Goal: Information Seeking & Learning: Learn about a topic

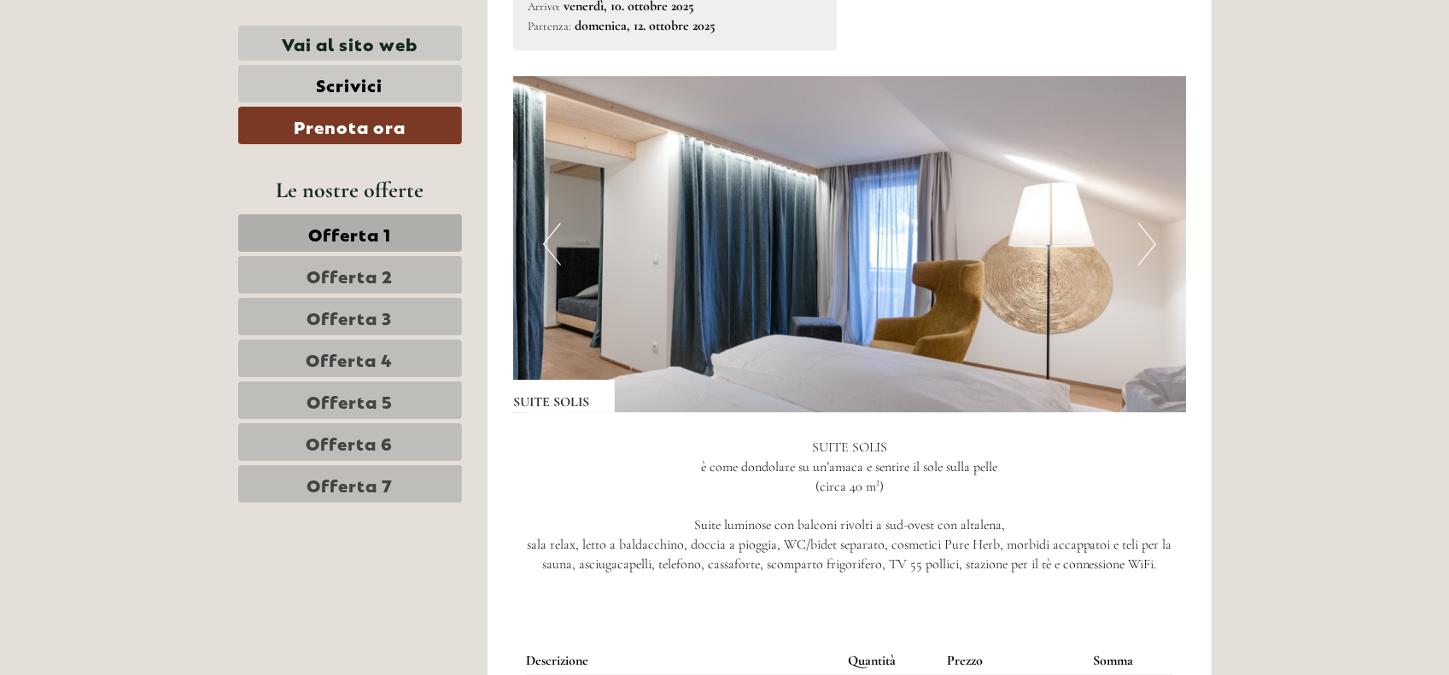
scroll to position [3585, 0]
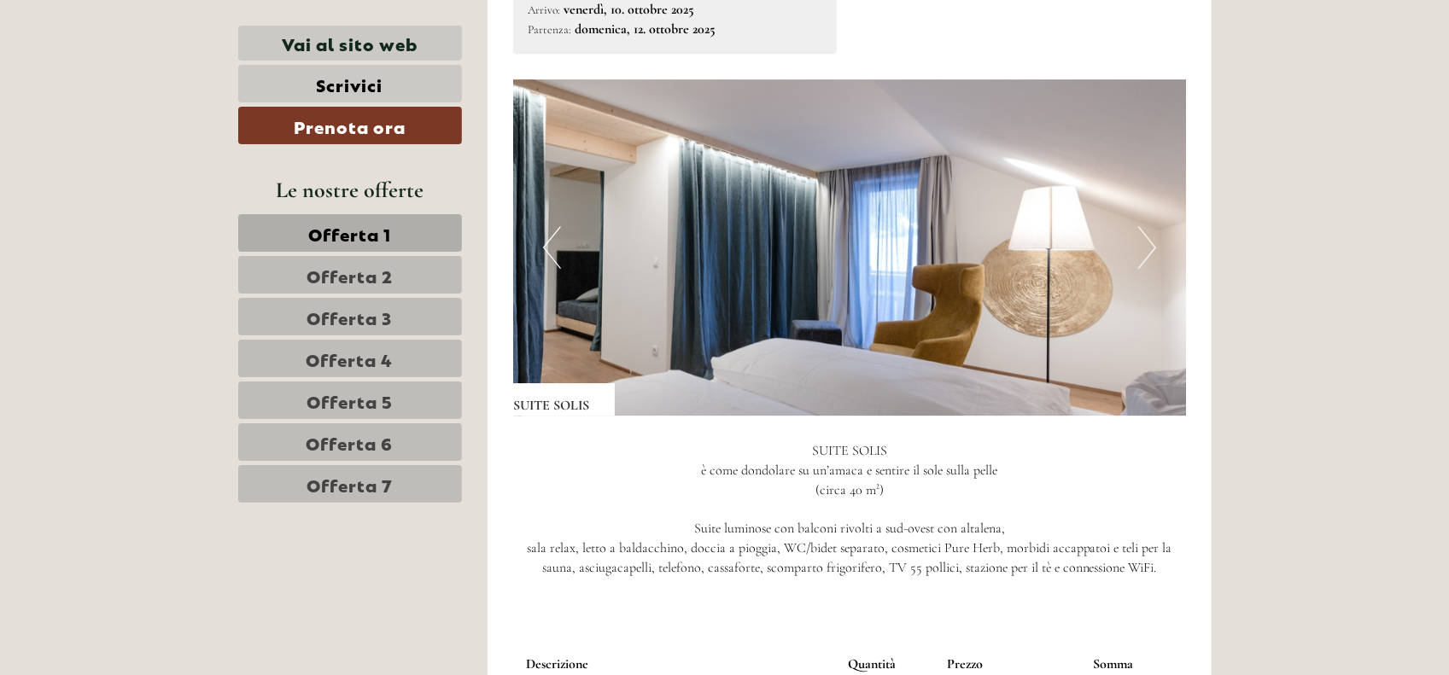
click at [1150, 226] on button "Next" at bounding box center [1147, 247] width 18 height 43
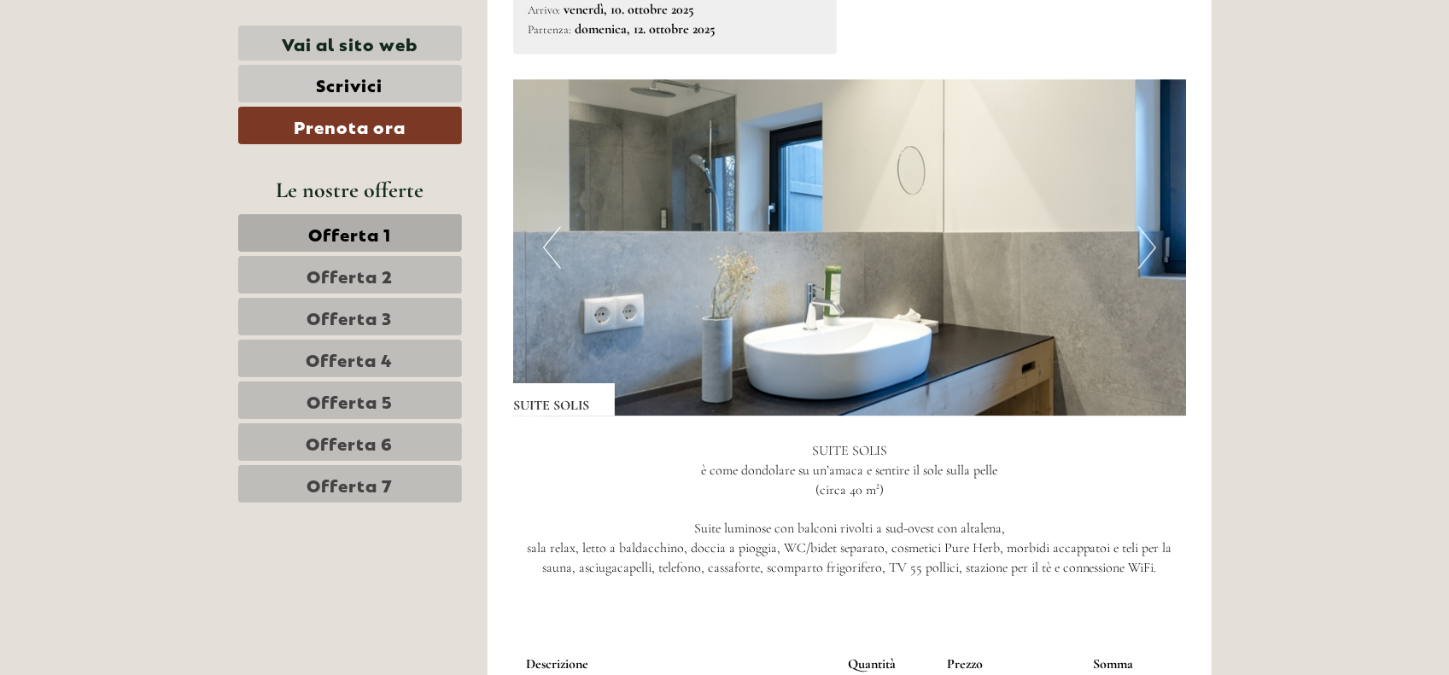
click at [1150, 226] on button "Next" at bounding box center [1147, 247] width 18 height 43
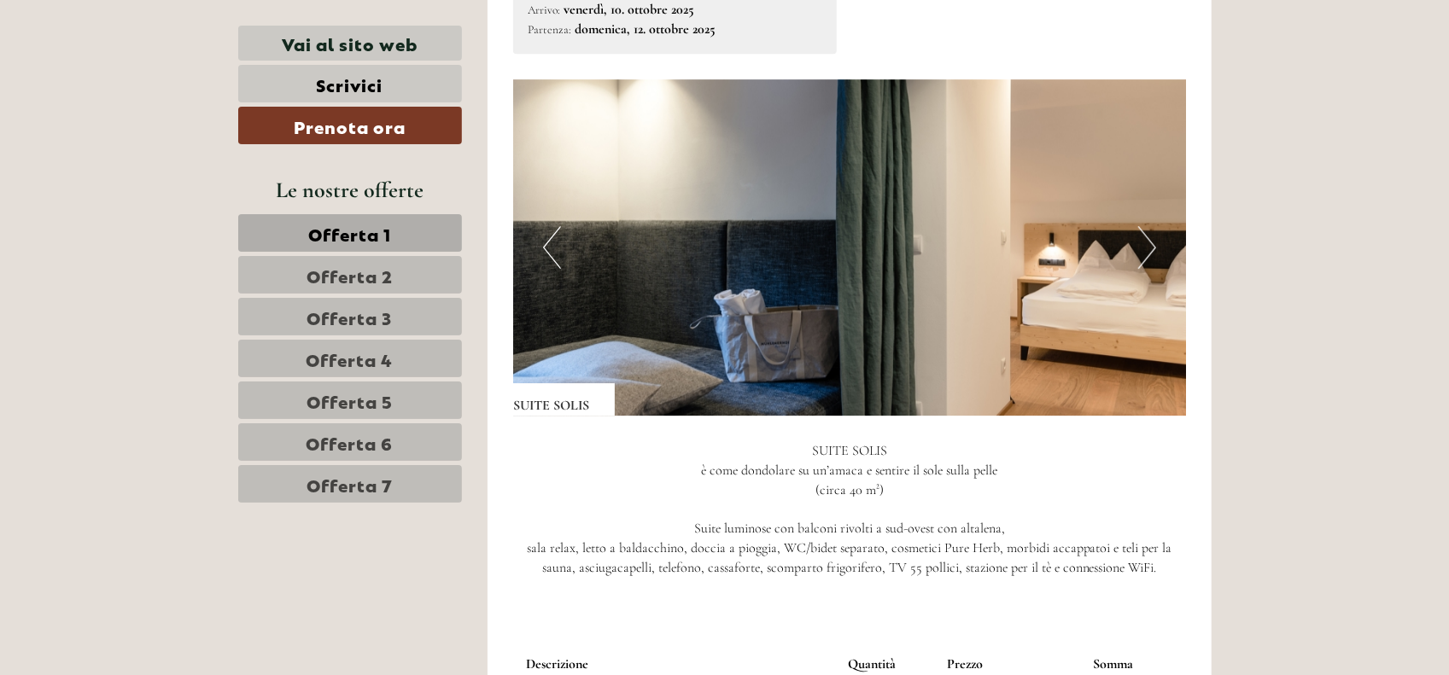
click at [1150, 226] on button "Next" at bounding box center [1147, 247] width 18 height 43
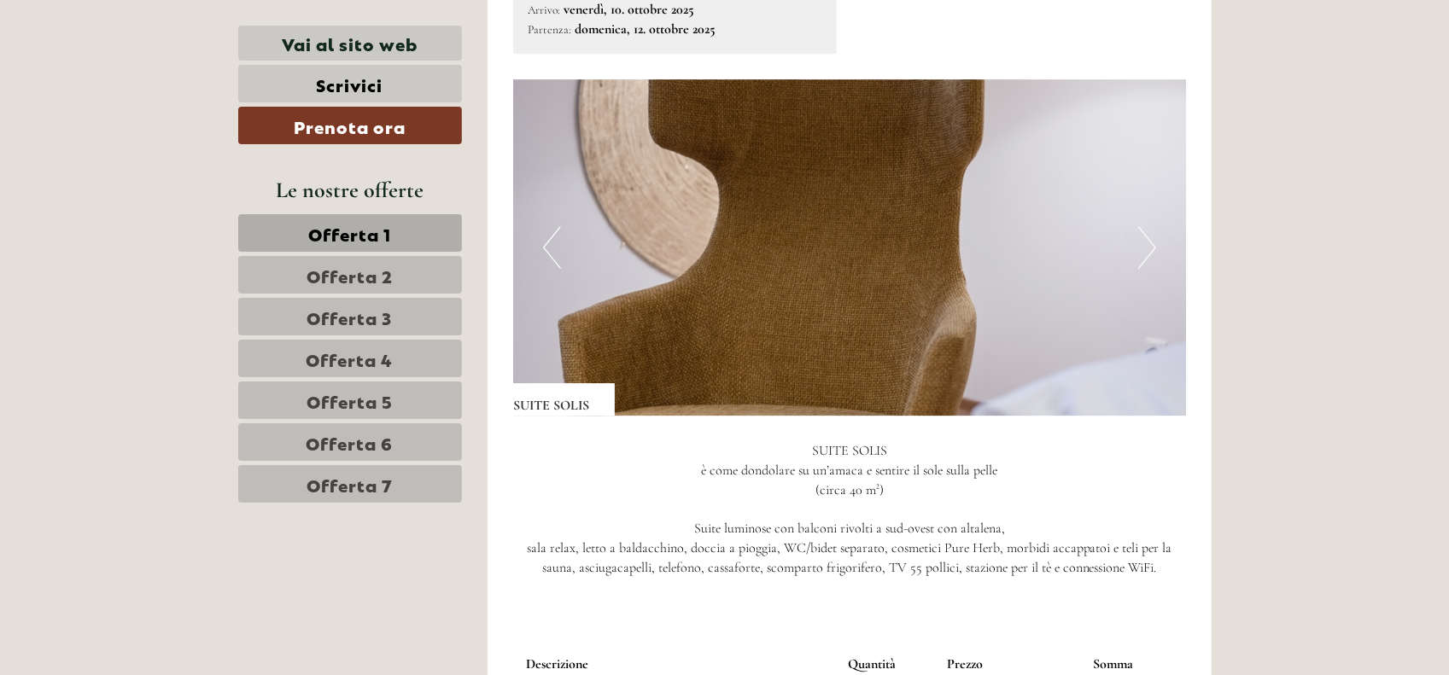
click at [1150, 226] on button "Next" at bounding box center [1147, 247] width 18 height 43
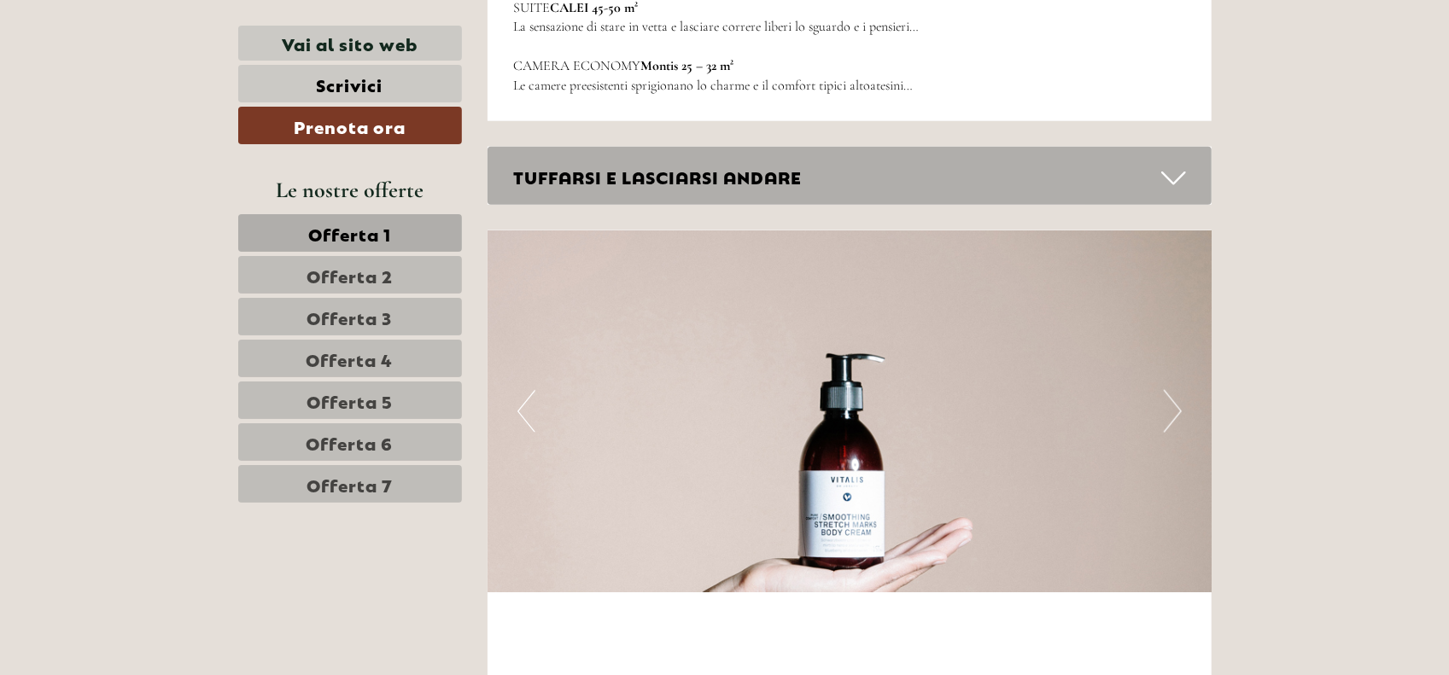
scroll to position [5634, 0]
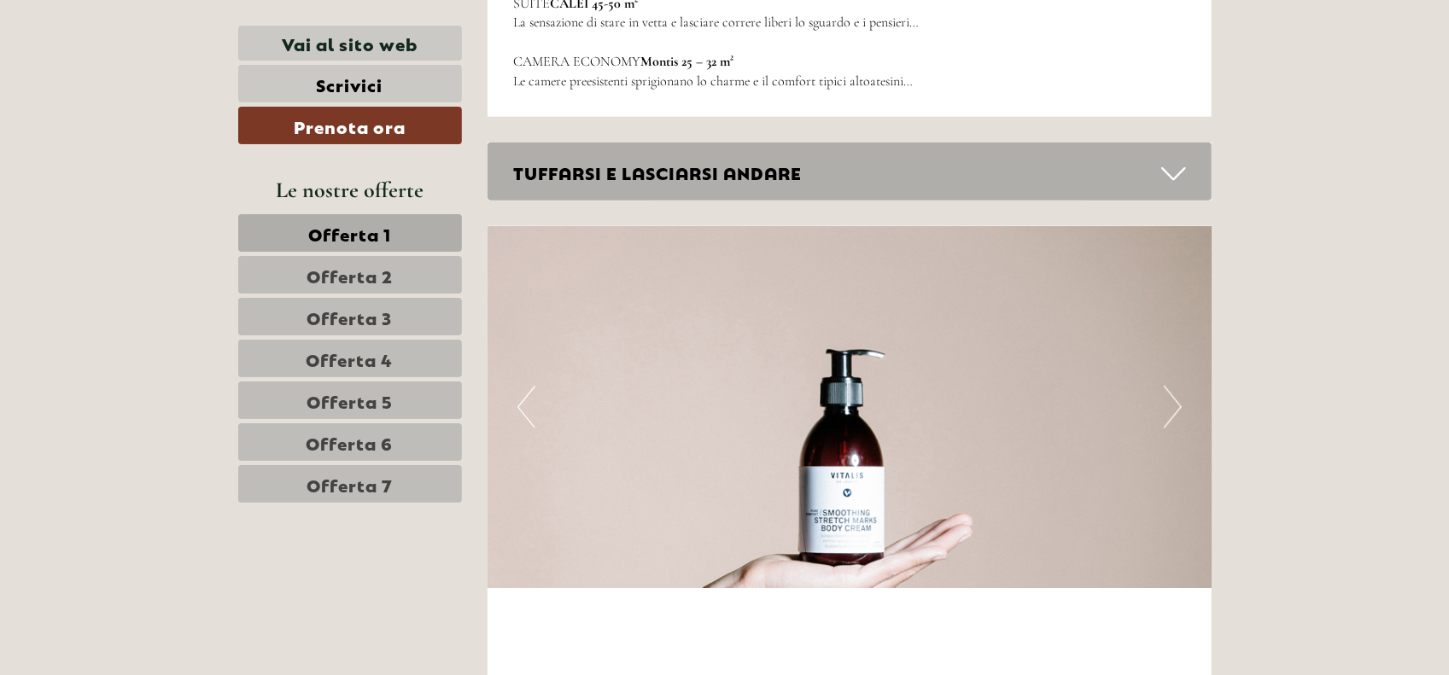
click at [1184, 383] on img at bounding box center [849, 407] width 724 height 362
click at [1169, 388] on button "Next" at bounding box center [1172, 407] width 18 height 43
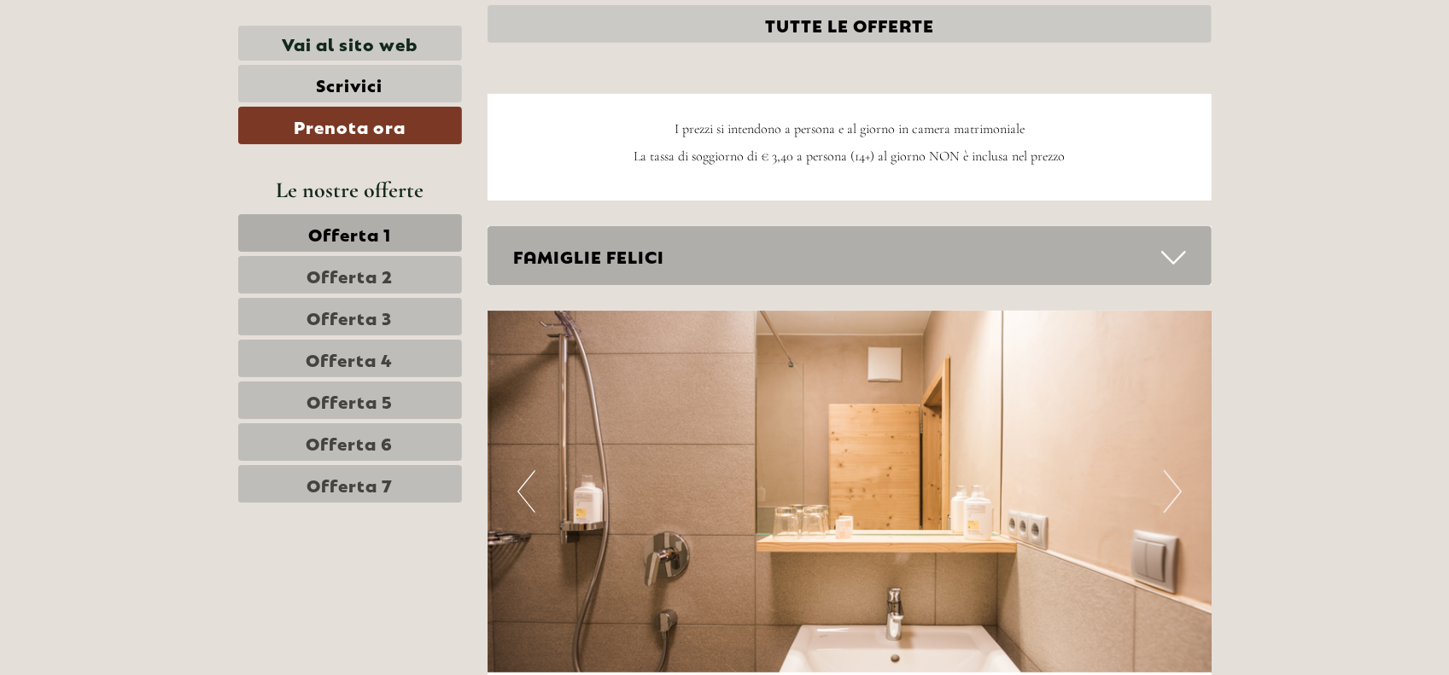
scroll to position [4524, 0]
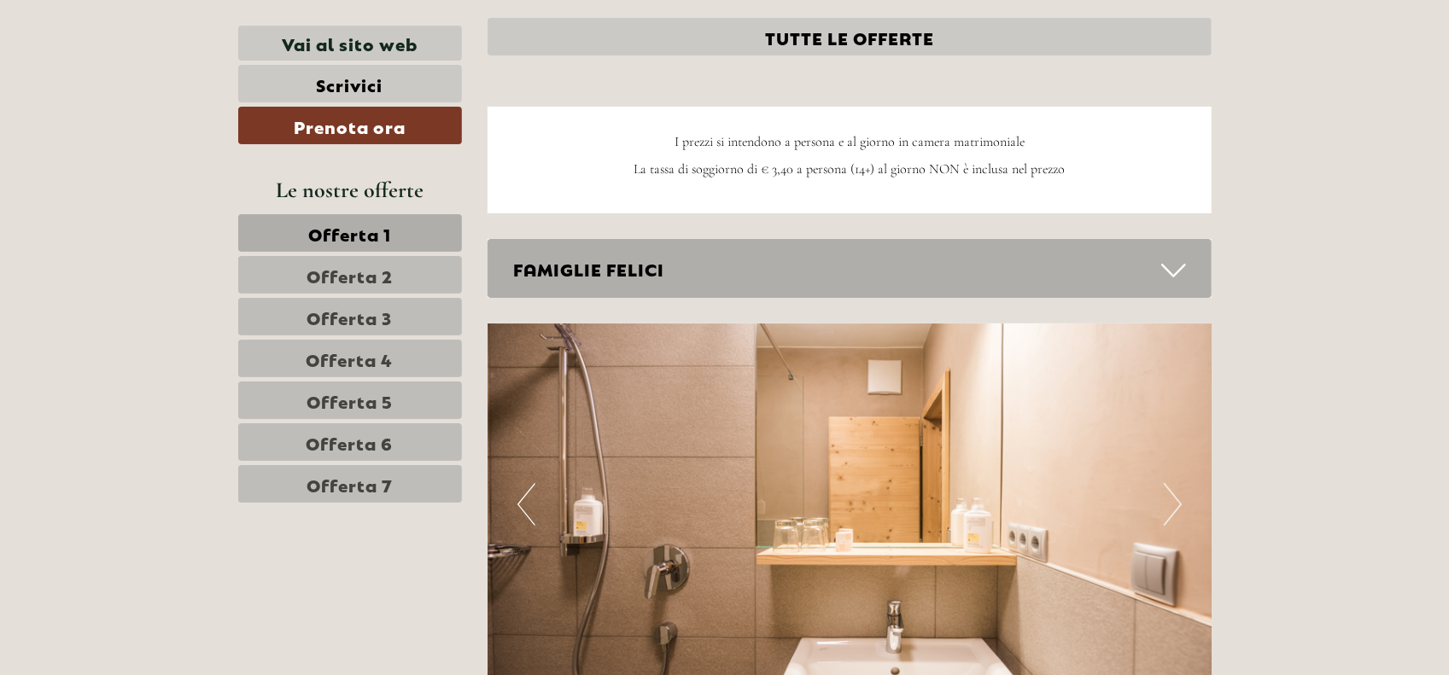
click at [1169, 256] on icon at bounding box center [1173, 270] width 25 height 29
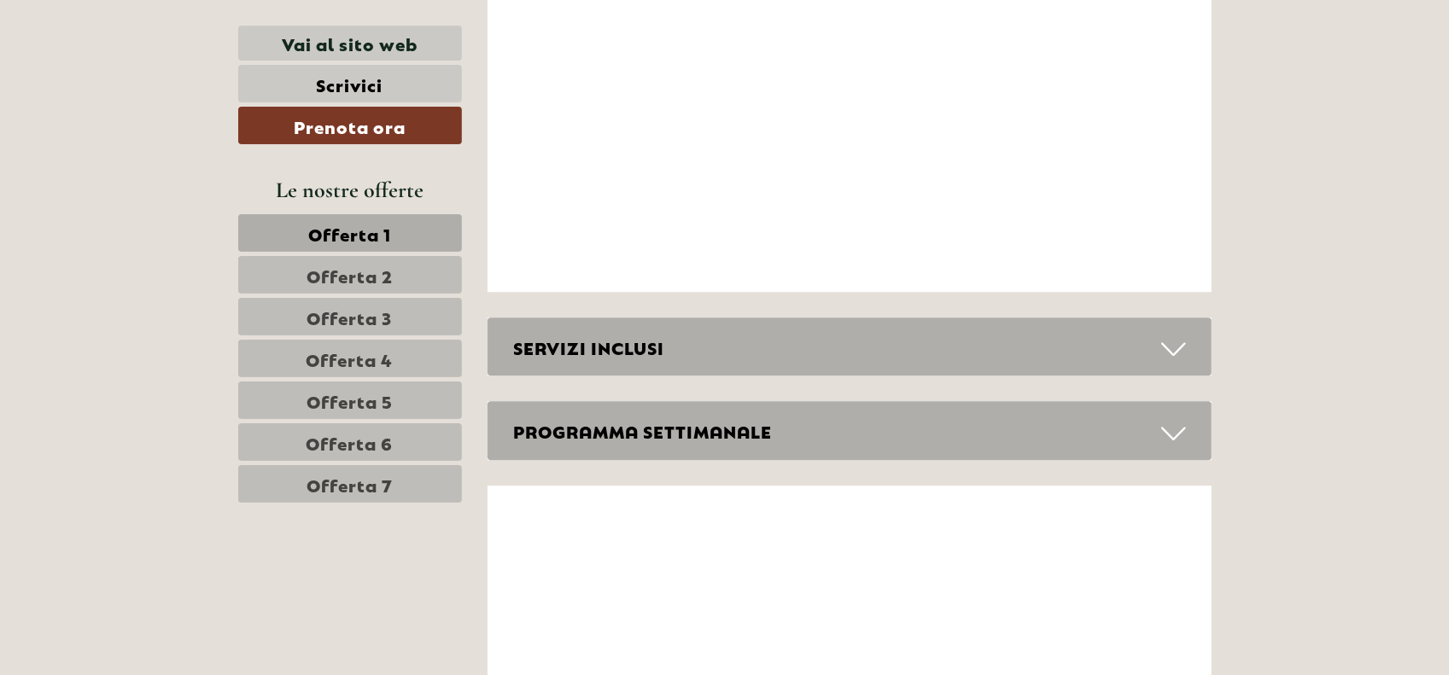
scroll to position [7341, 0]
click at [1173, 316] on div "SERVIZI INCLUSI" at bounding box center [849, 345] width 724 height 59
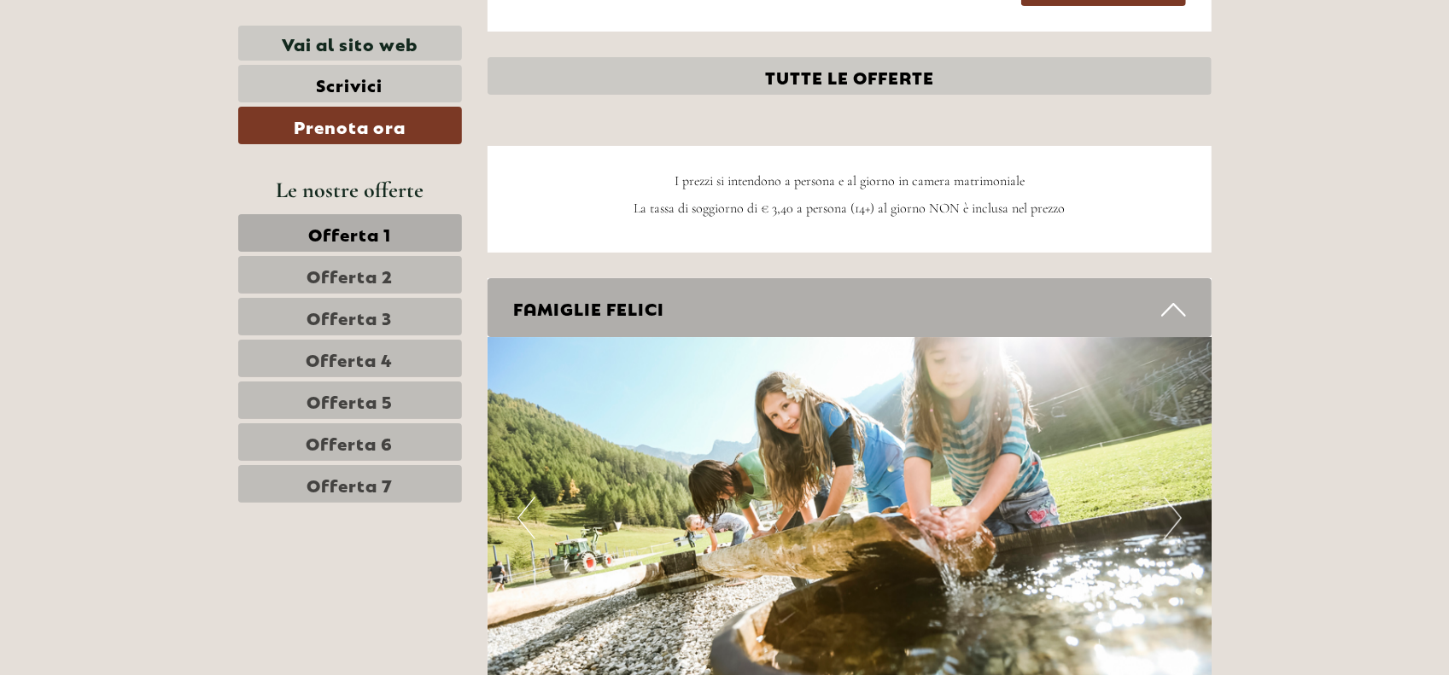
scroll to position [4609, 0]
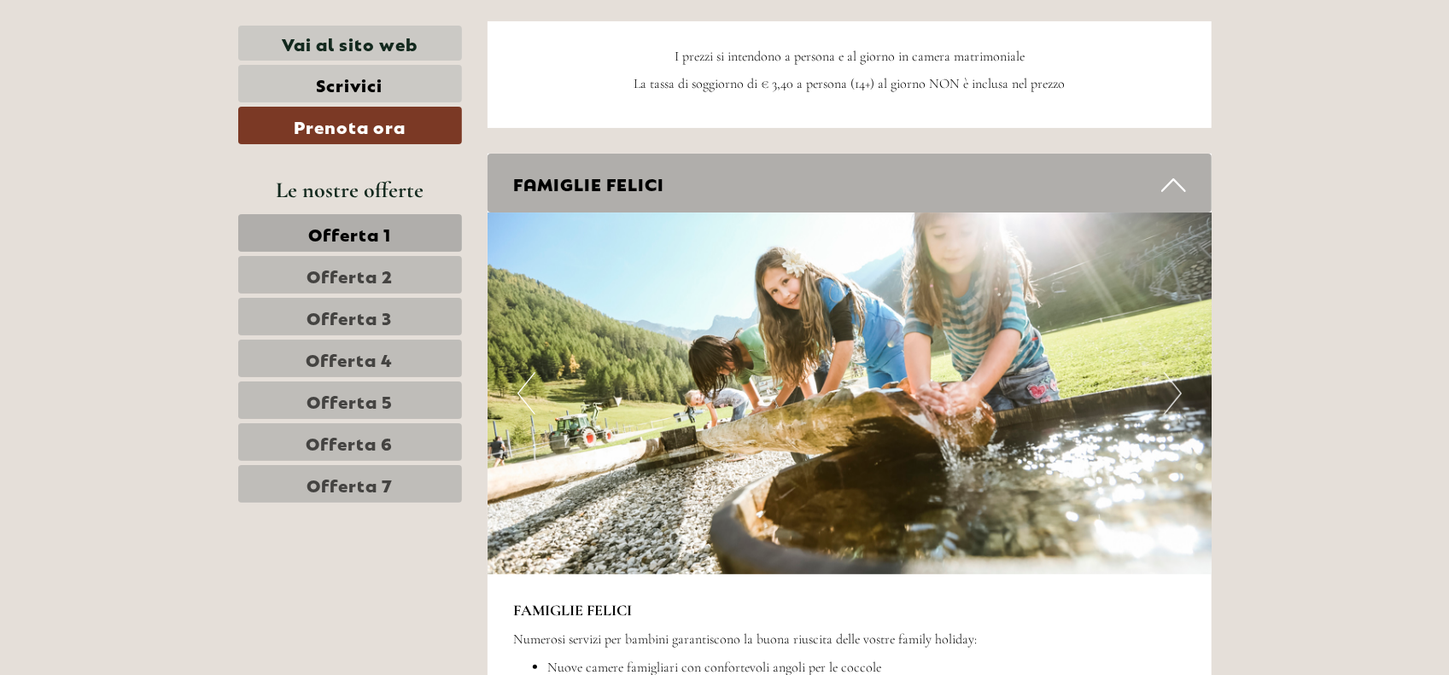
click at [367, 358] on span "Offerta 4" at bounding box center [349, 359] width 87 height 24
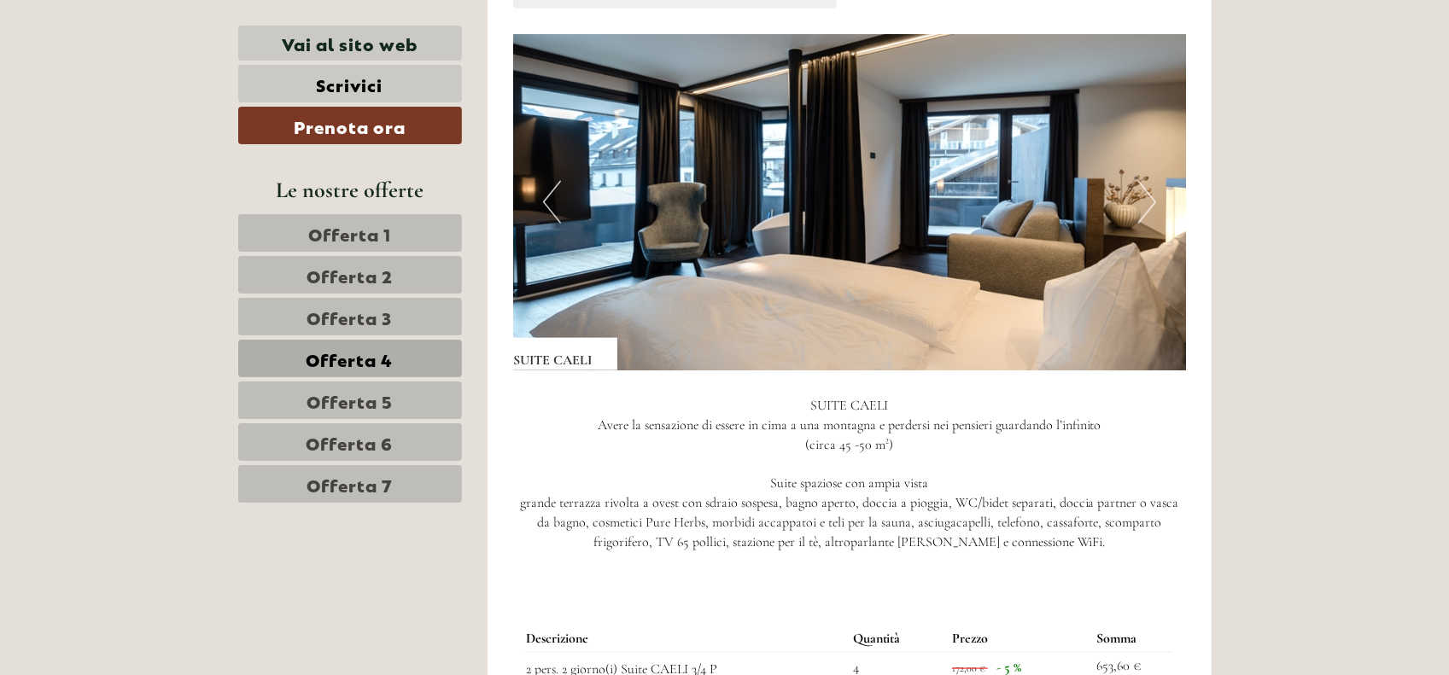
scroll to position [1218, 0]
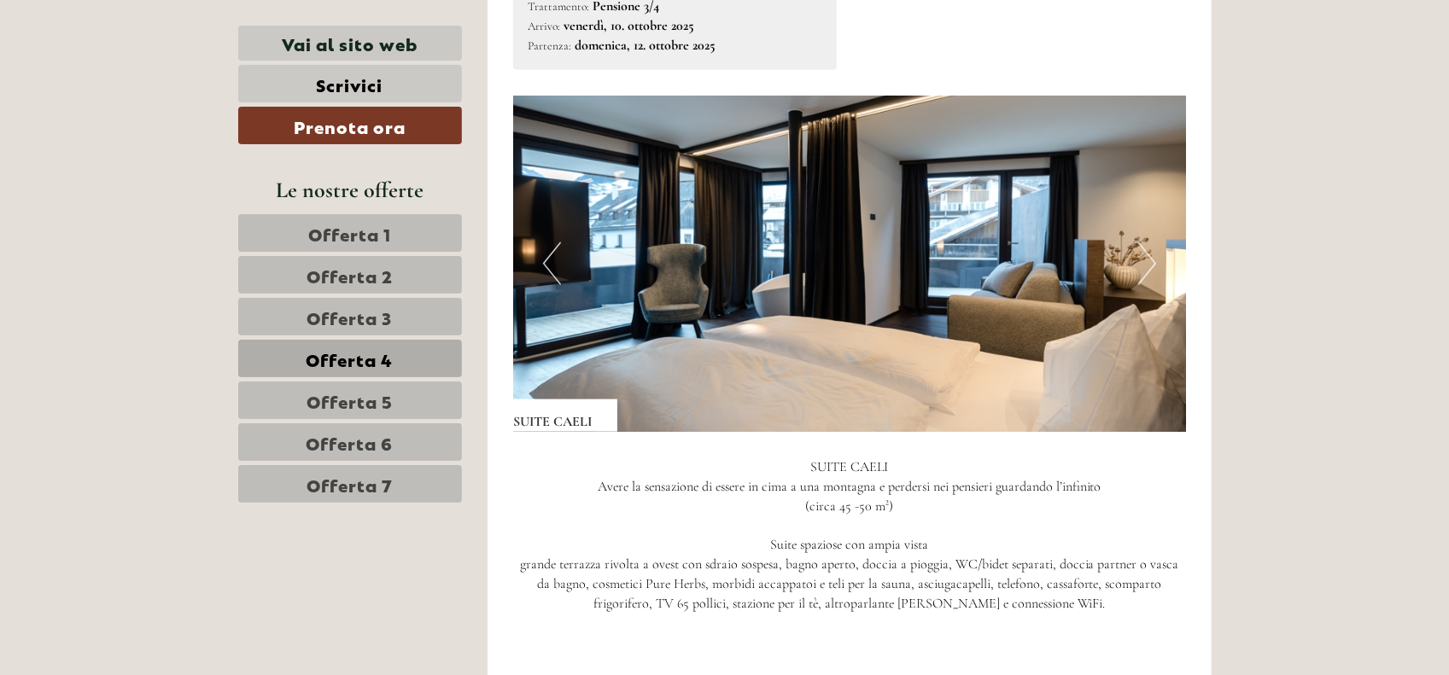
click at [1139, 265] on button "Next" at bounding box center [1147, 263] width 18 height 43
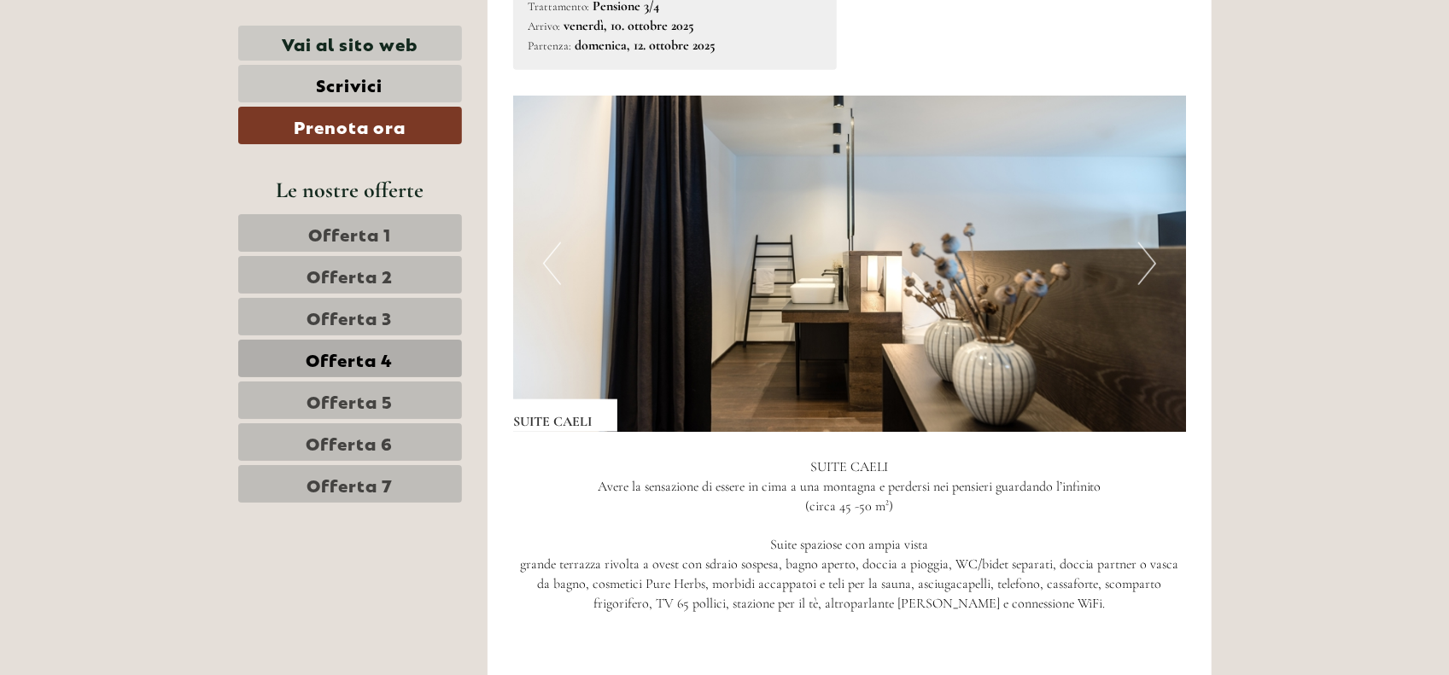
click at [1143, 265] on button "Next" at bounding box center [1147, 263] width 18 height 43
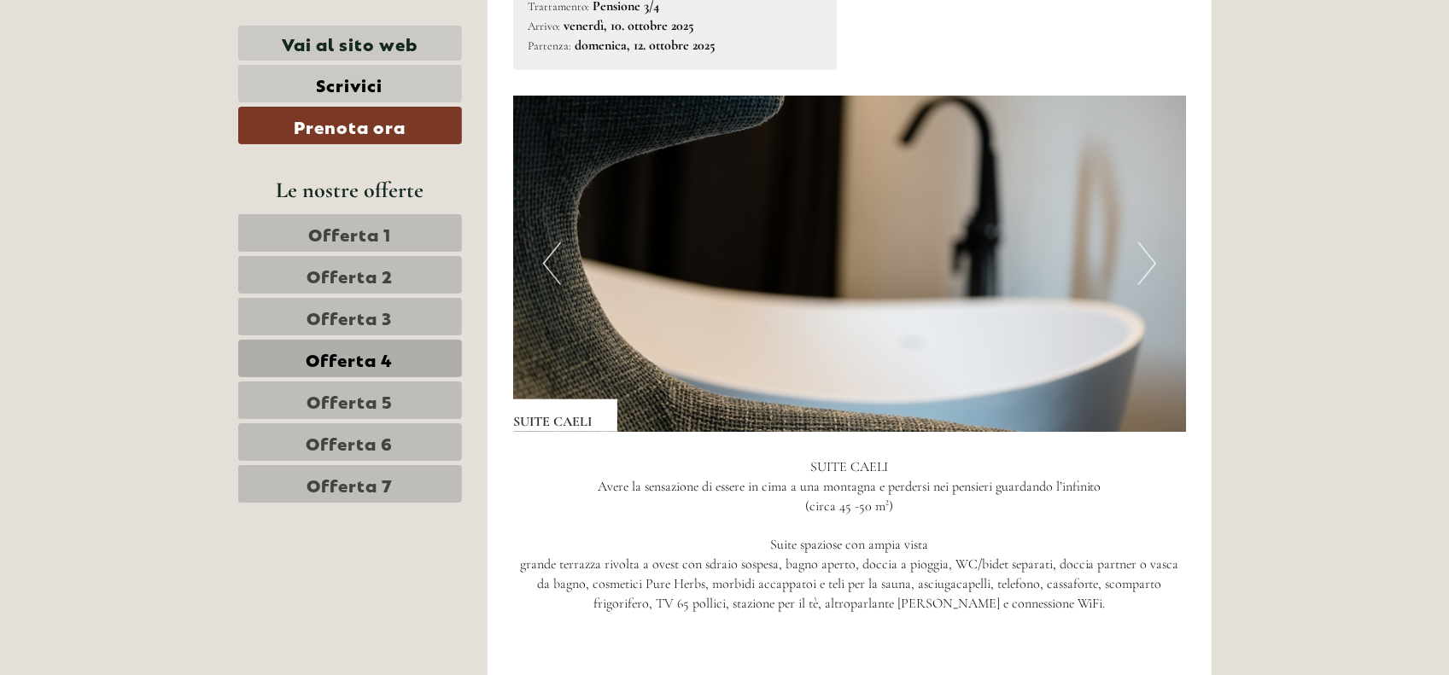
click at [1143, 265] on button "Next" at bounding box center [1147, 263] width 18 height 43
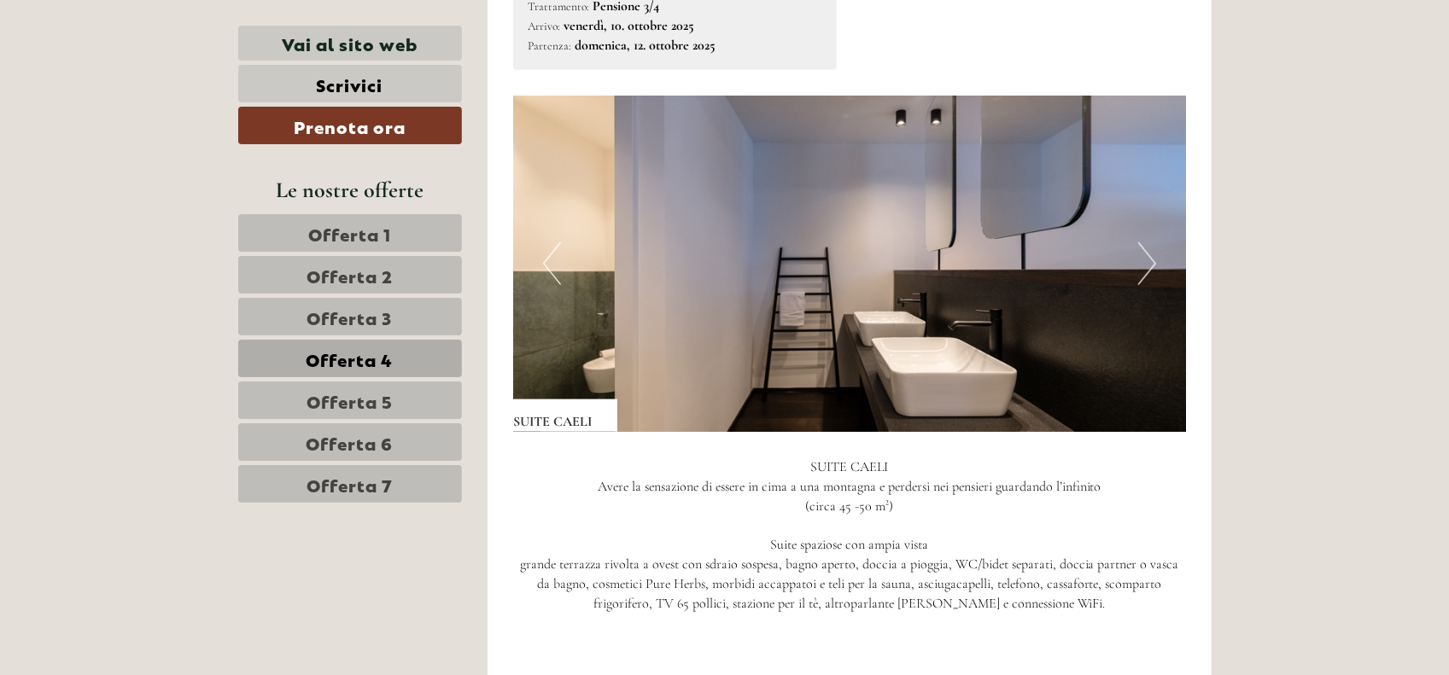
click at [1143, 265] on button "Next" at bounding box center [1147, 263] width 18 height 43
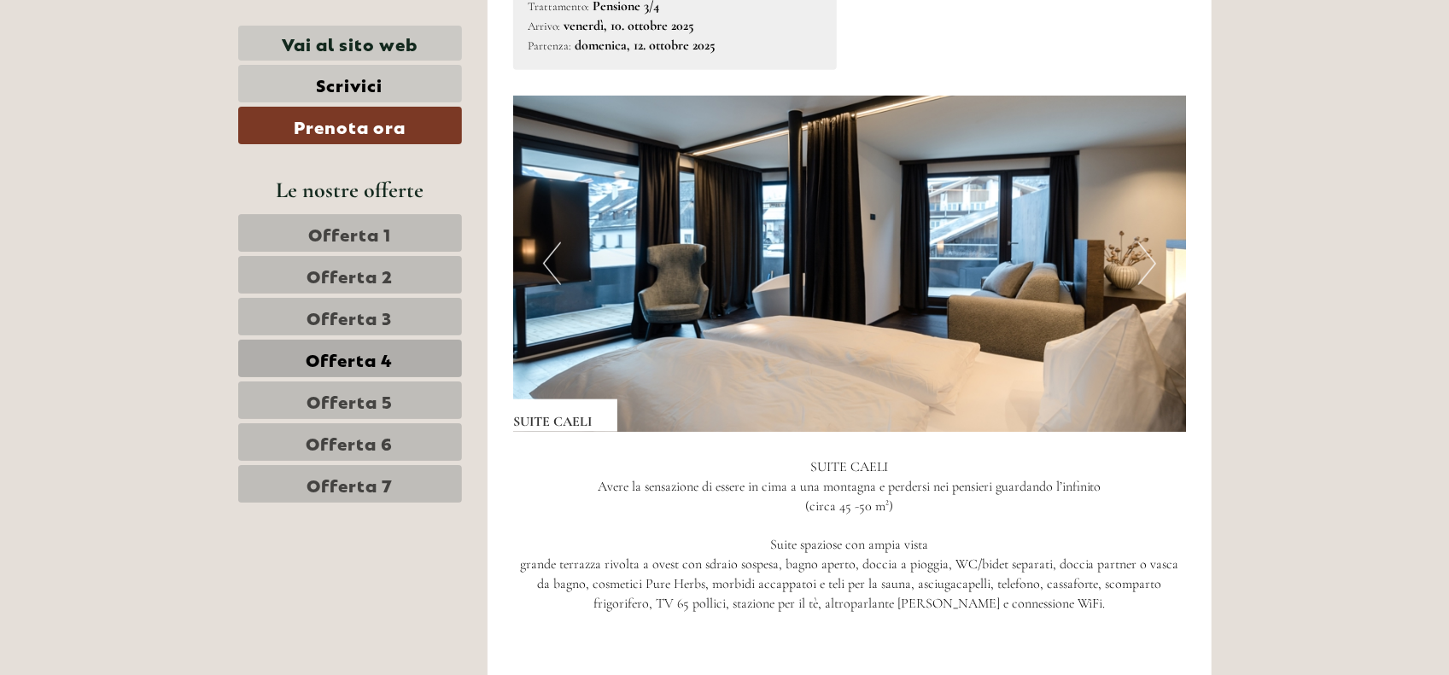
click at [1143, 265] on button "Next" at bounding box center [1147, 263] width 18 height 43
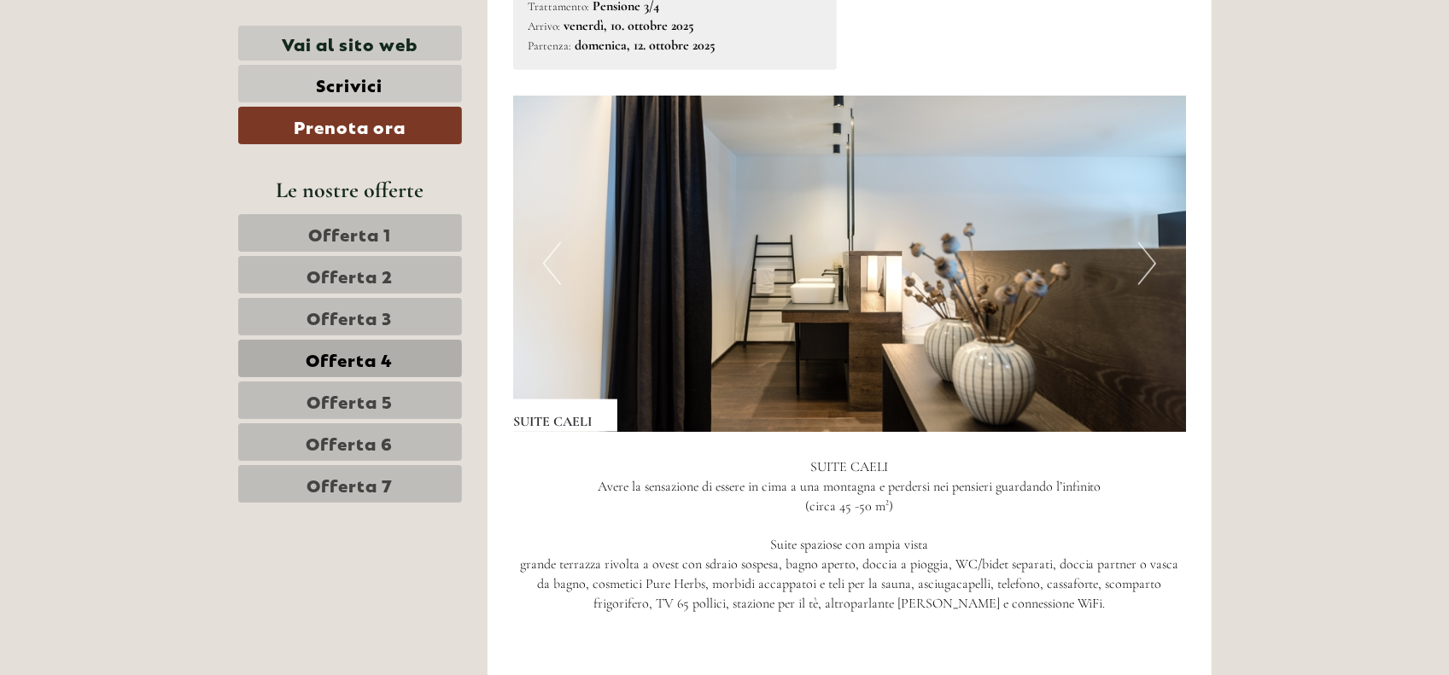
click at [1143, 265] on button "Next" at bounding box center [1147, 263] width 18 height 43
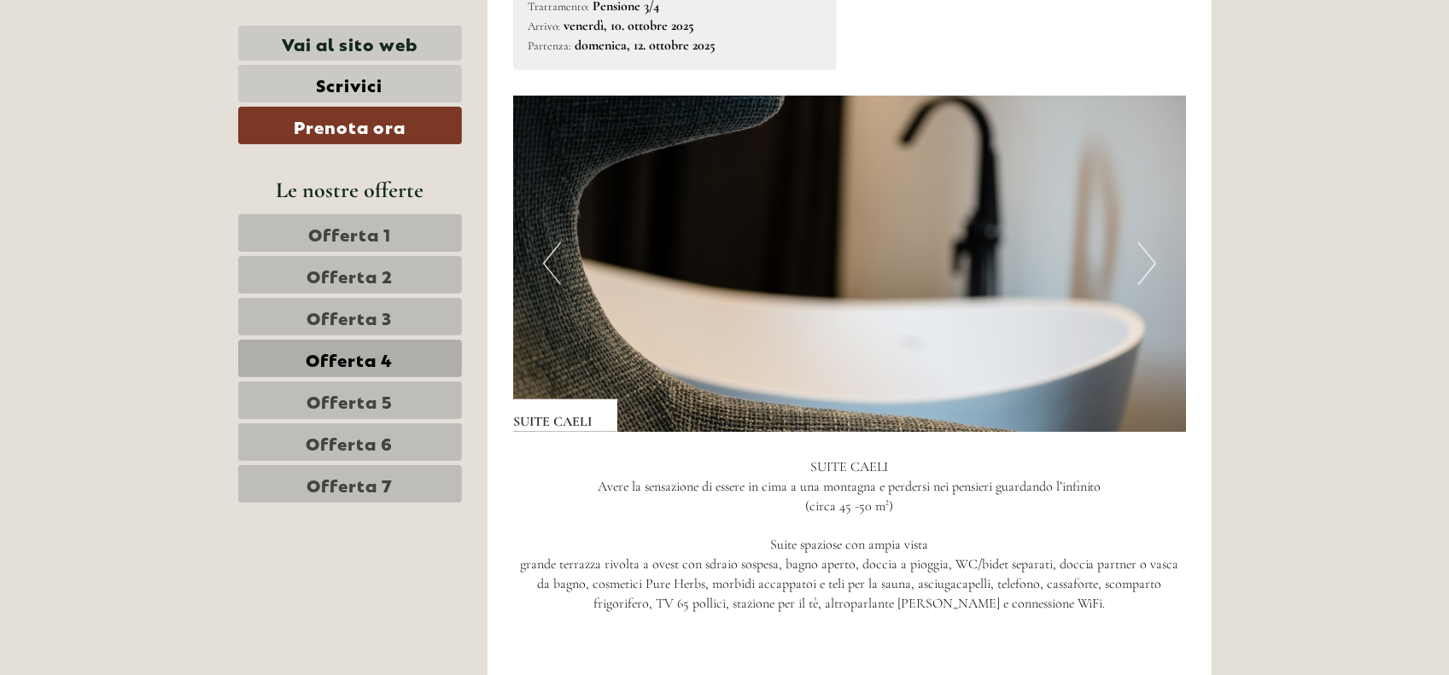
click at [1143, 265] on button "Next" at bounding box center [1147, 263] width 18 height 43
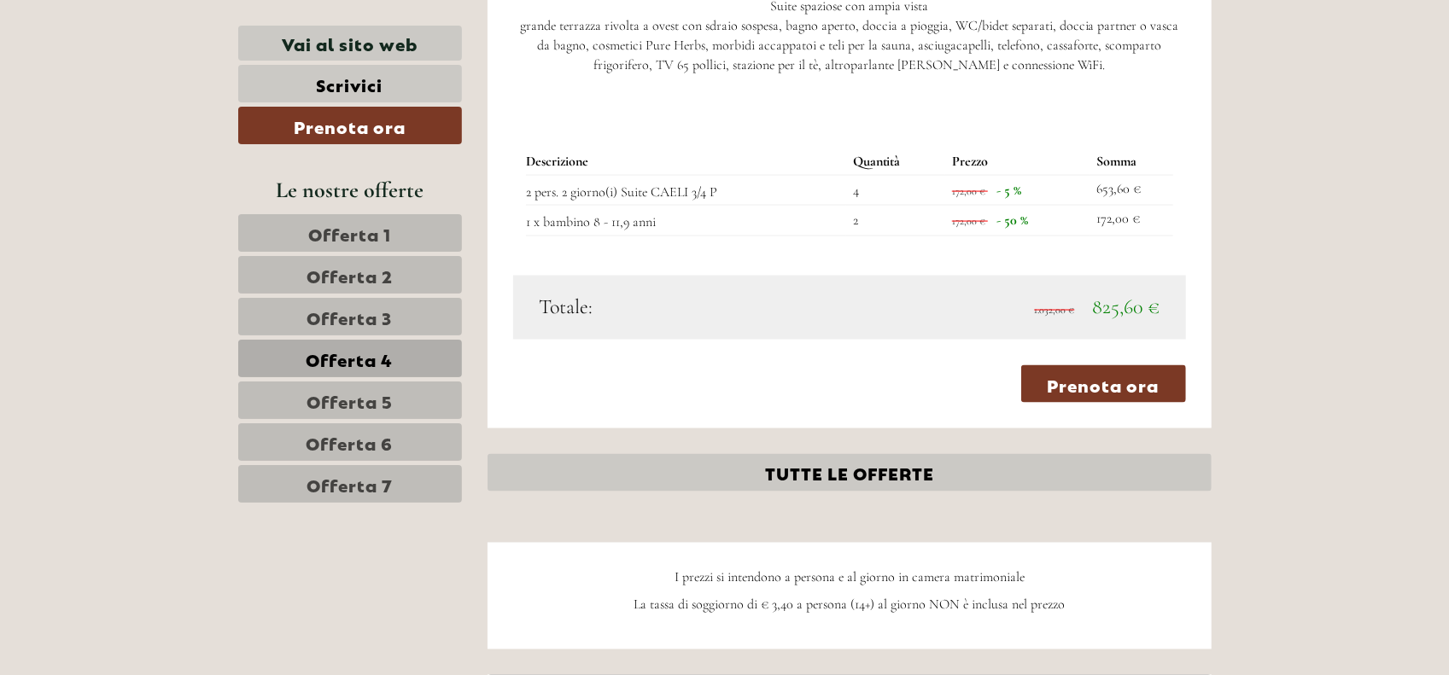
scroll to position [1730, 0]
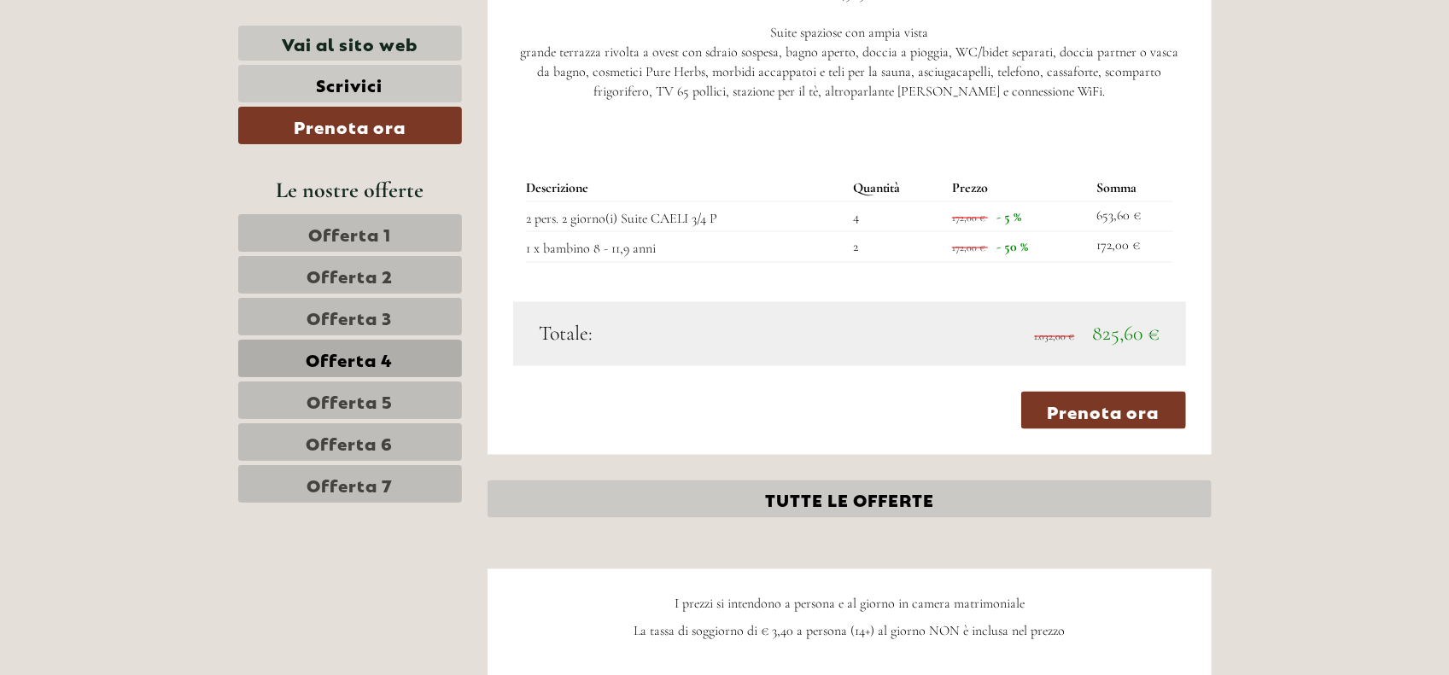
click at [395, 394] on link "Offerta 5" at bounding box center [350, 401] width 224 height 38
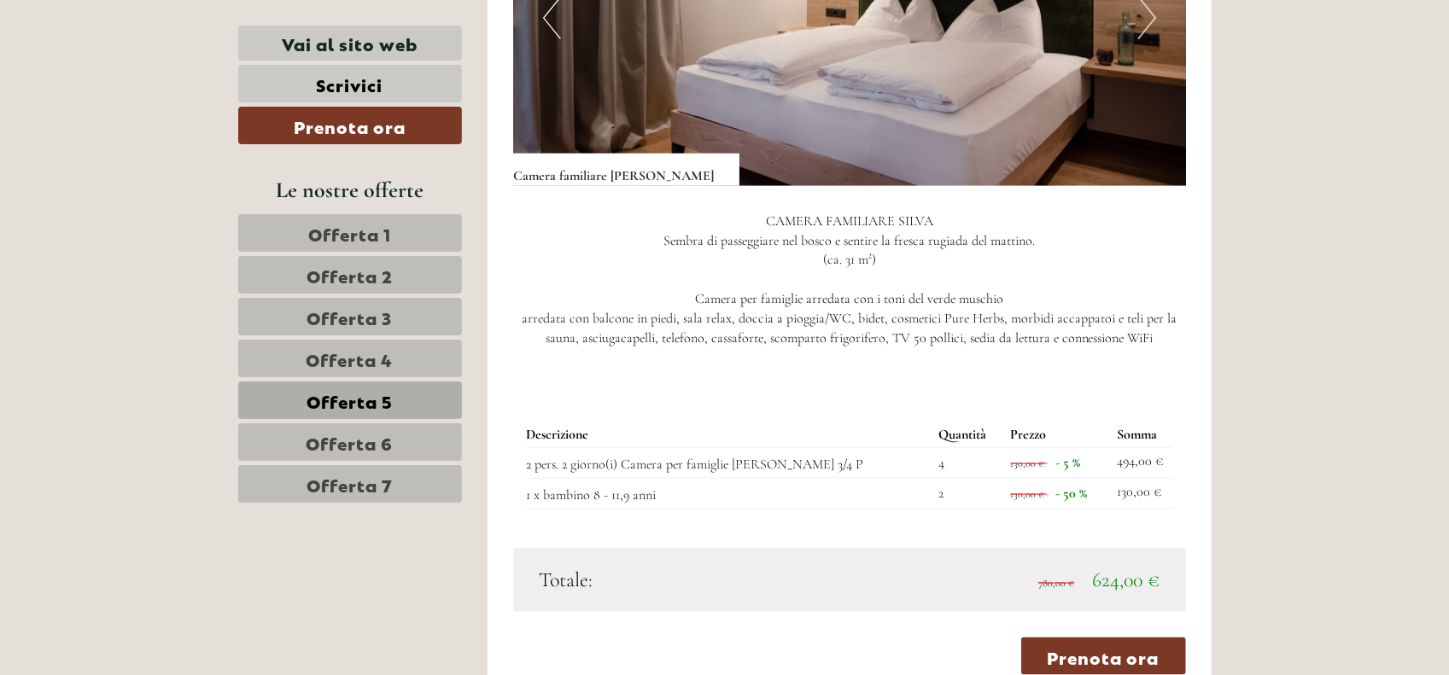
scroll to position [1218, 0]
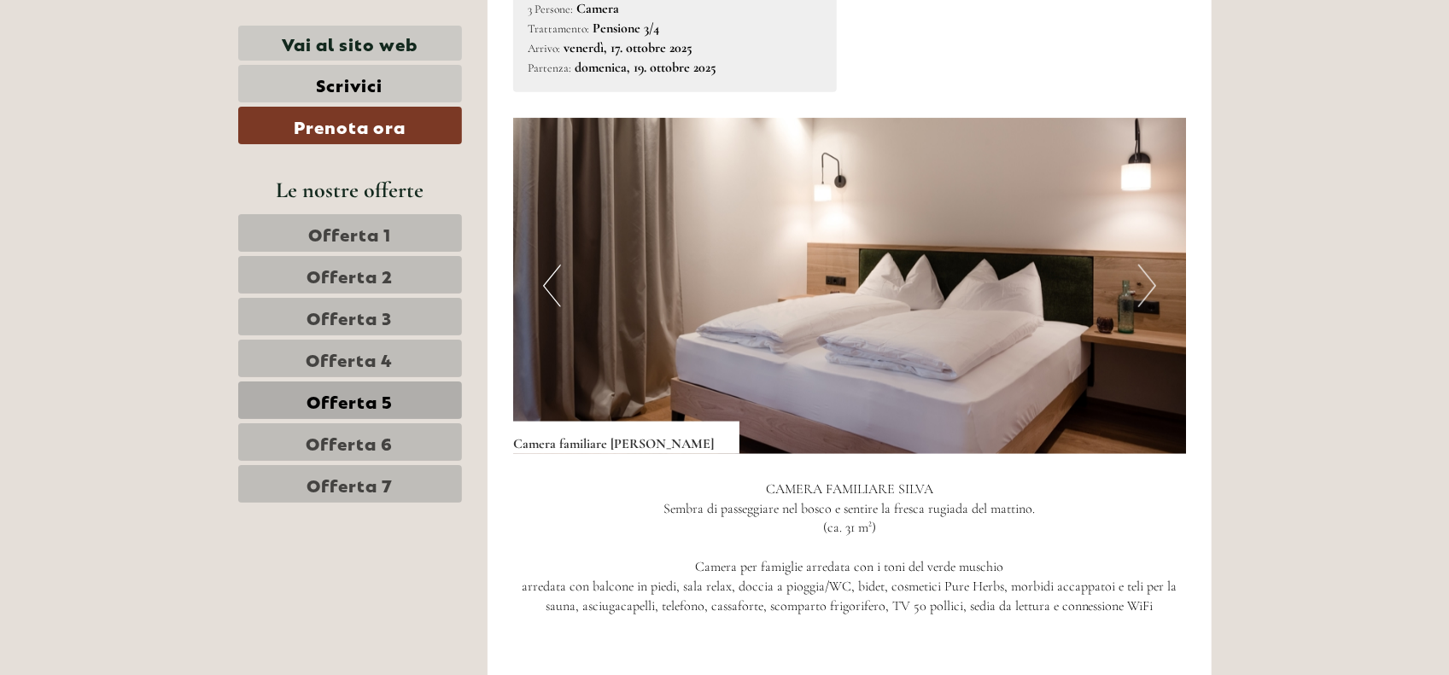
click at [1147, 265] on button "Next" at bounding box center [1147, 286] width 18 height 43
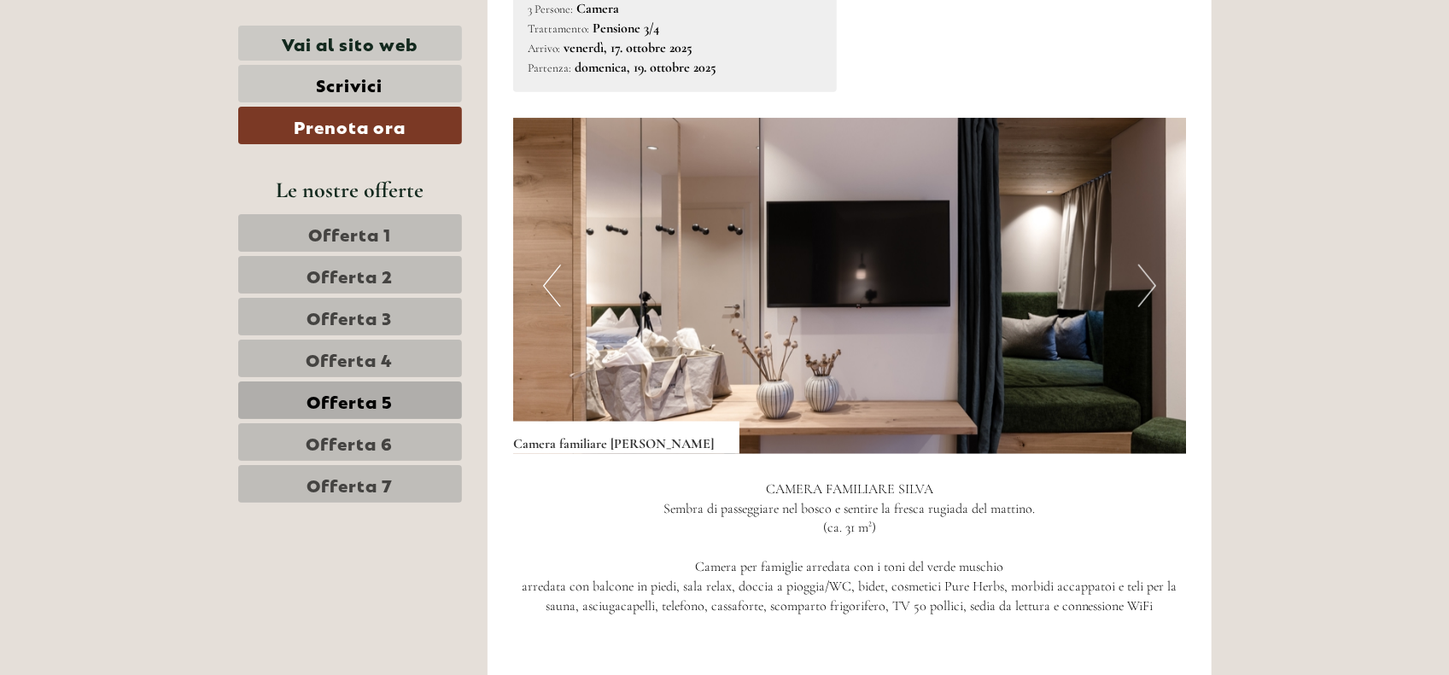
click at [1147, 265] on button "Next" at bounding box center [1147, 286] width 18 height 43
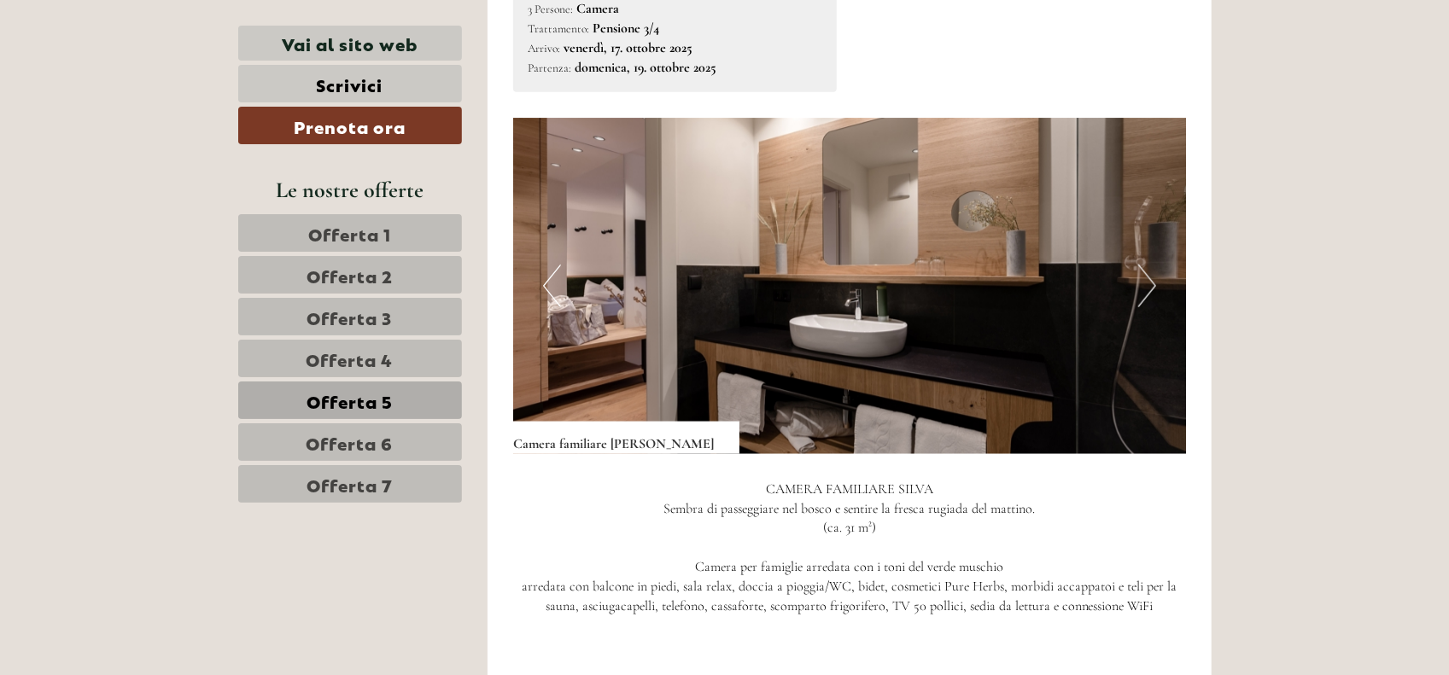
click at [1147, 265] on button "Next" at bounding box center [1147, 286] width 18 height 43
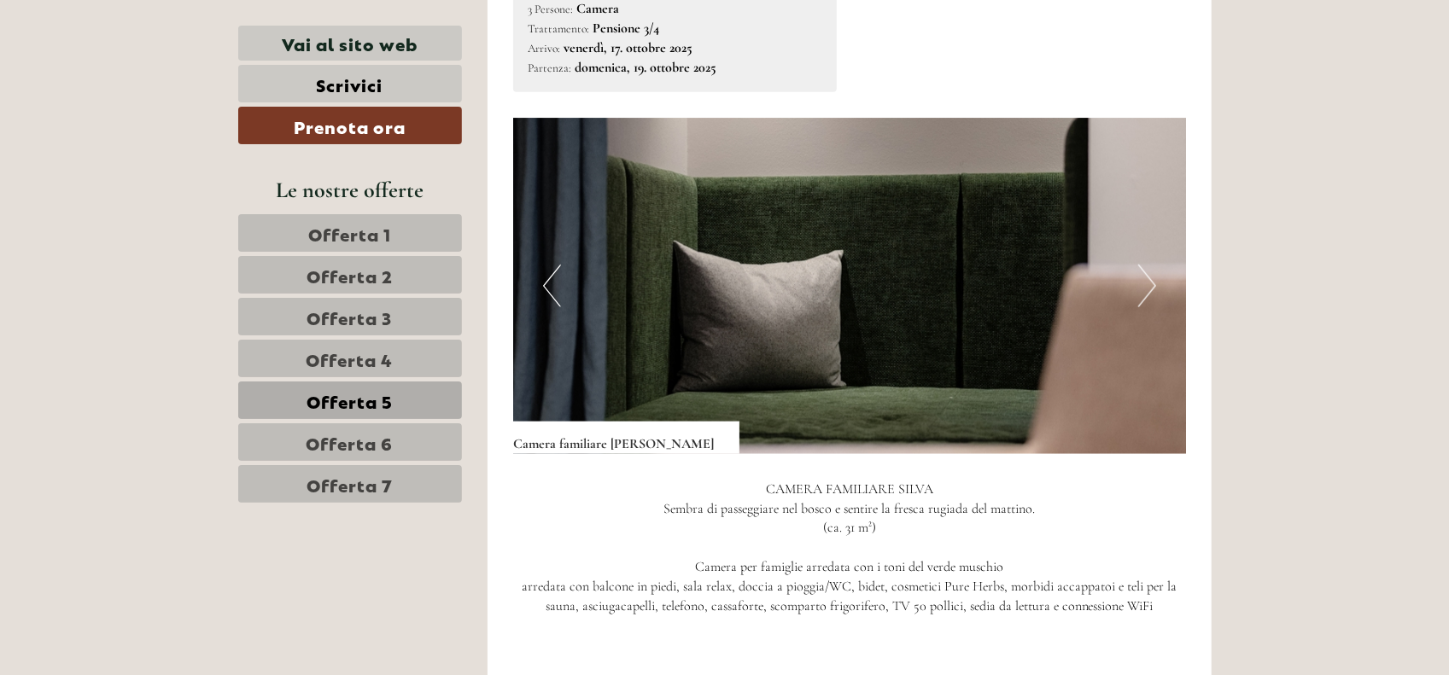
click at [1147, 265] on button "Next" at bounding box center [1147, 286] width 18 height 43
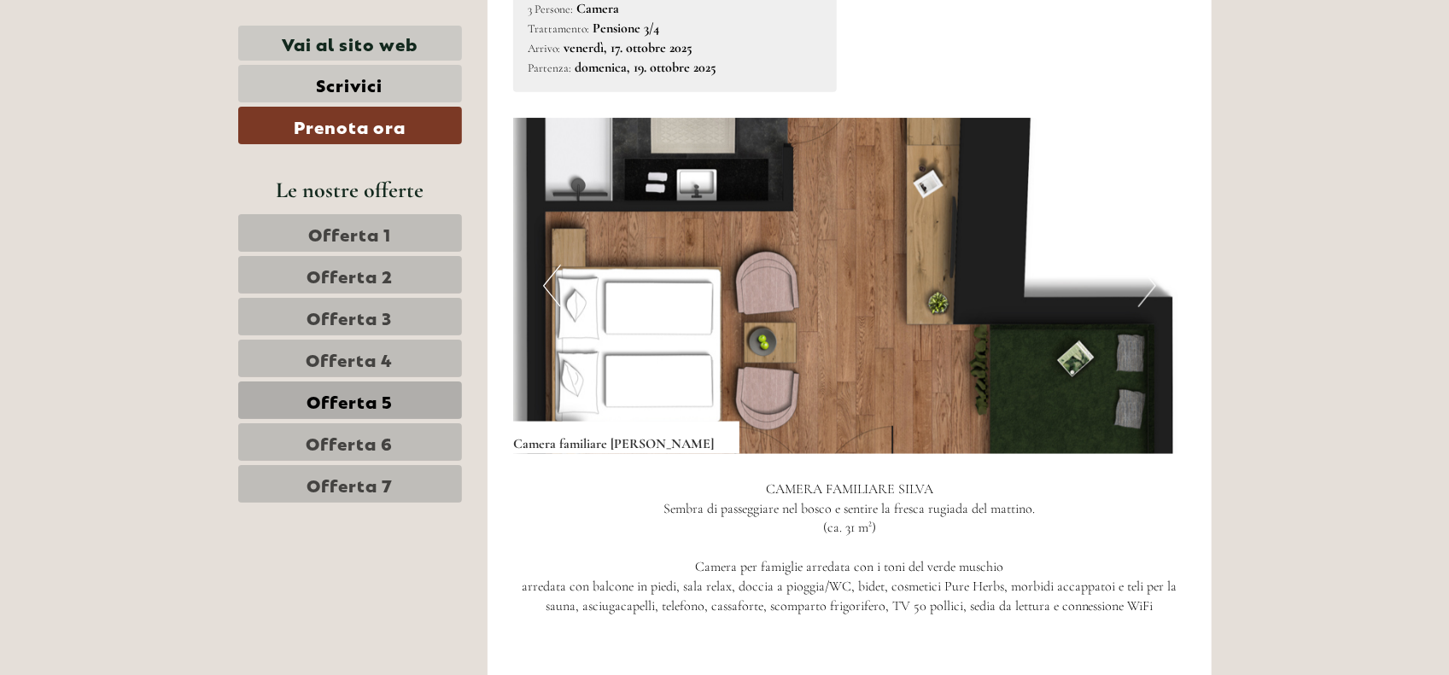
click at [1147, 265] on button "Next" at bounding box center [1147, 286] width 18 height 43
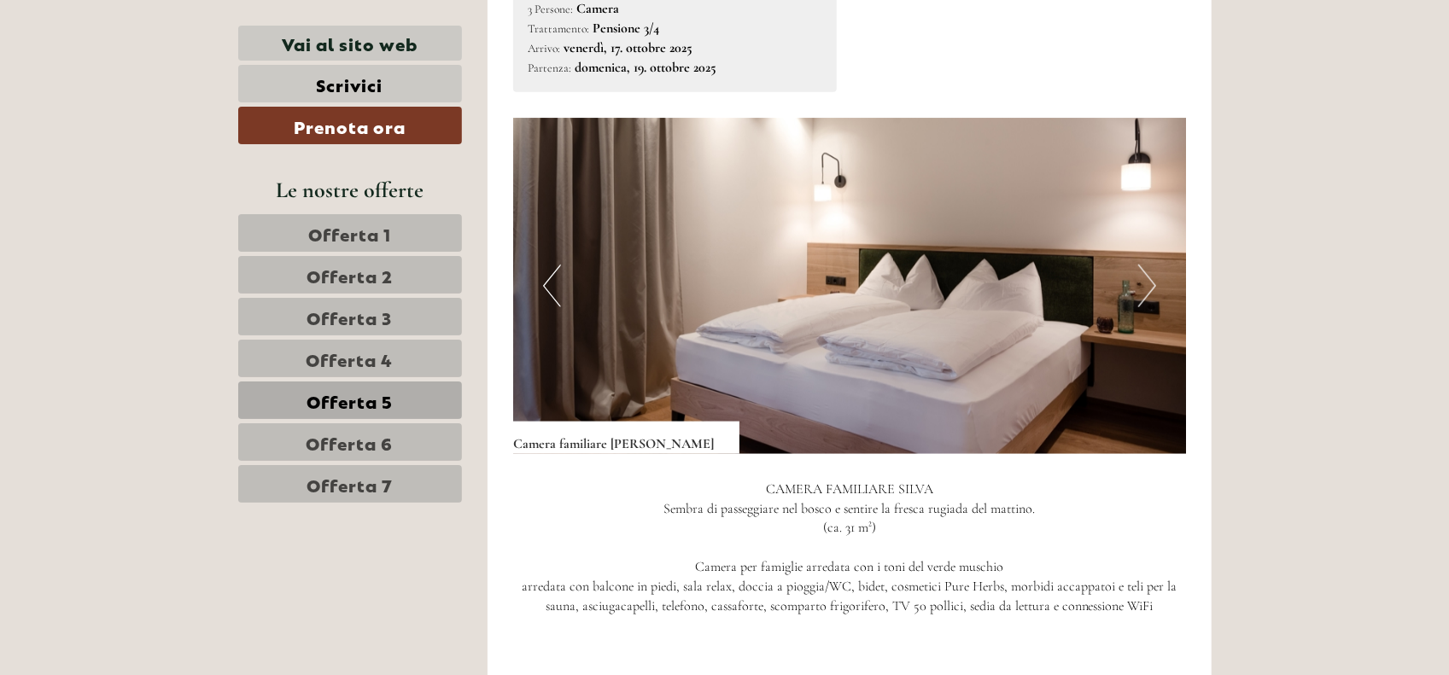
click at [388, 431] on span "Offerta 6" at bounding box center [349, 442] width 87 height 24
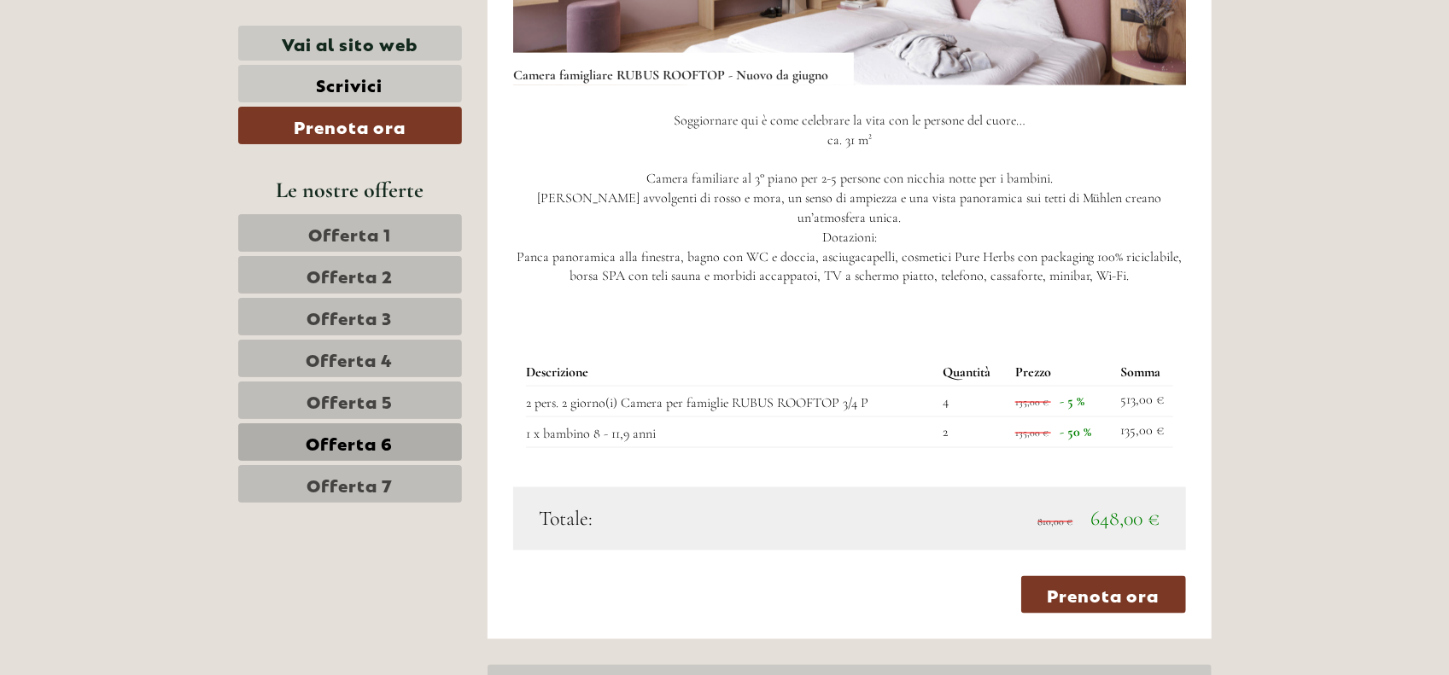
scroll to position [1645, 0]
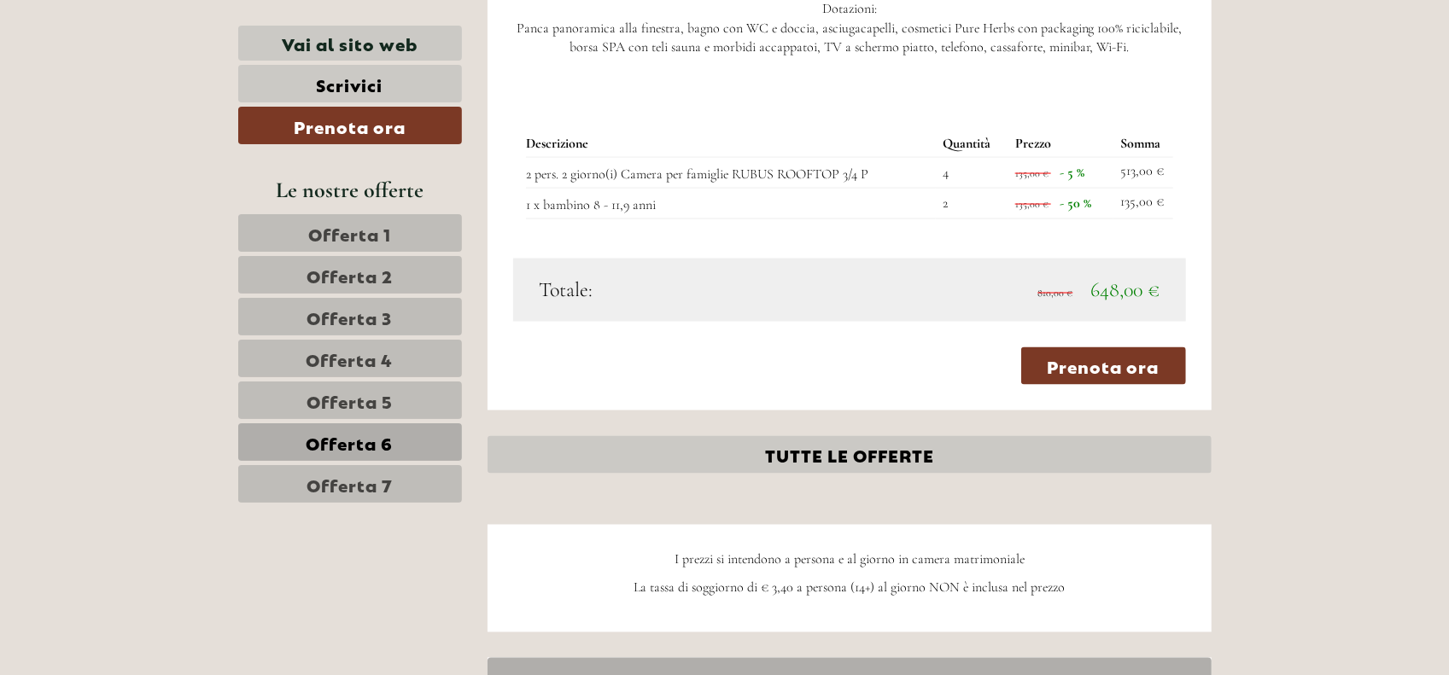
click at [418, 477] on link "Offerta 7" at bounding box center [350, 484] width 224 height 38
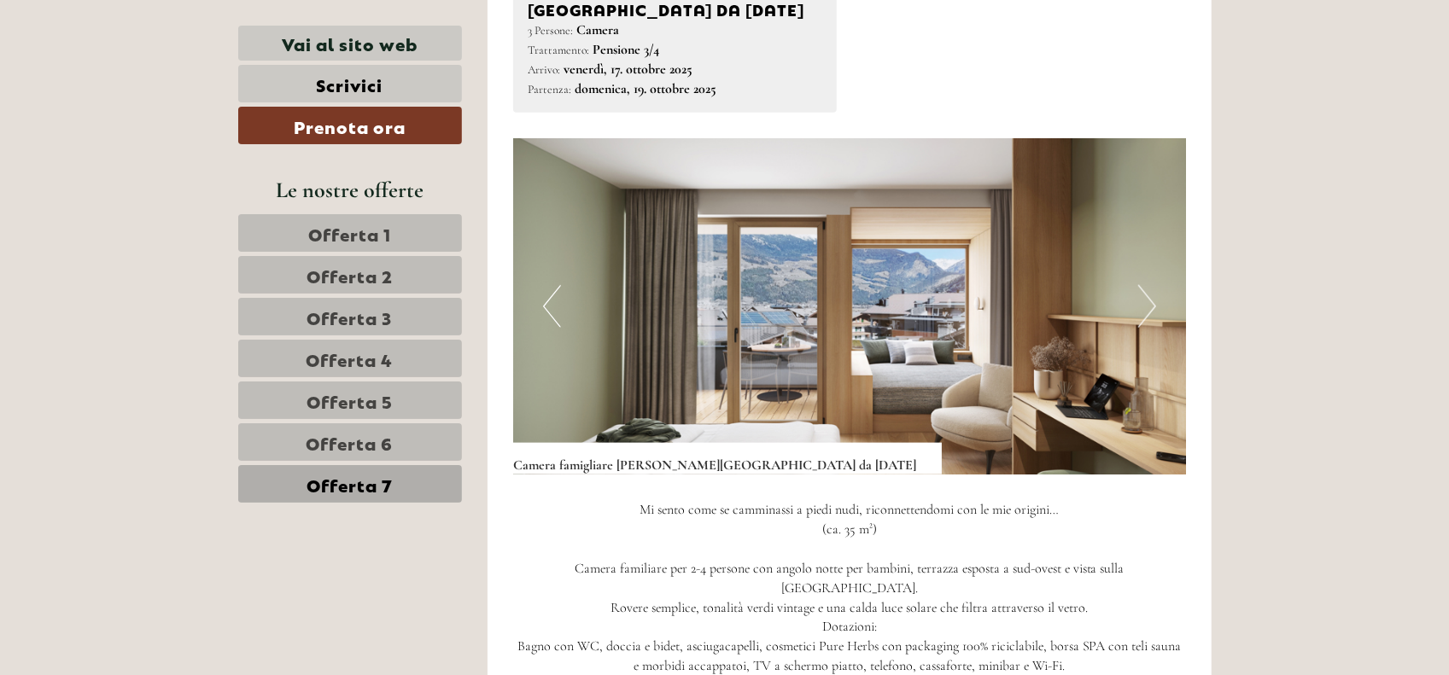
scroll to position [1218, 0]
click at [1147, 286] on button "Next" at bounding box center [1147, 307] width 18 height 43
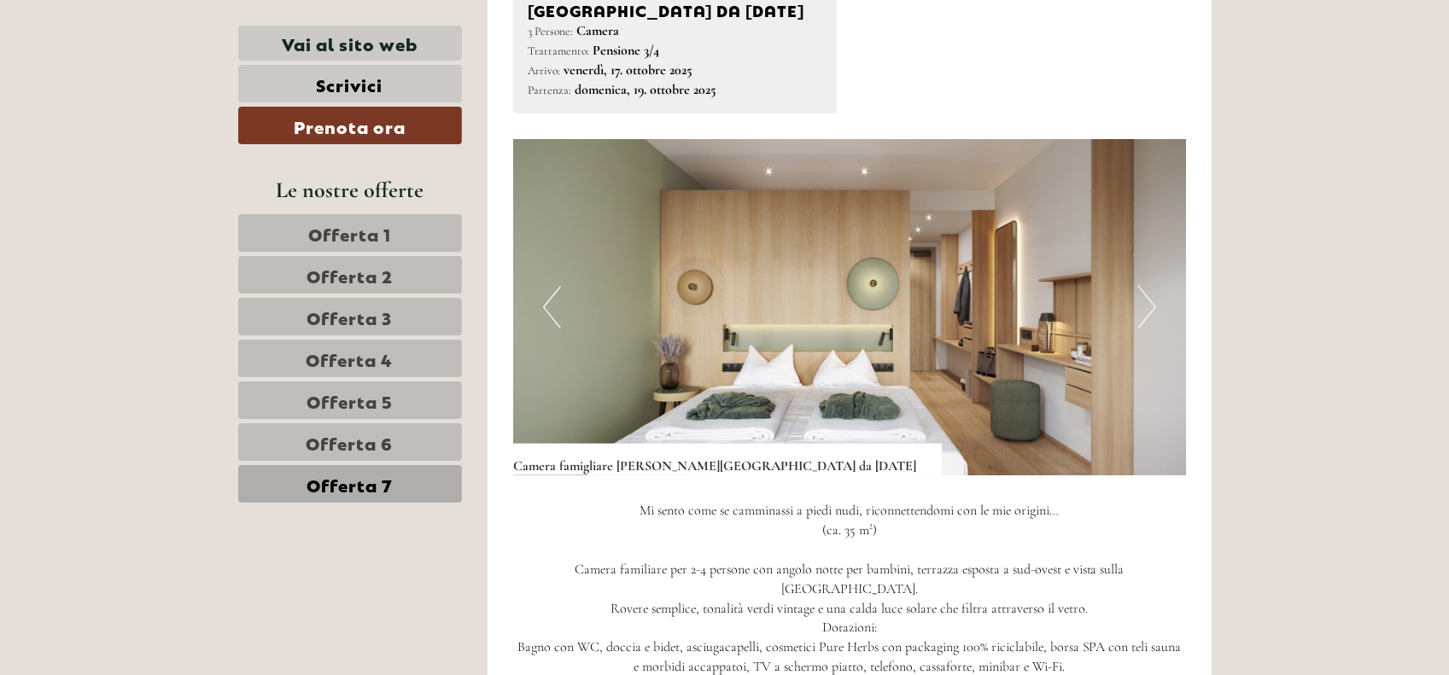
click at [1147, 286] on button "Next" at bounding box center [1147, 307] width 18 height 43
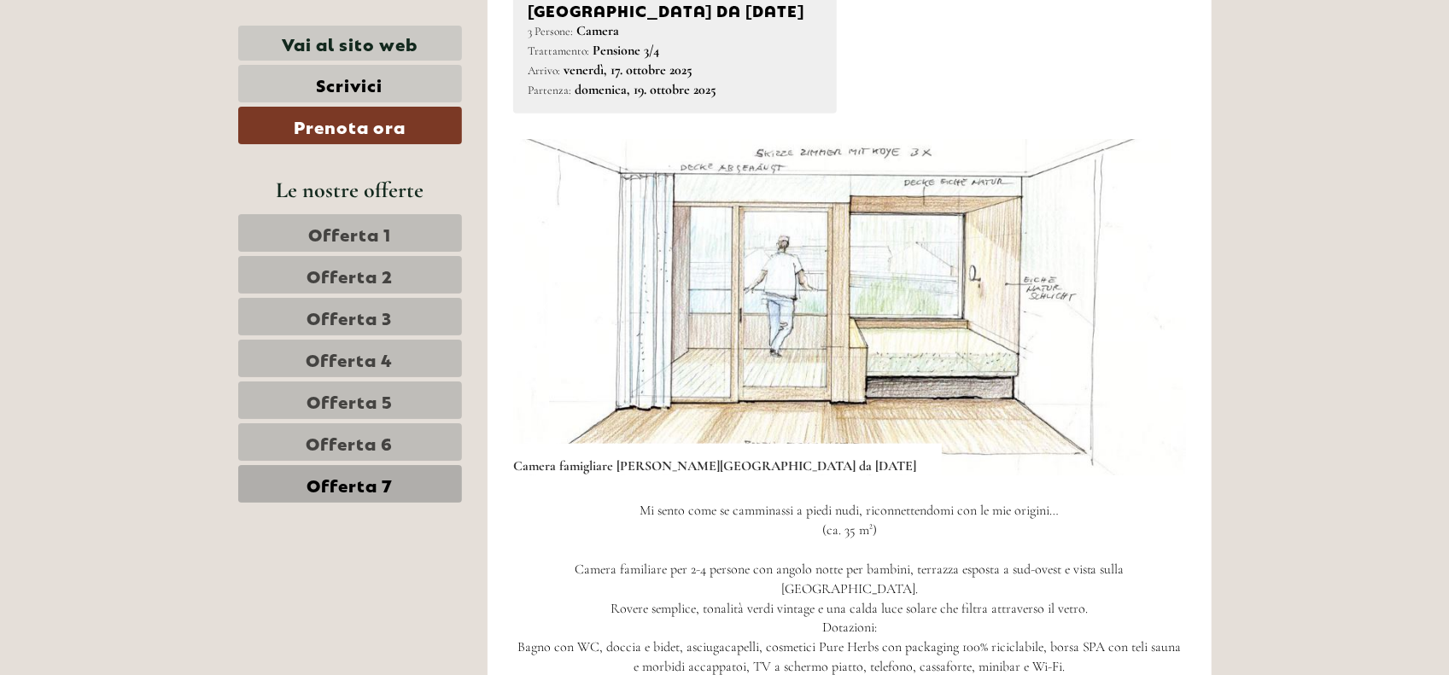
click at [1147, 286] on button "Next" at bounding box center [1147, 307] width 18 height 43
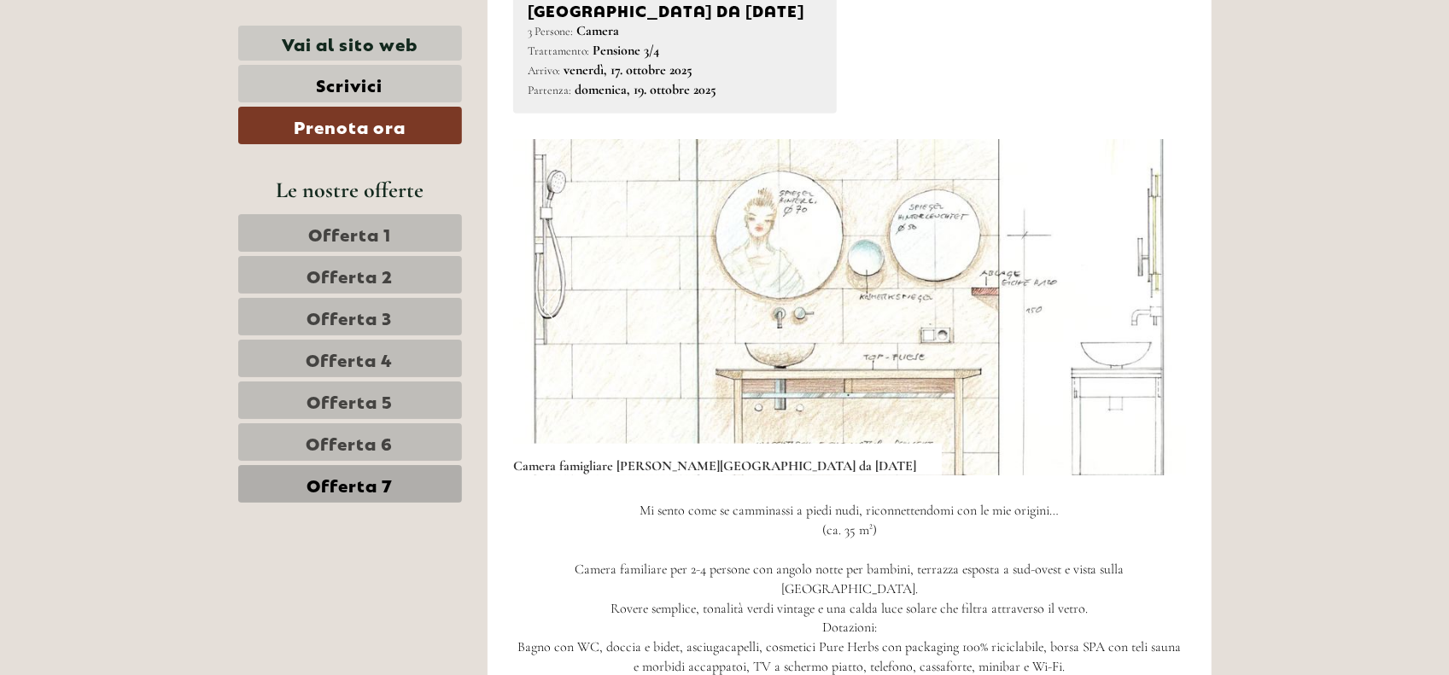
click at [1147, 286] on button "Next" at bounding box center [1147, 307] width 18 height 43
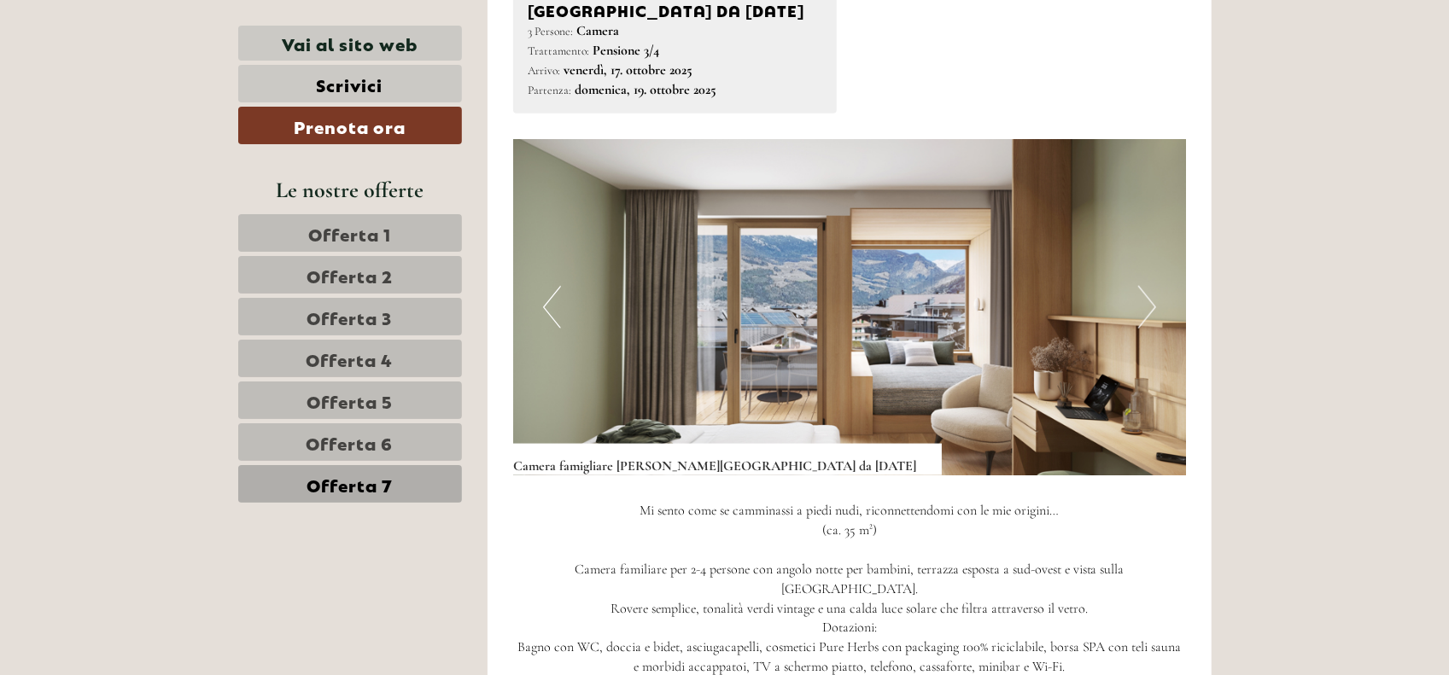
click at [1147, 286] on button "Next" at bounding box center [1147, 307] width 18 height 43
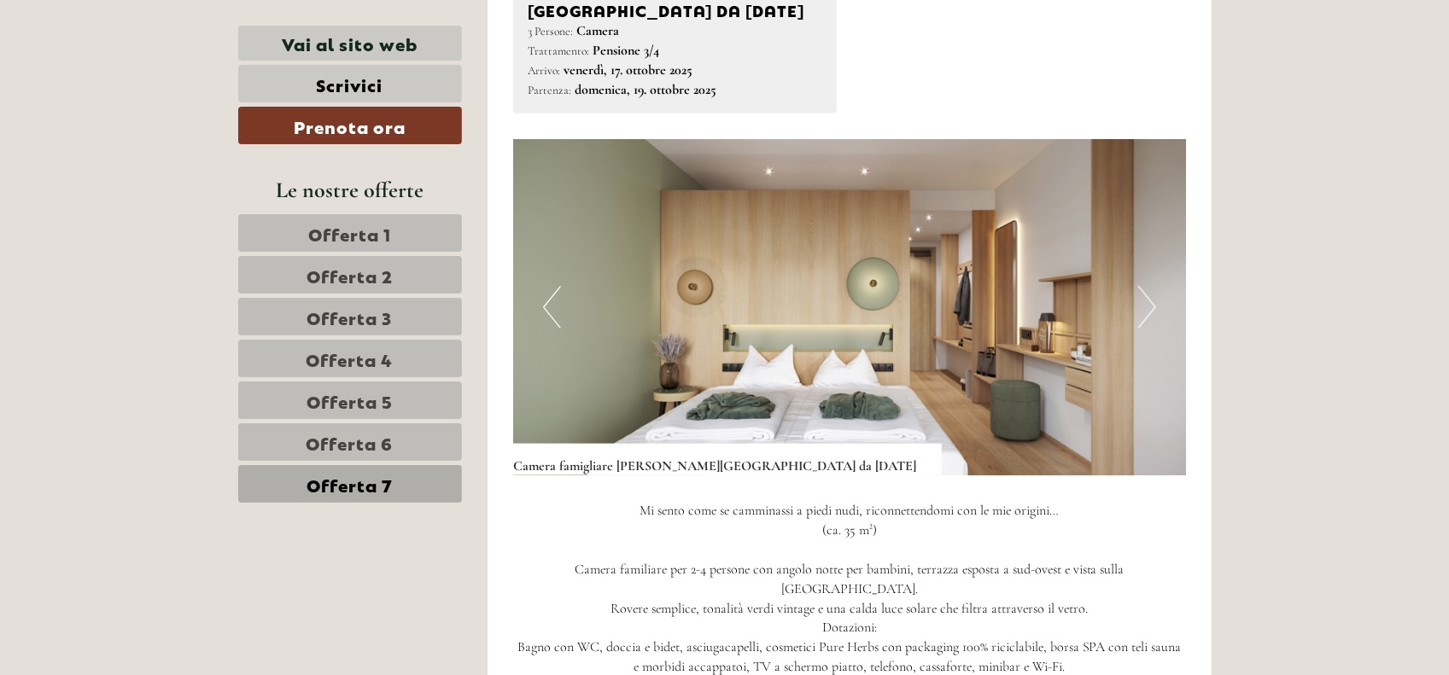
click at [1147, 286] on button "Next" at bounding box center [1147, 307] width 18 height 43
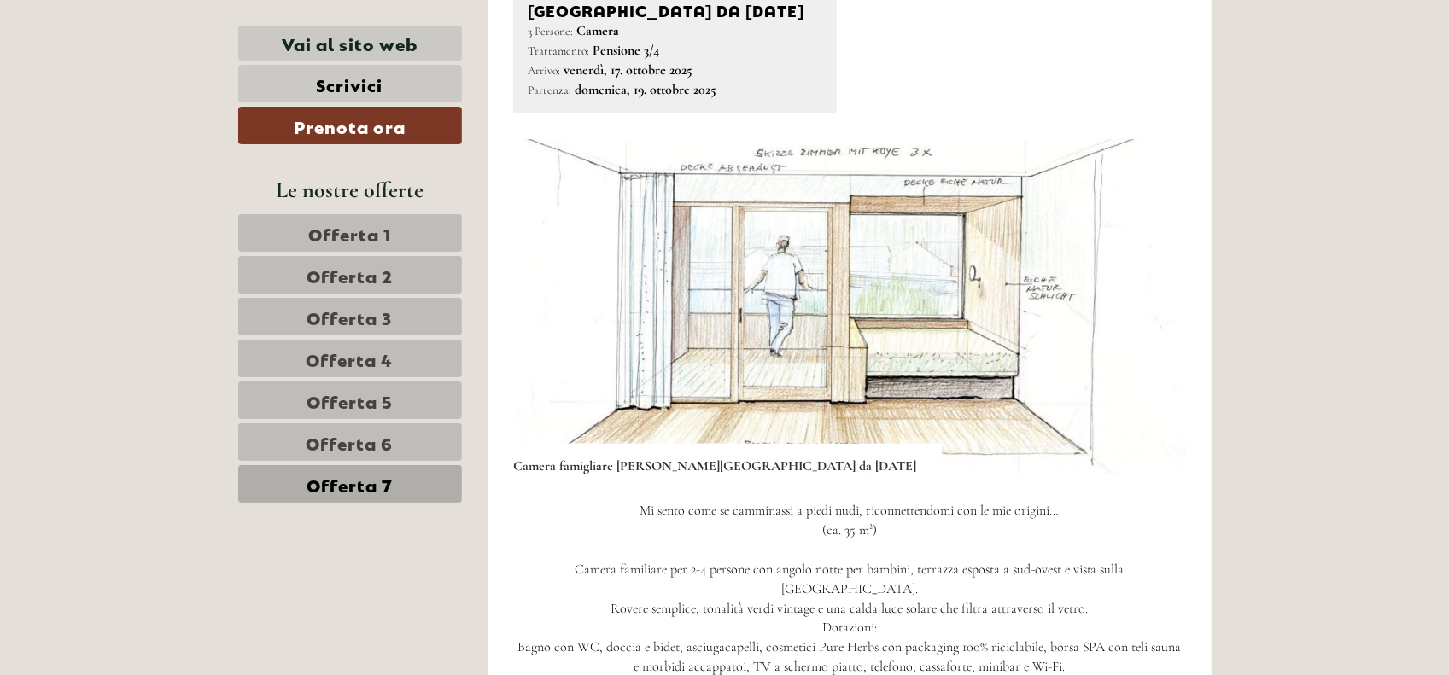
click at [1147, 286] on button "Next" at bounding box center [1147, 307] width 18 height 43
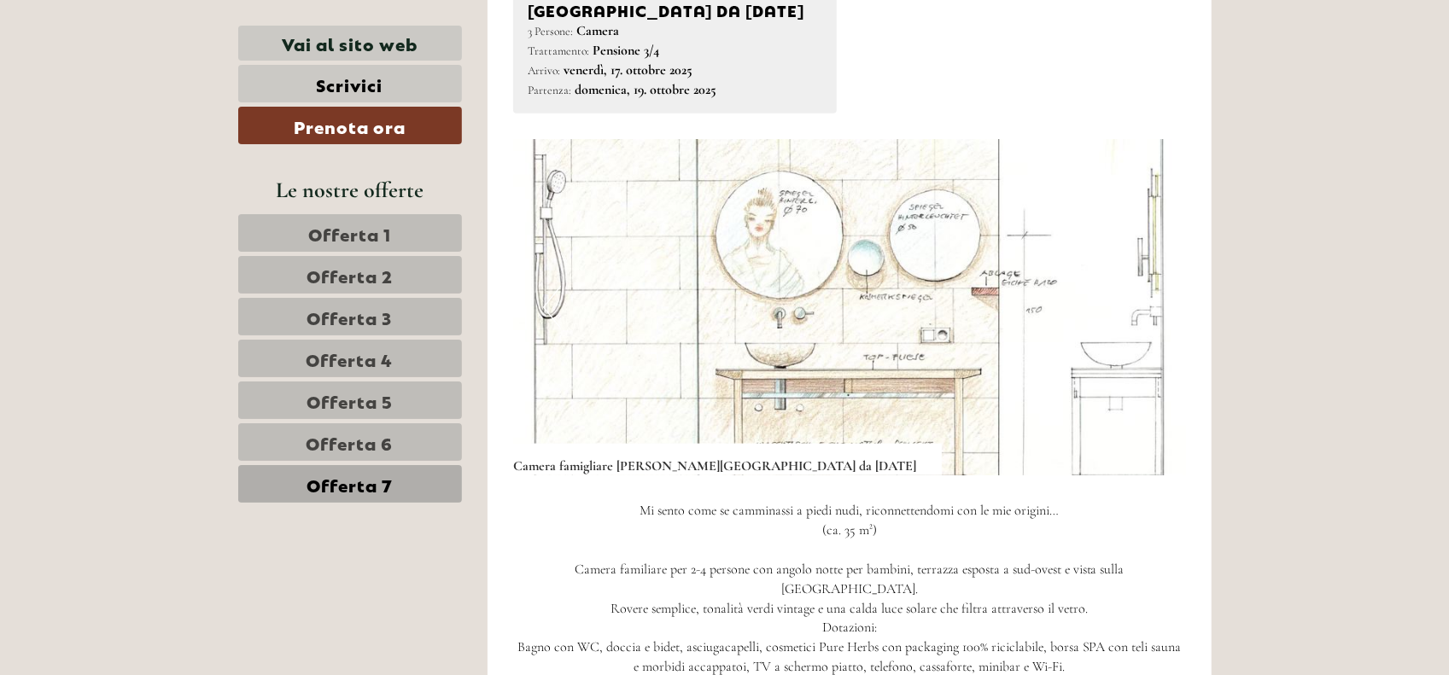
click at [1147, 286] on button "Next" at bounding box center [1147, 307] width 18 height 43
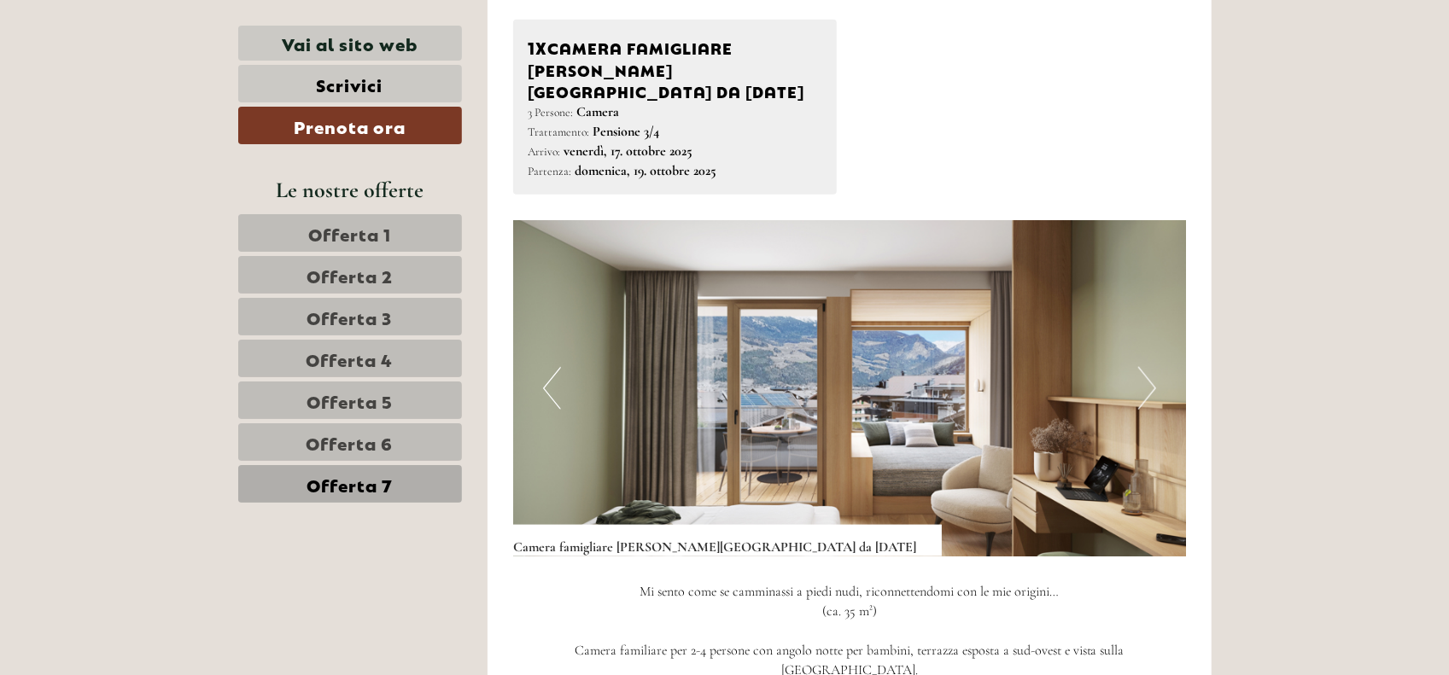
scroll to position [1133, 0]
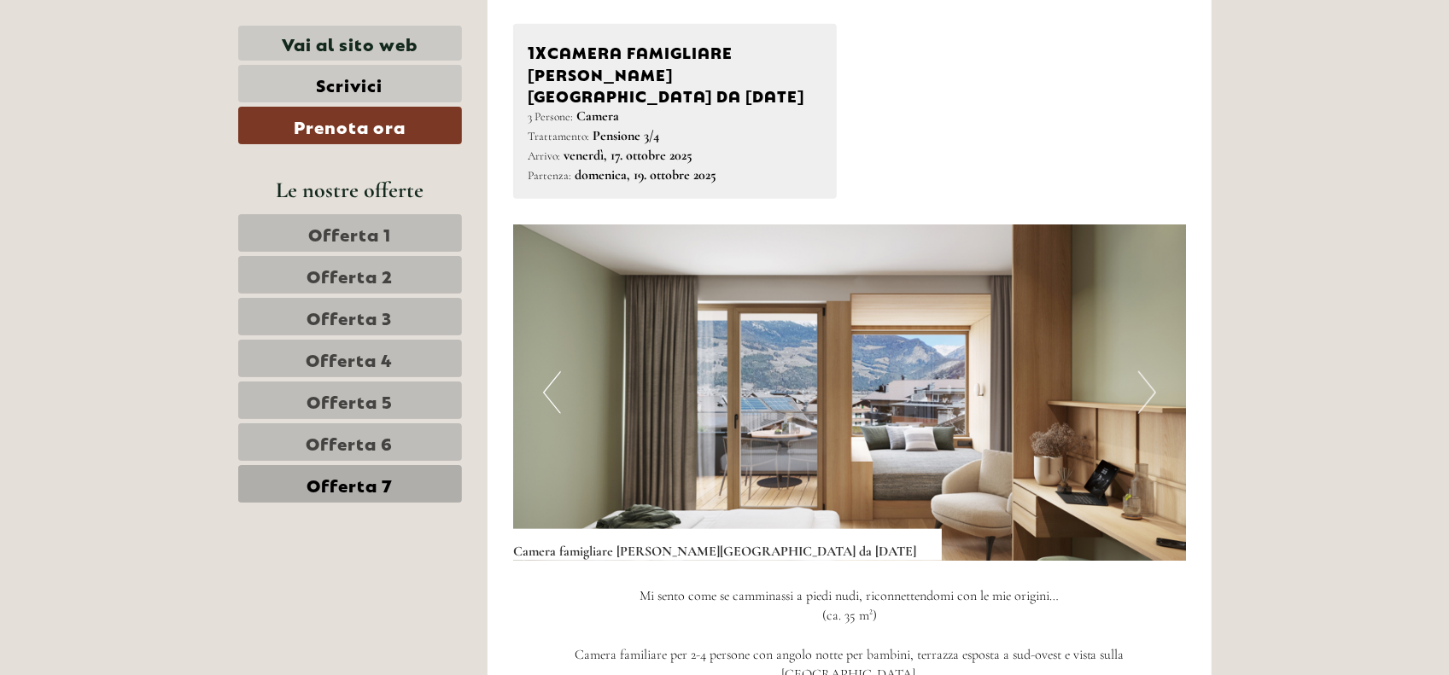
click at [1147, 371] on button "Next" at bounding box center [1147, 392] width 18 height 43
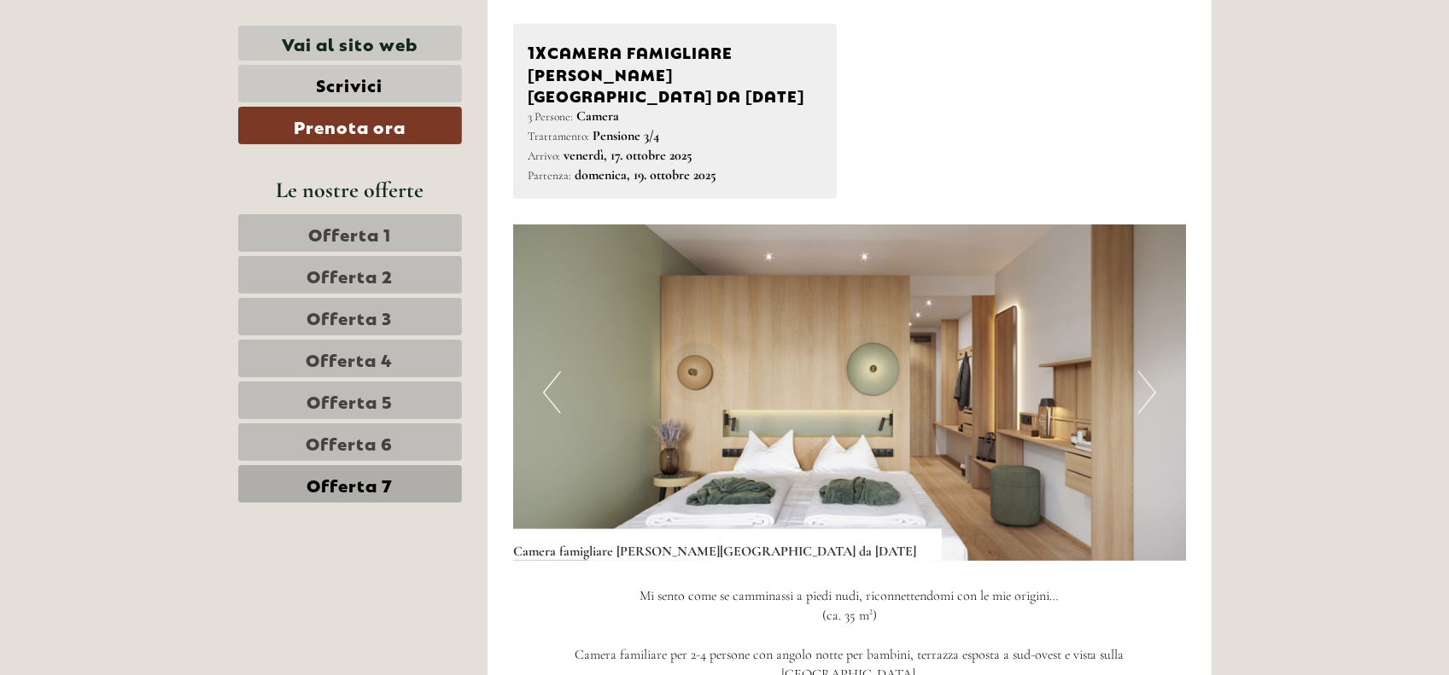
click at [1147, 371] on button "Next" at bounding box center [1147, 392] width 18 height 43
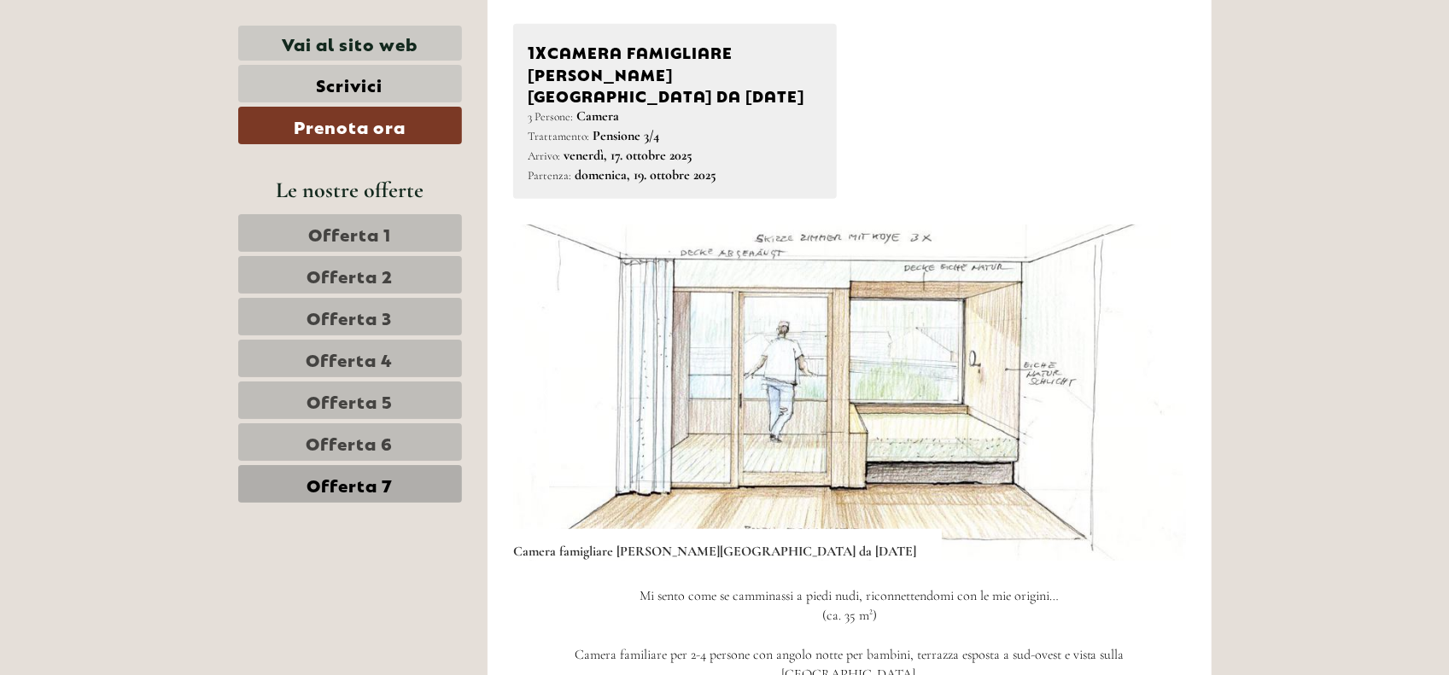
click at [1147, 371] on button "Next" at bounding box center [1147, 392] width 18 height 43
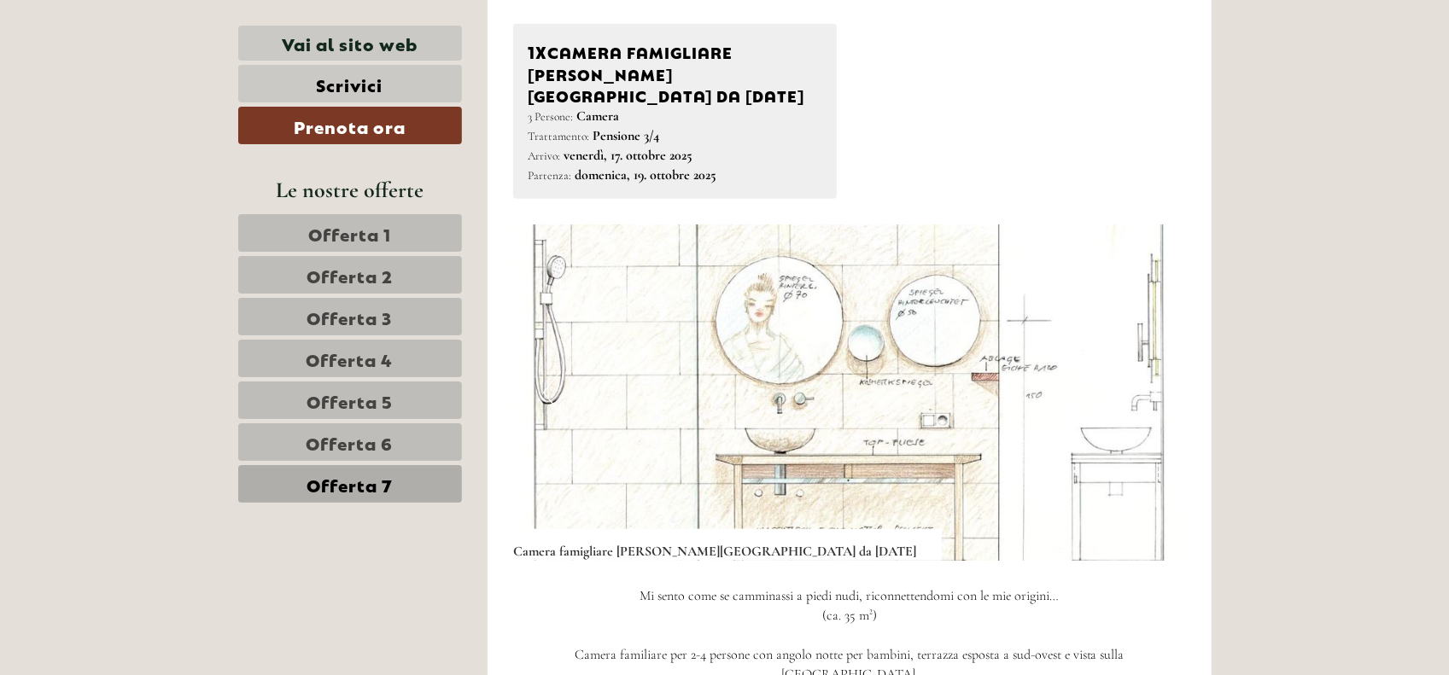
click at [559, 371] on button "Previous" at bounding box center [552, 392] width 18 height 43
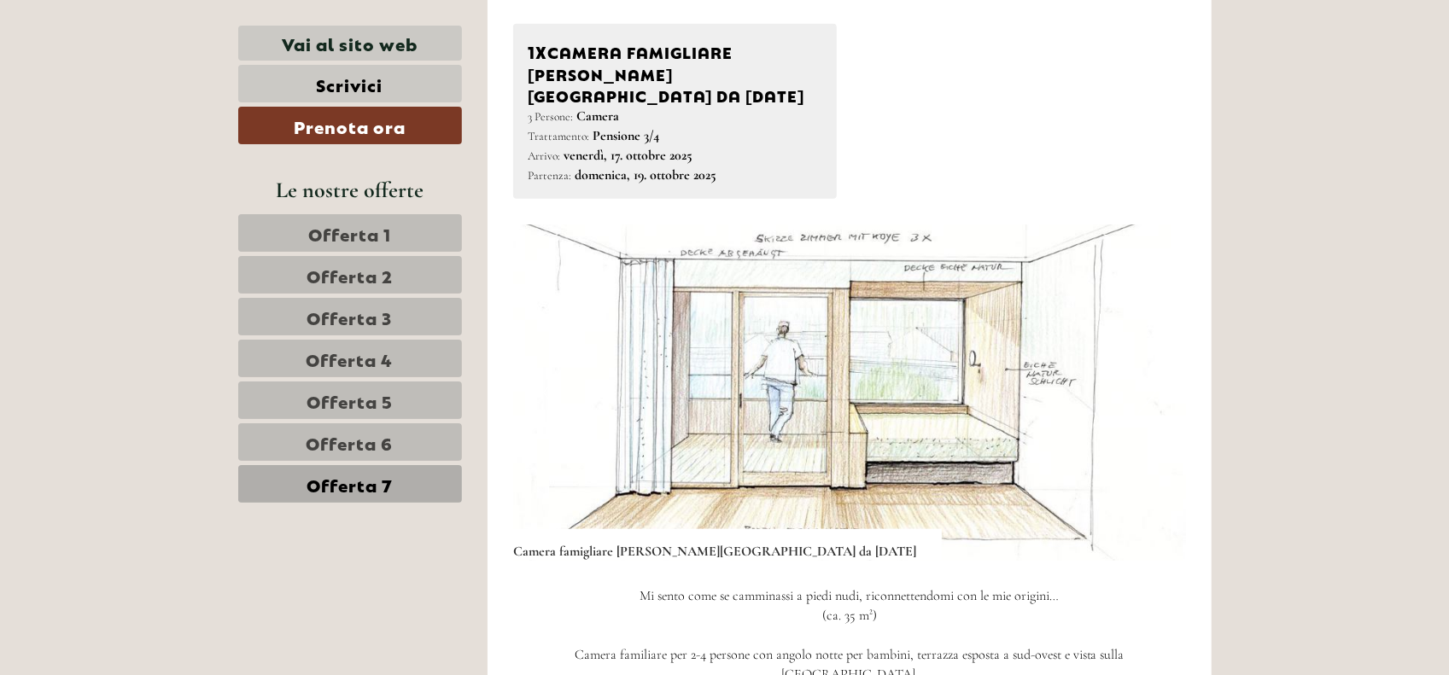
click at [994, 376] on img at bounding box center [849, 392] width 673 height 336
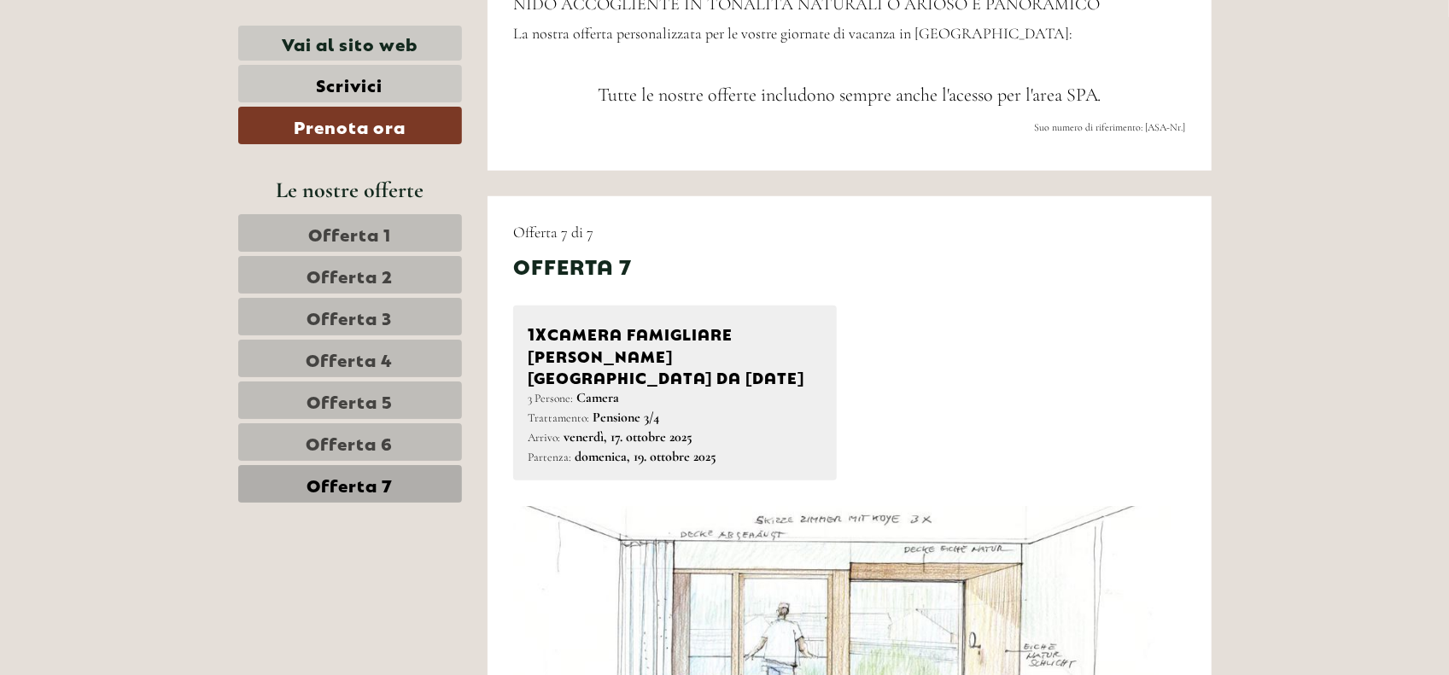
scroll to position [1142, 0]
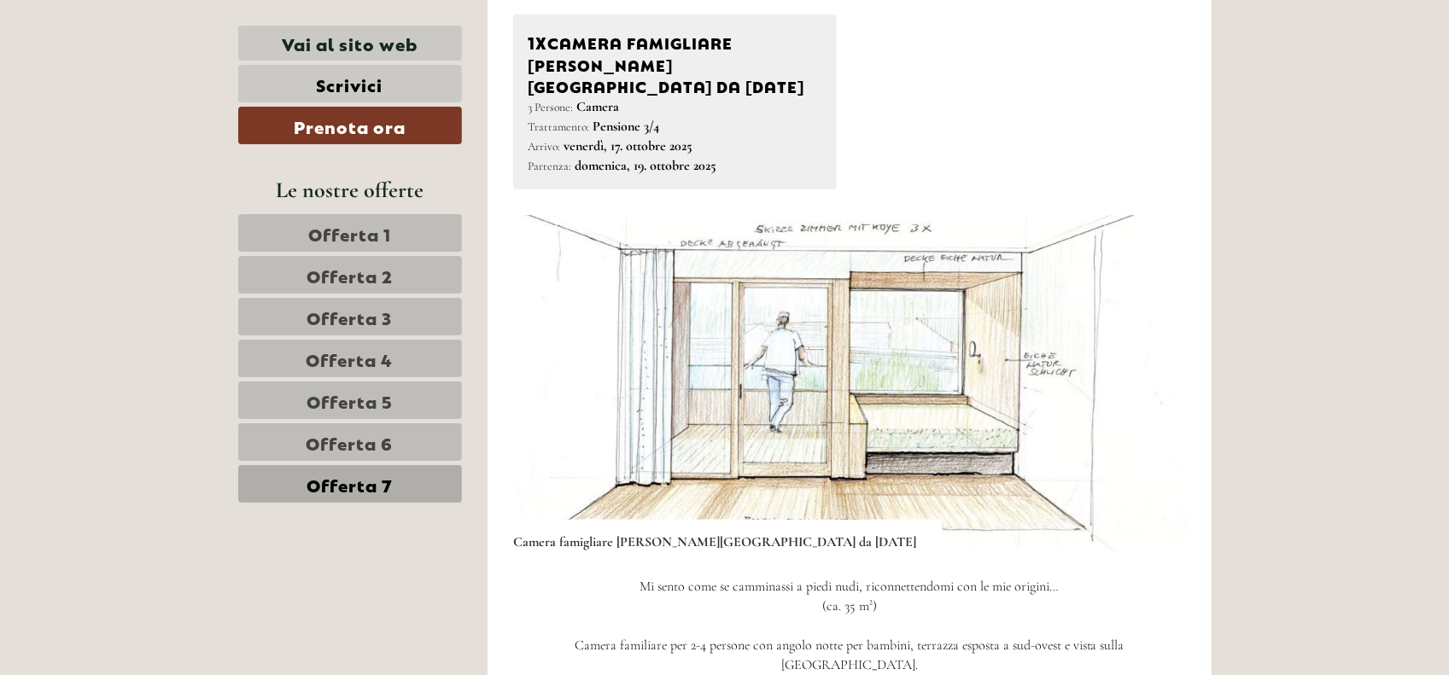
click at [388, 237] on span "Offerta 1" at bounding box center [349, 233] width 83 height 24
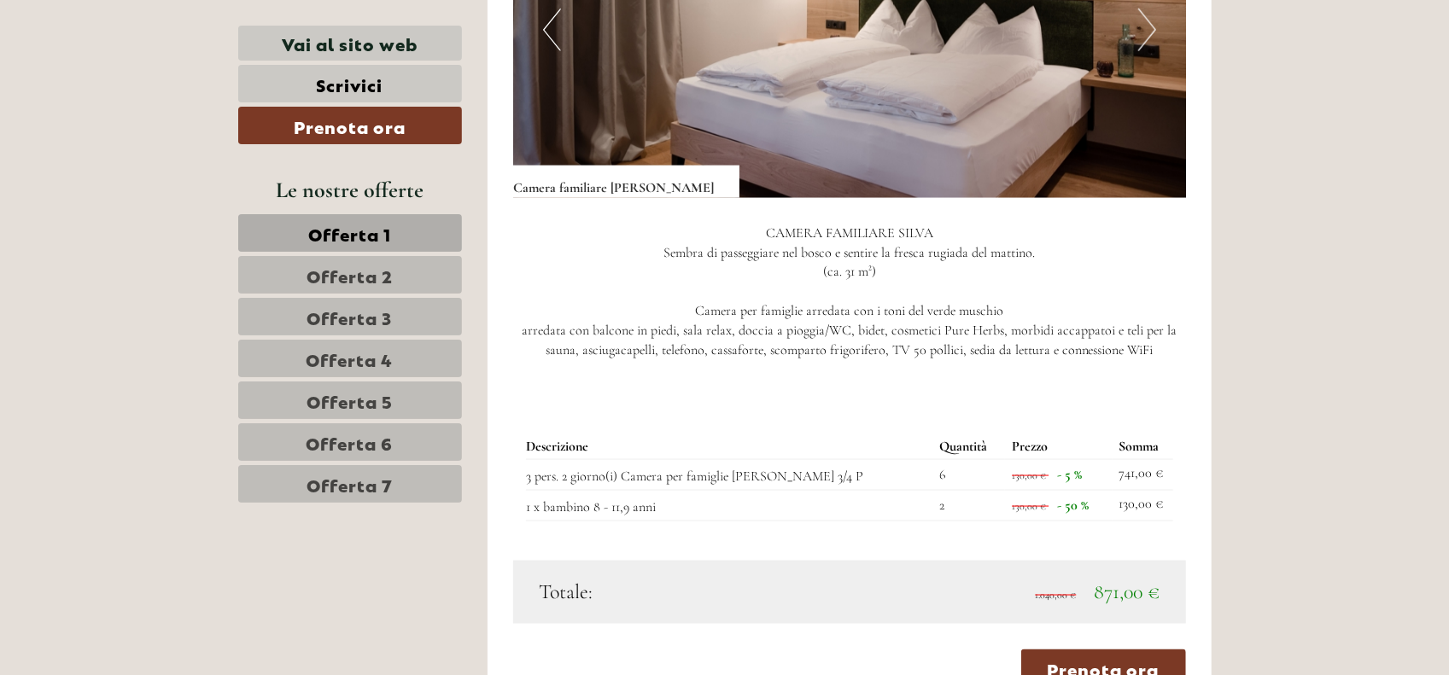
scroll to position [1389, 0]
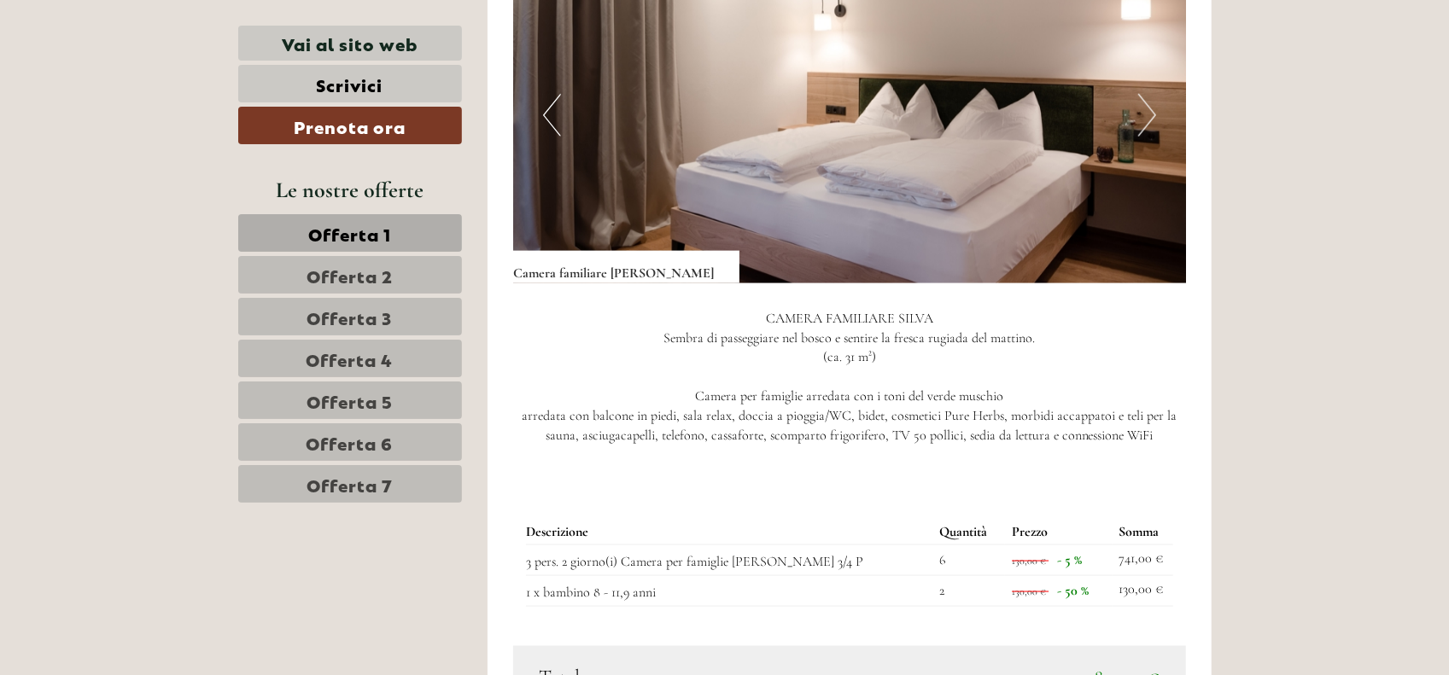
click at [1141, 96] on button "Next" at bounding box center [1147, 115] width 18 height 43
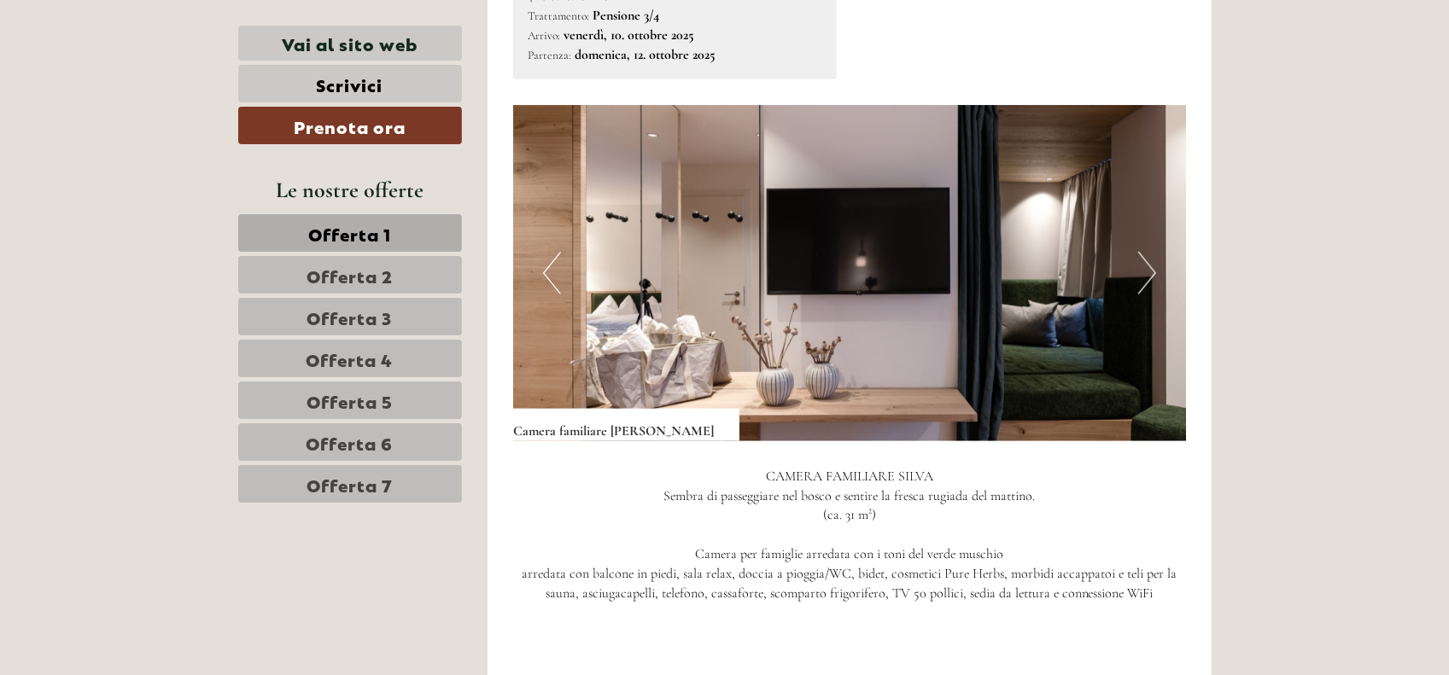
scroll to position [1218, 0]
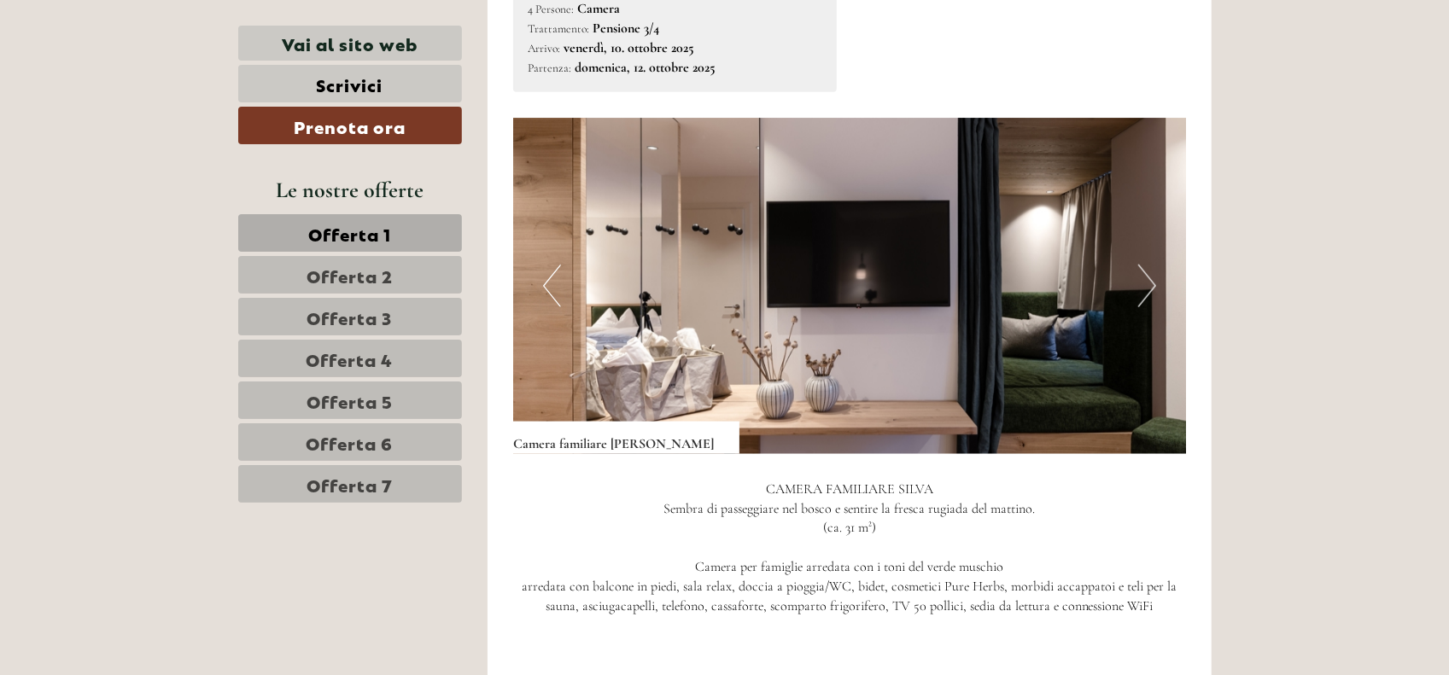
click at [1151, 265] on button "Next" at bounding box center [1147, 286] width 18 height 43
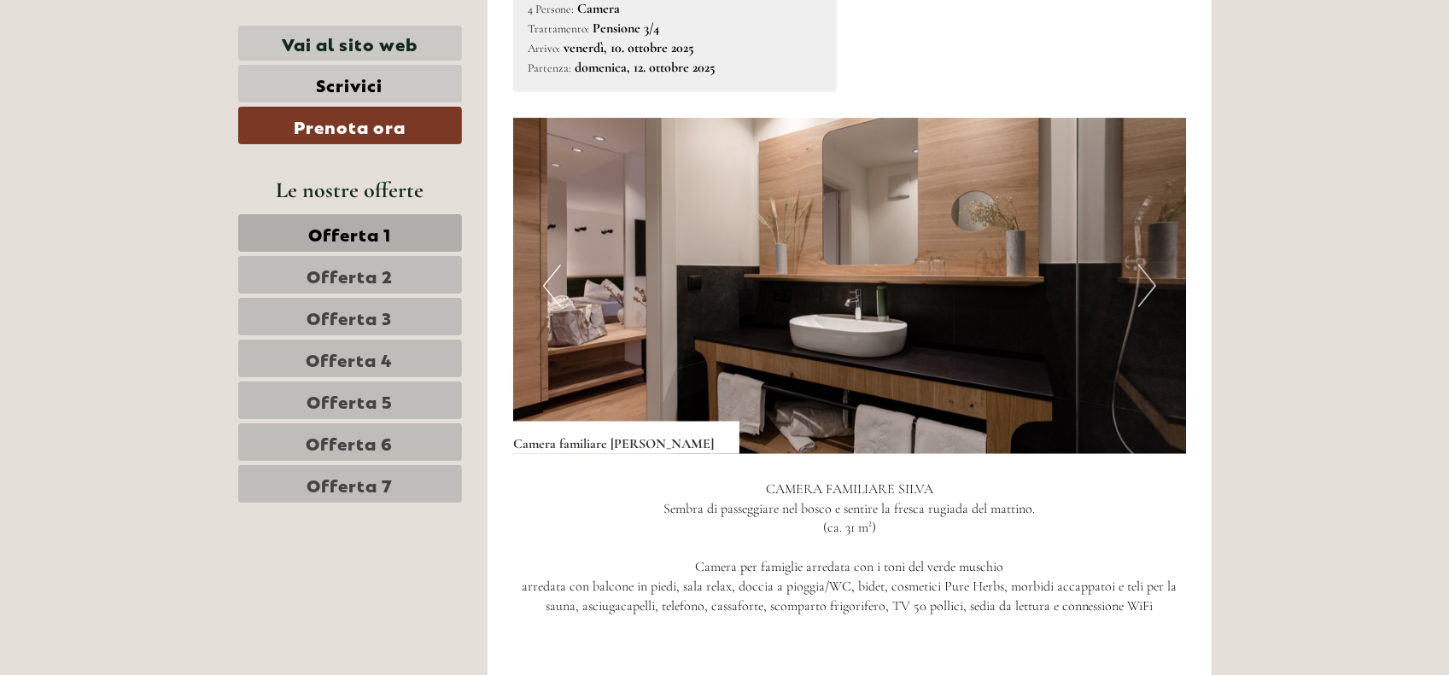
click at [1151, 270] on button "Next" at bounding box center [1147, 286] width 18 height 43
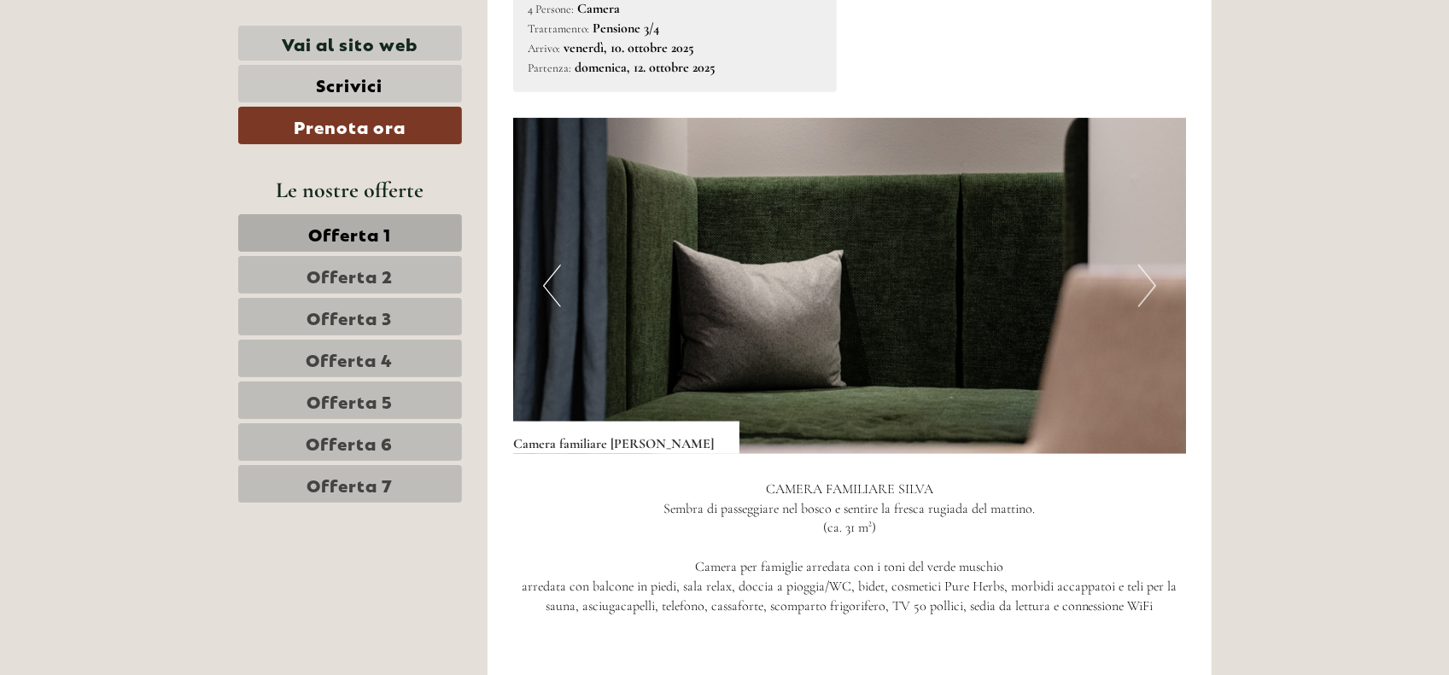
click at [1151, 270] on button "Next" at bounding box center [1147, 286] width 18 height 43
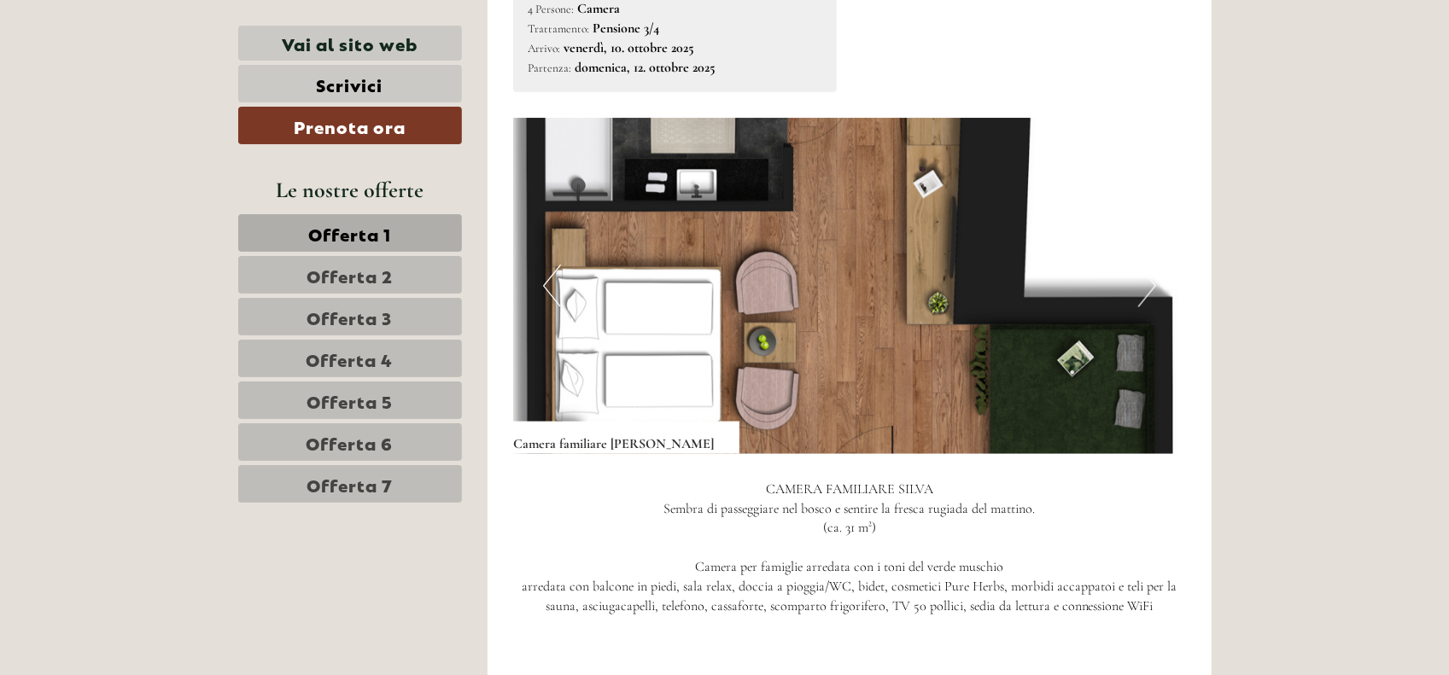
drag, startPoint x: 844, startPoint y: 224, endPoint x: 852, endPoint y: 250, distance: 27.6
click at [852, 250] on img at bounding box center [849, 286] width 673 height 336
click at [1148, 267] on button "Next" at bounding box center [1147, 286] width 18 height 43
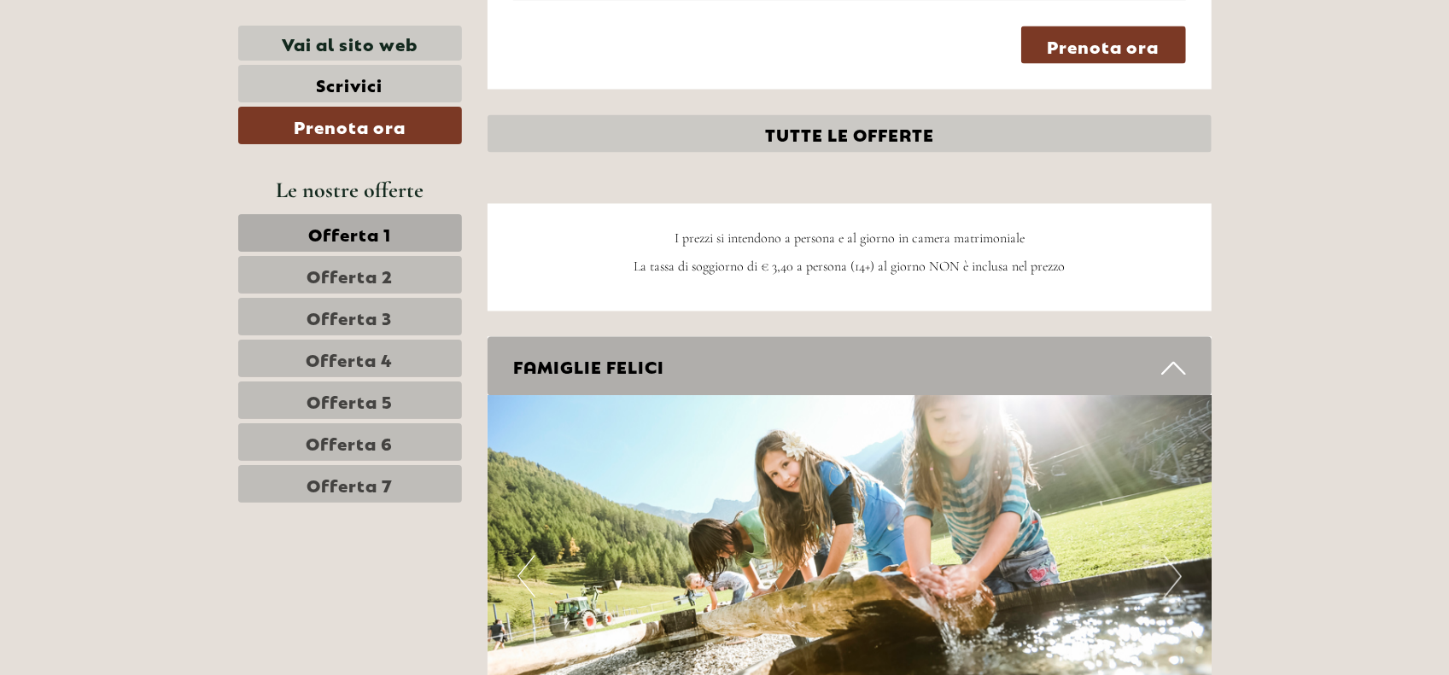
scroll to position [2157, 0]
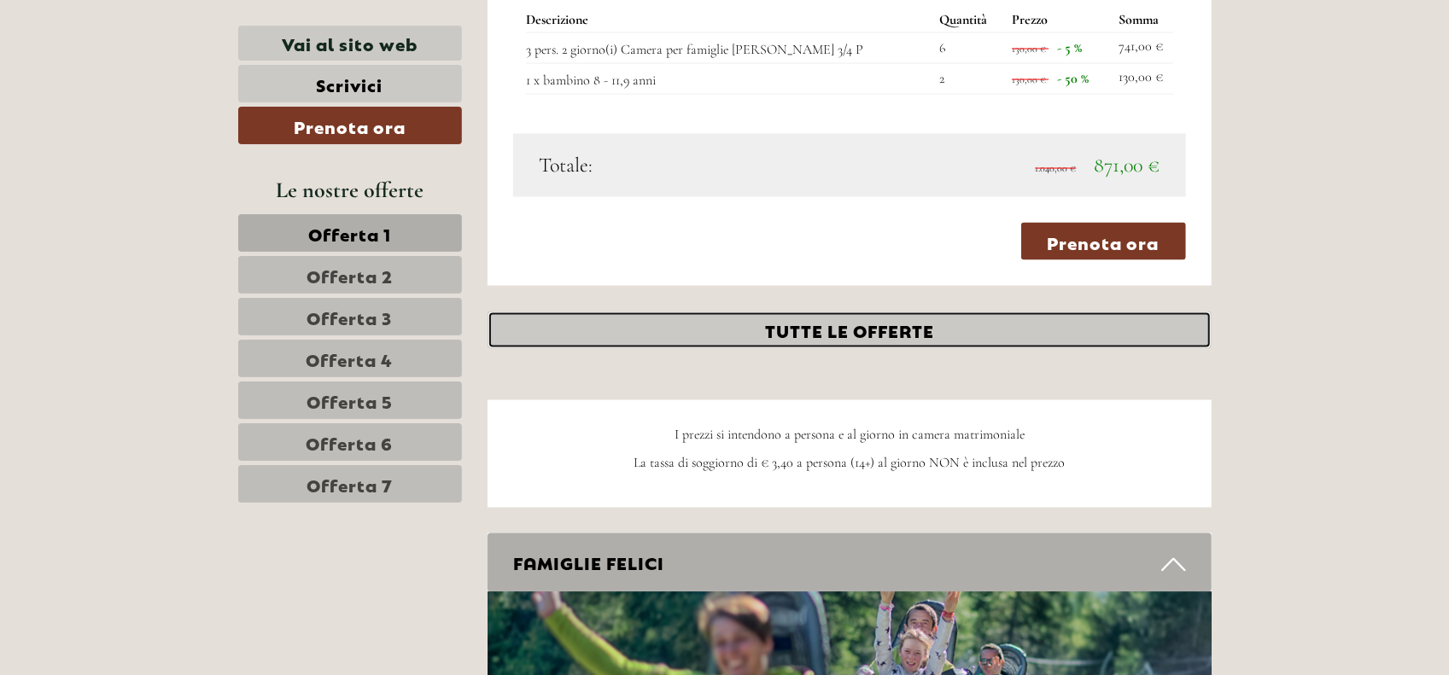
click at [889, 312] on link "TUTTE LE OFFERTE" at bounding box center [849, 331] width 724 height 38
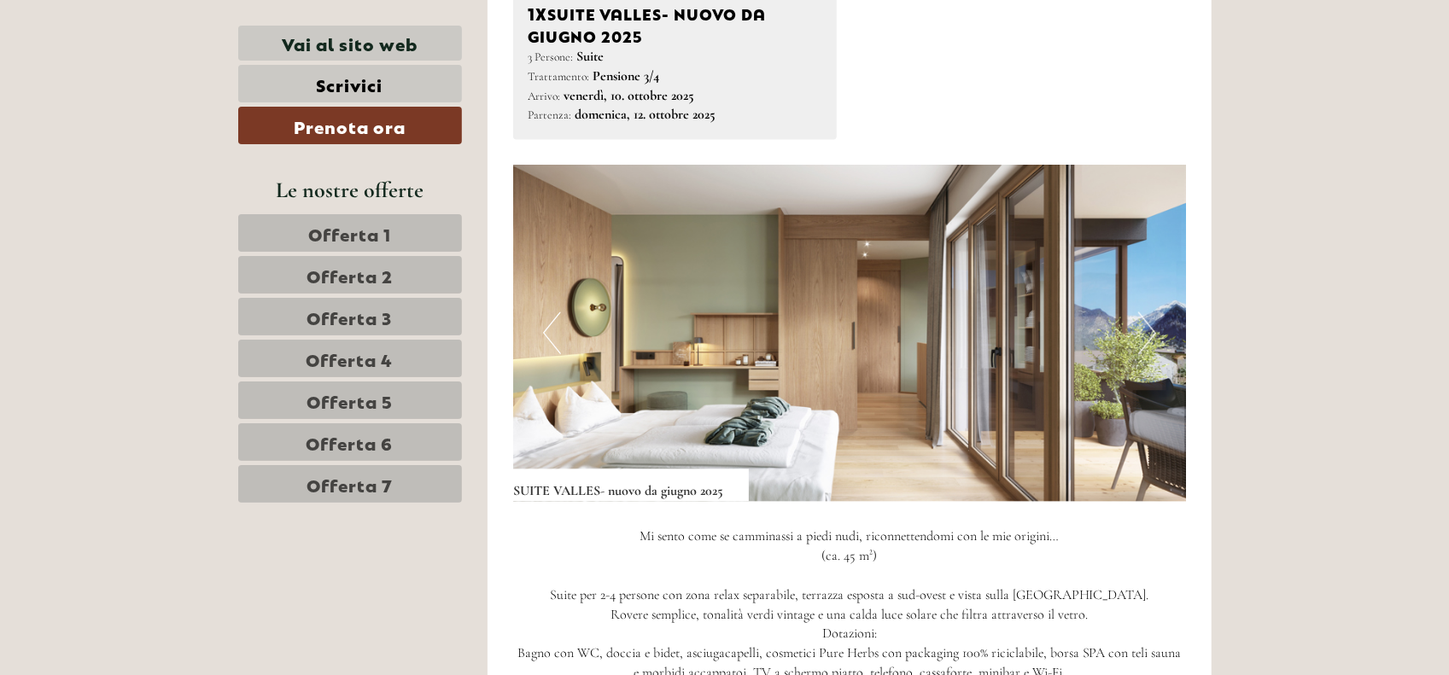
scroll to position [2328, 0]
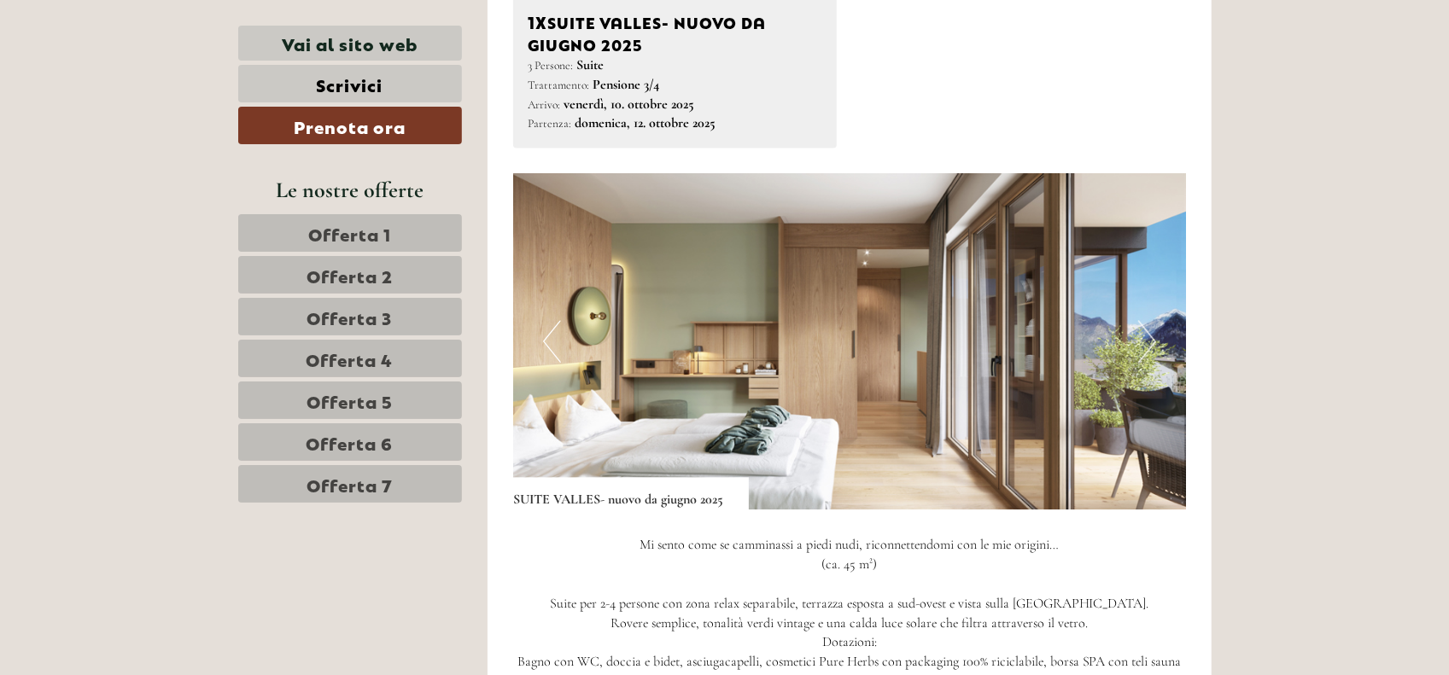
click at [1146, 320] on button "Next" at bounding box center [1147, 341] width 18 height 43
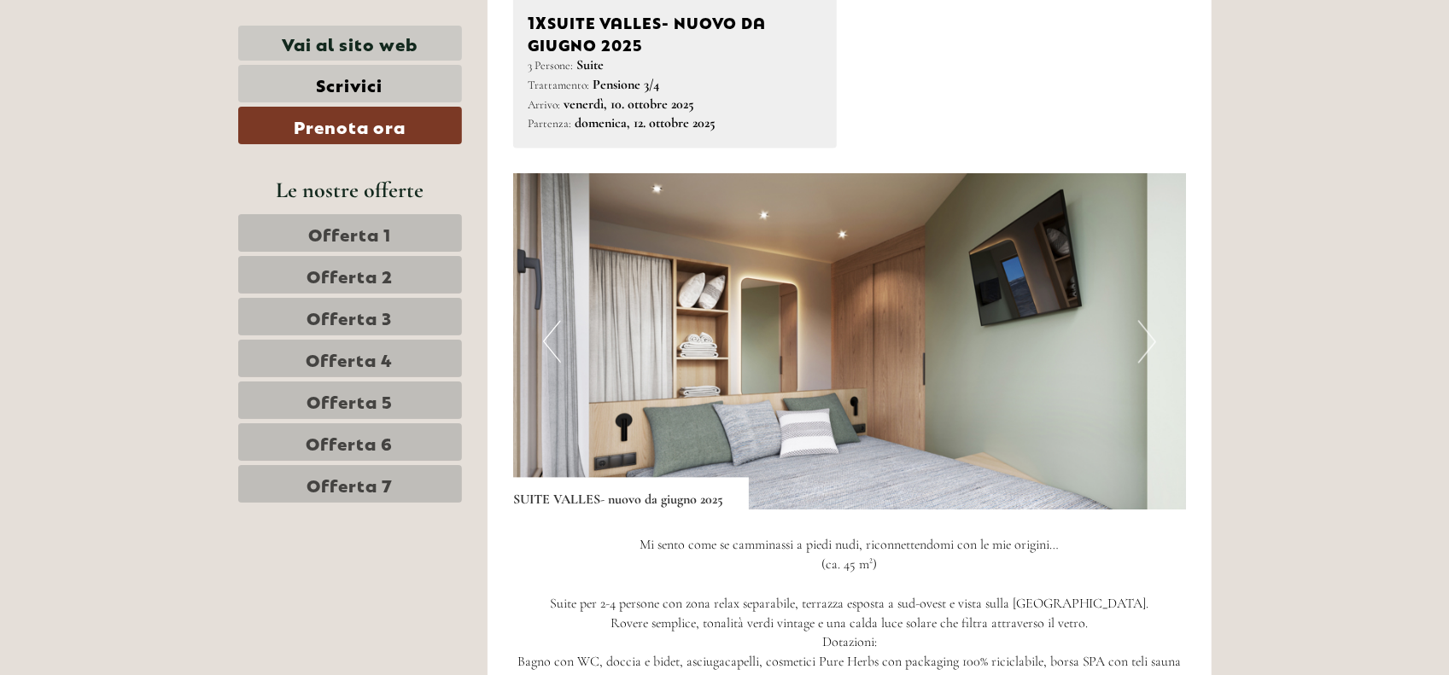
click at [1151, 320] on button "Next" at bounding box center [1147, 341] width 18 height 43
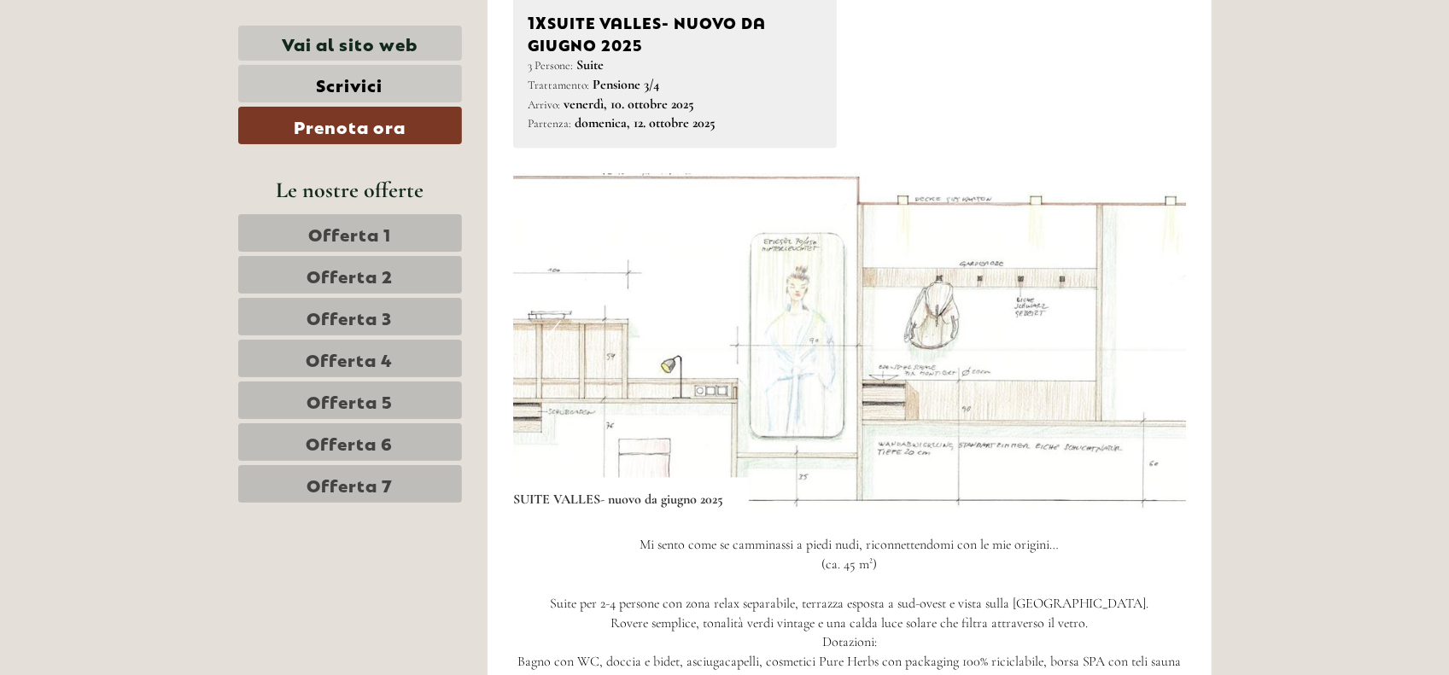
click at [1151, 320] on button "Next" at bounding box center [1147, 341] width 18 height 43
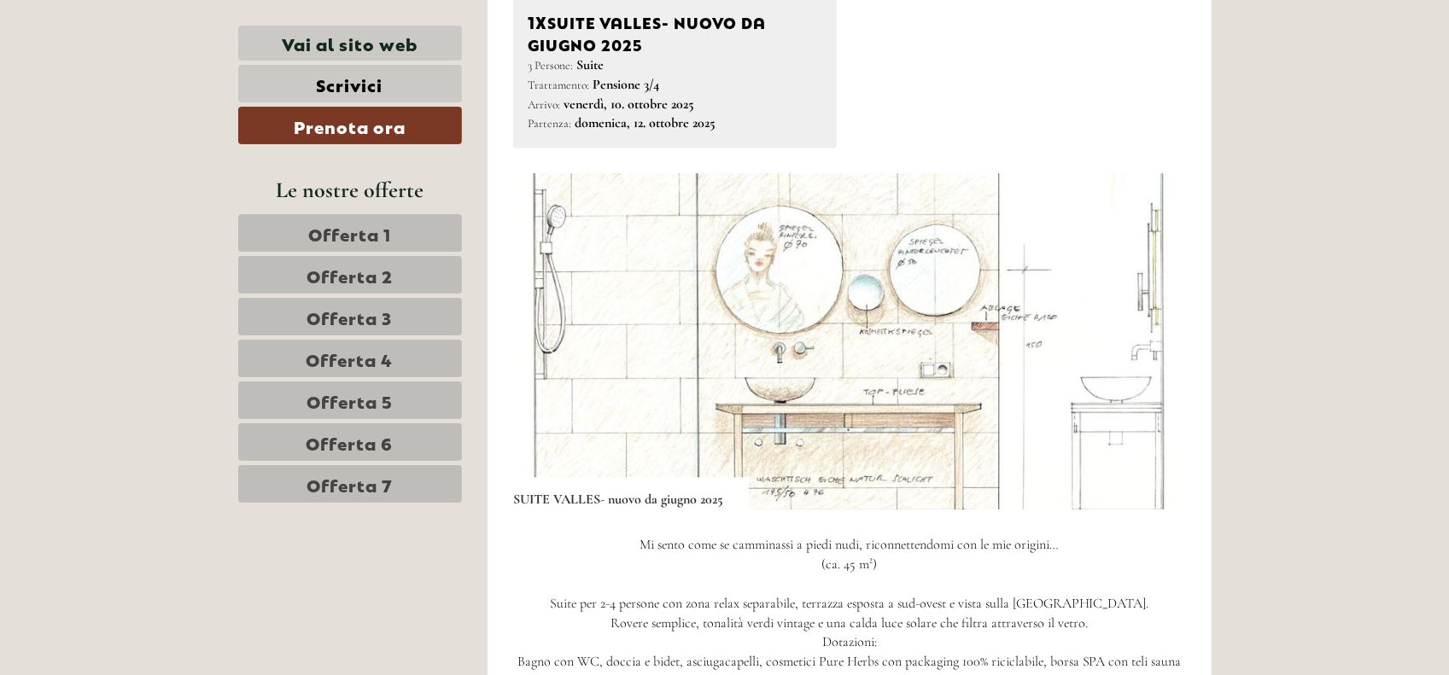
click at [1151, 320] on button "Next" at bounding box center [1147, 341] width 18 height 43
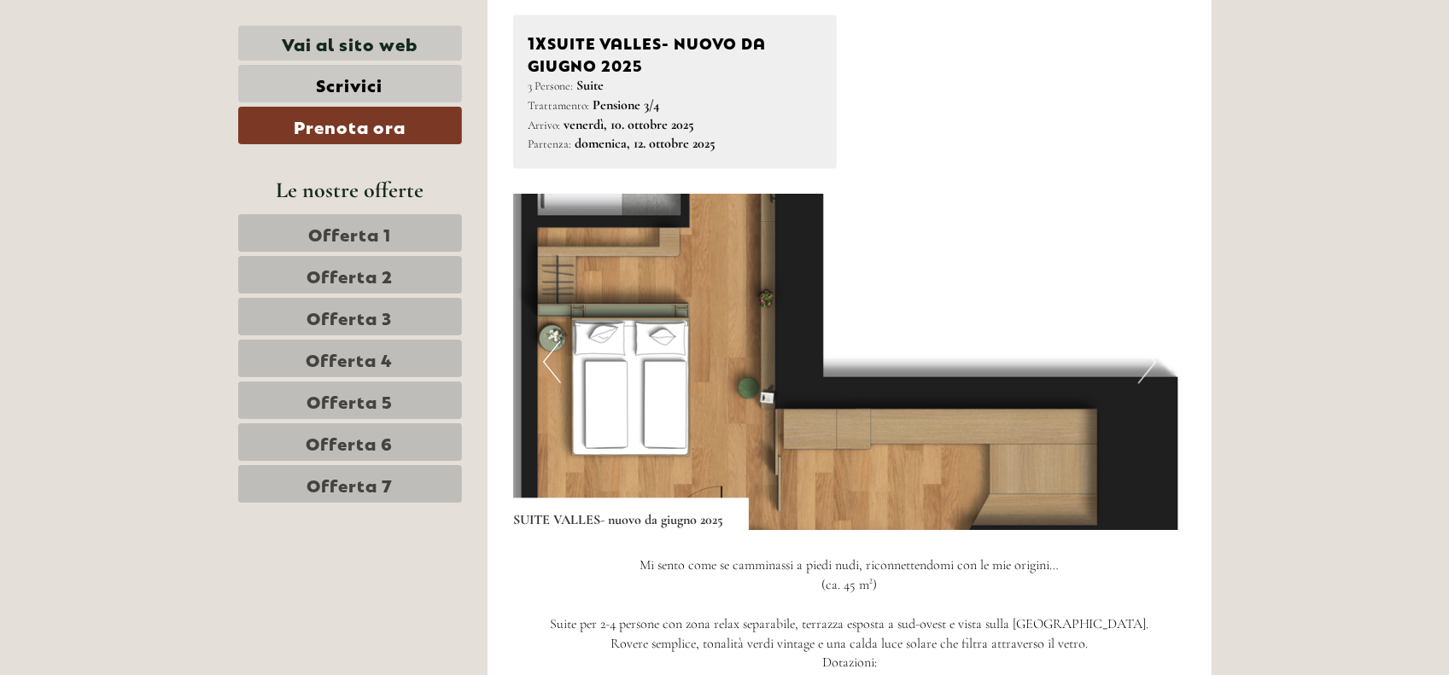
scroll to position [2413, 0]
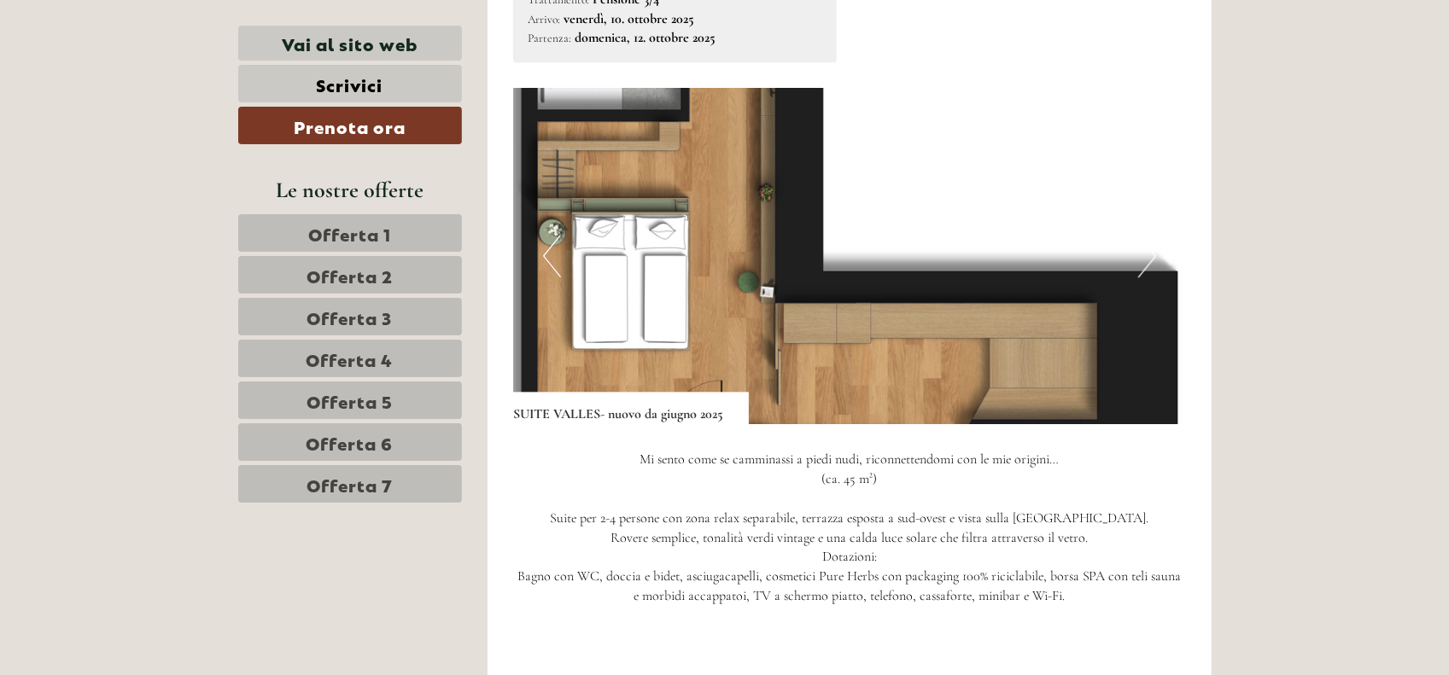
click at [1147, 236] on button "Next" at bounding box center [1147, 256] width 18 height 43
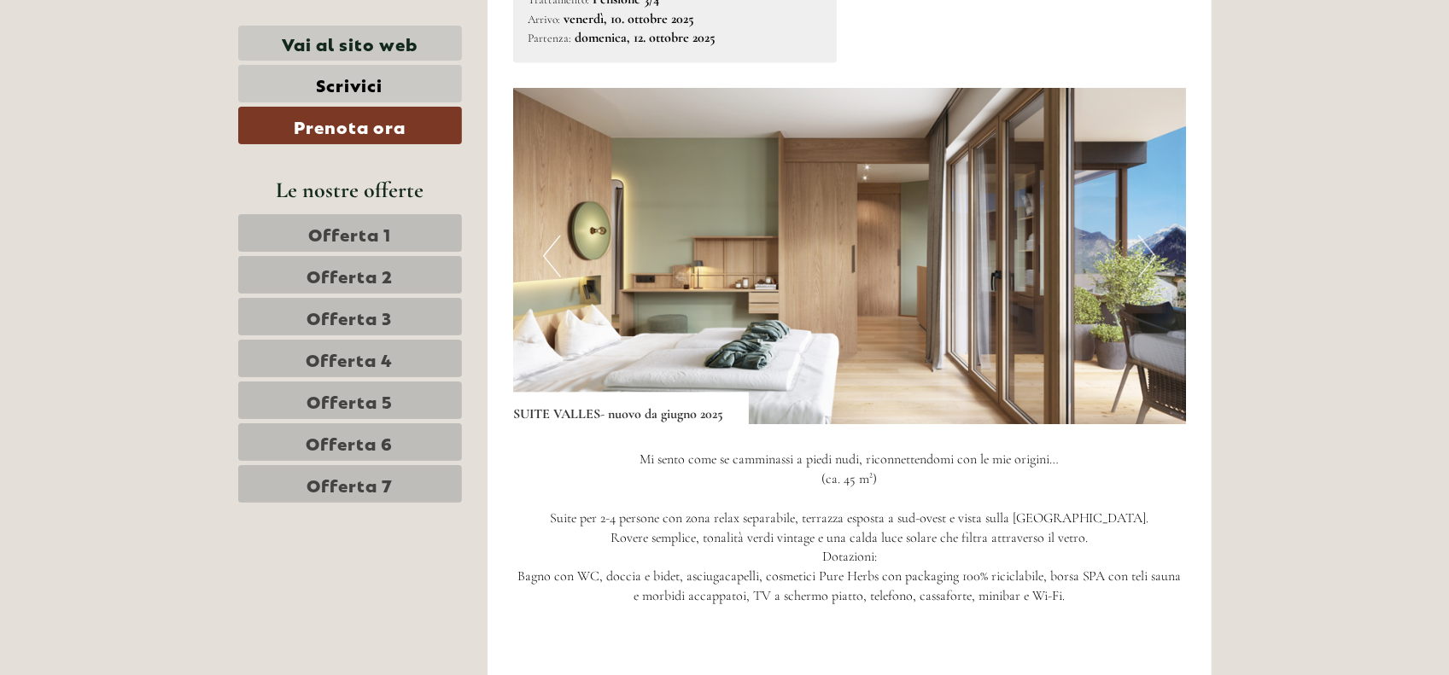
click at [1146, 239] on button "Next" at bounding box center [1147, 256] width 18 height 43
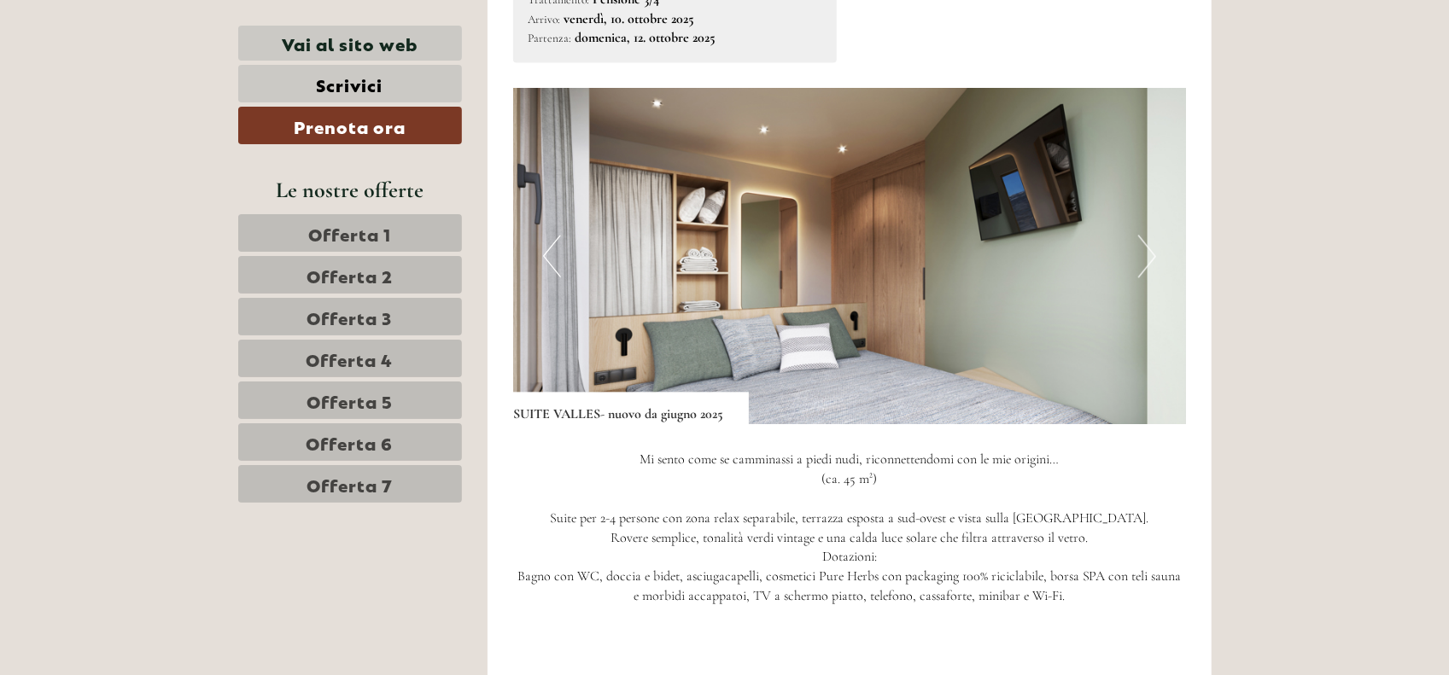
click at [1146, 239] on button "Next" at bounding box center [1147, 256] width 18 height 43
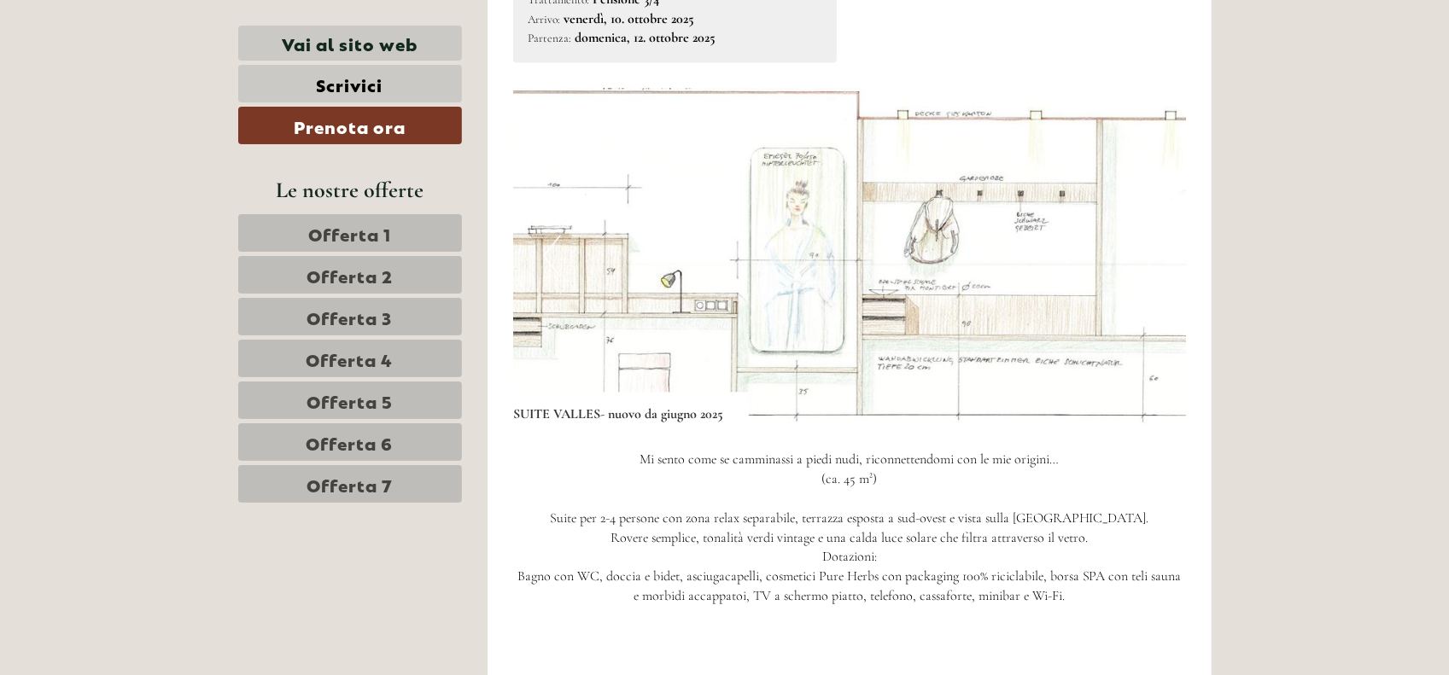
click at [1169, 214] on img at bounding box center [849, 256] width 673 height 336
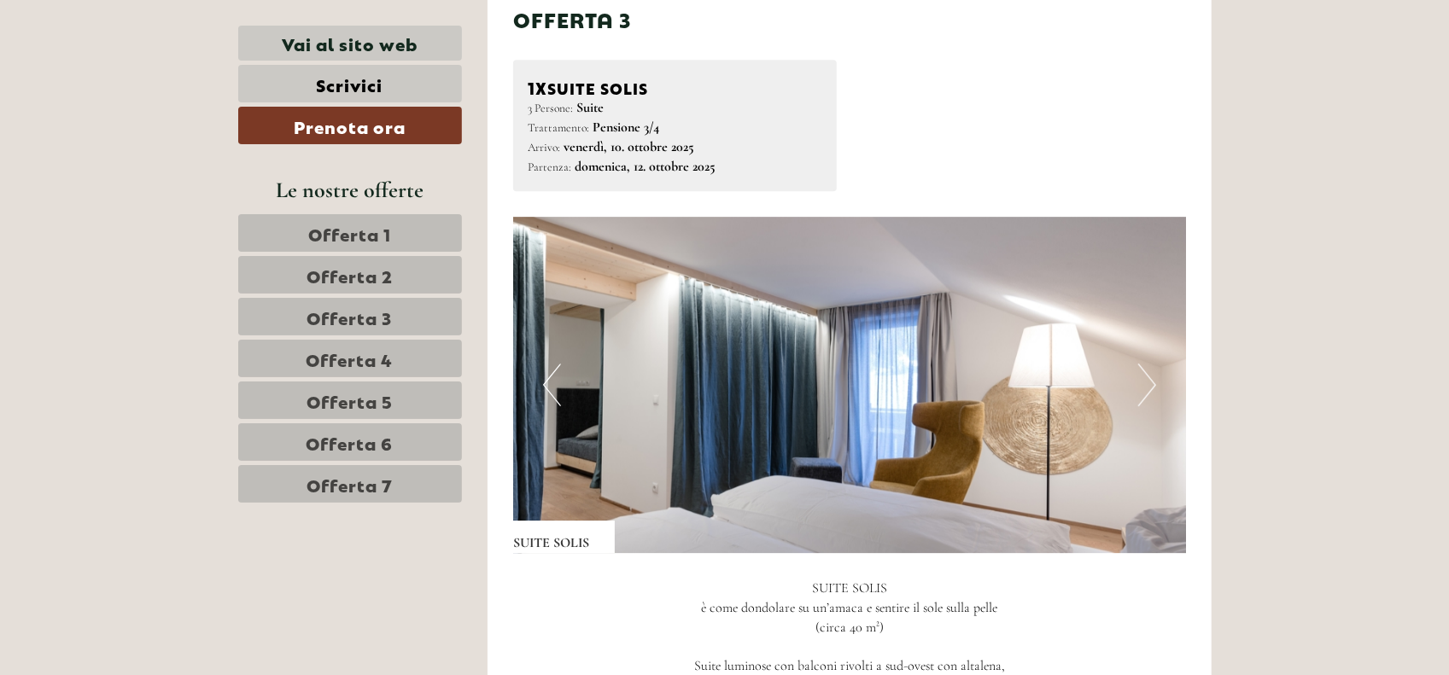
scroll to position [3437, 0]
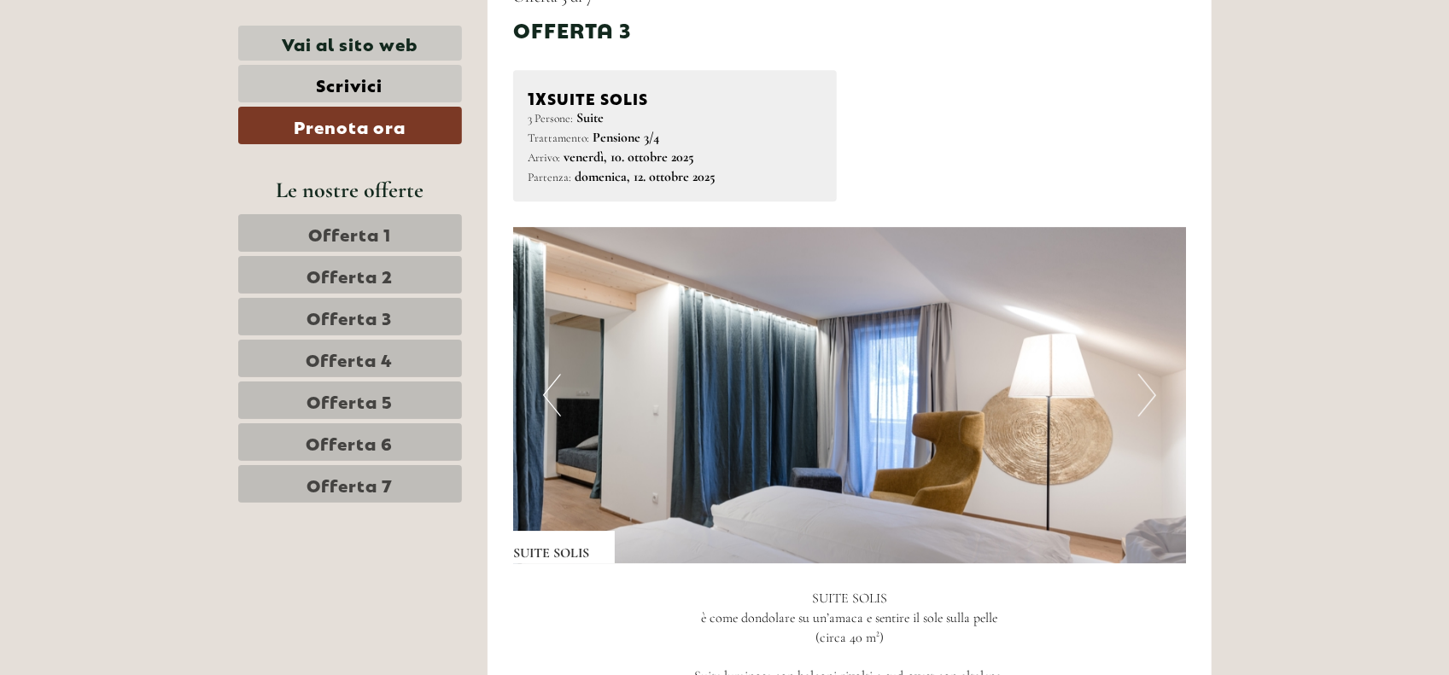
click at [1148, 374] on button "Next" at bounding box center [1147, 395] width 18 height 43
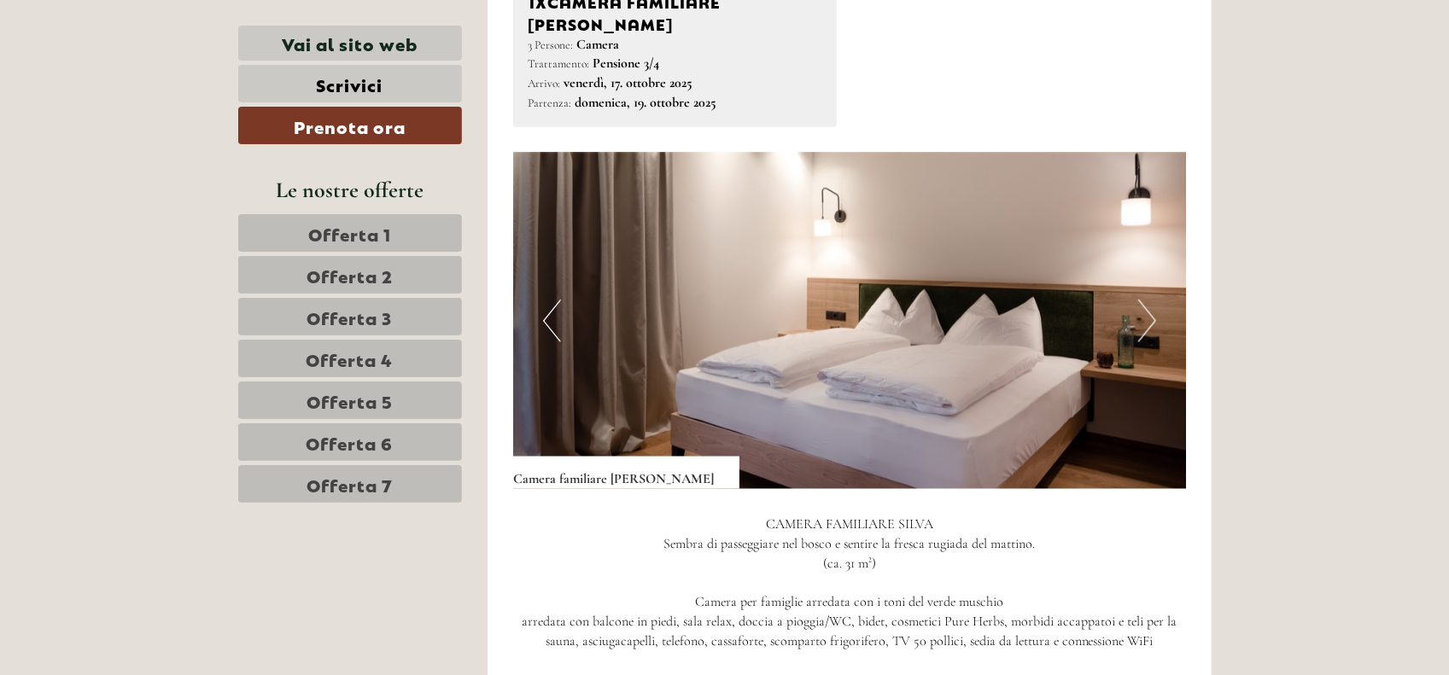
scroll to position [5827, 0]
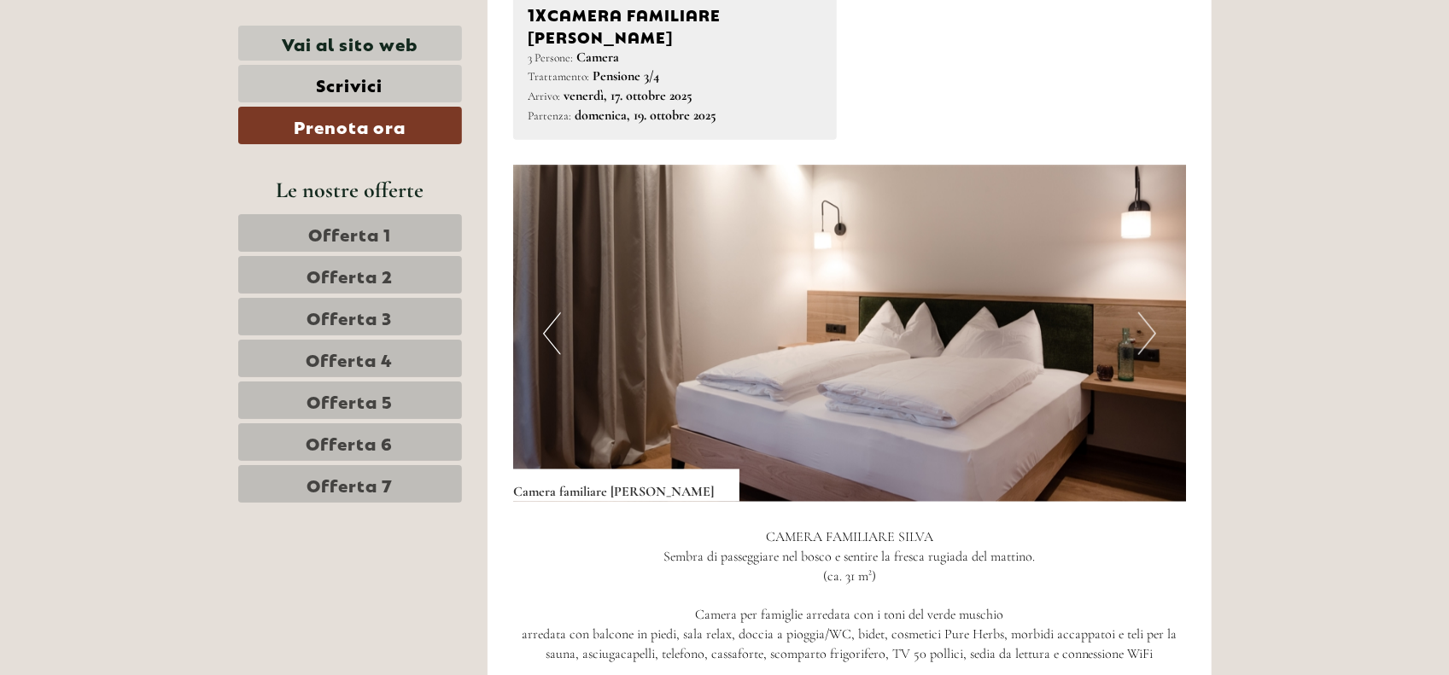
click at [1150, 312] on button "Next" at bounding box center [1147, 333] width 18 height 43
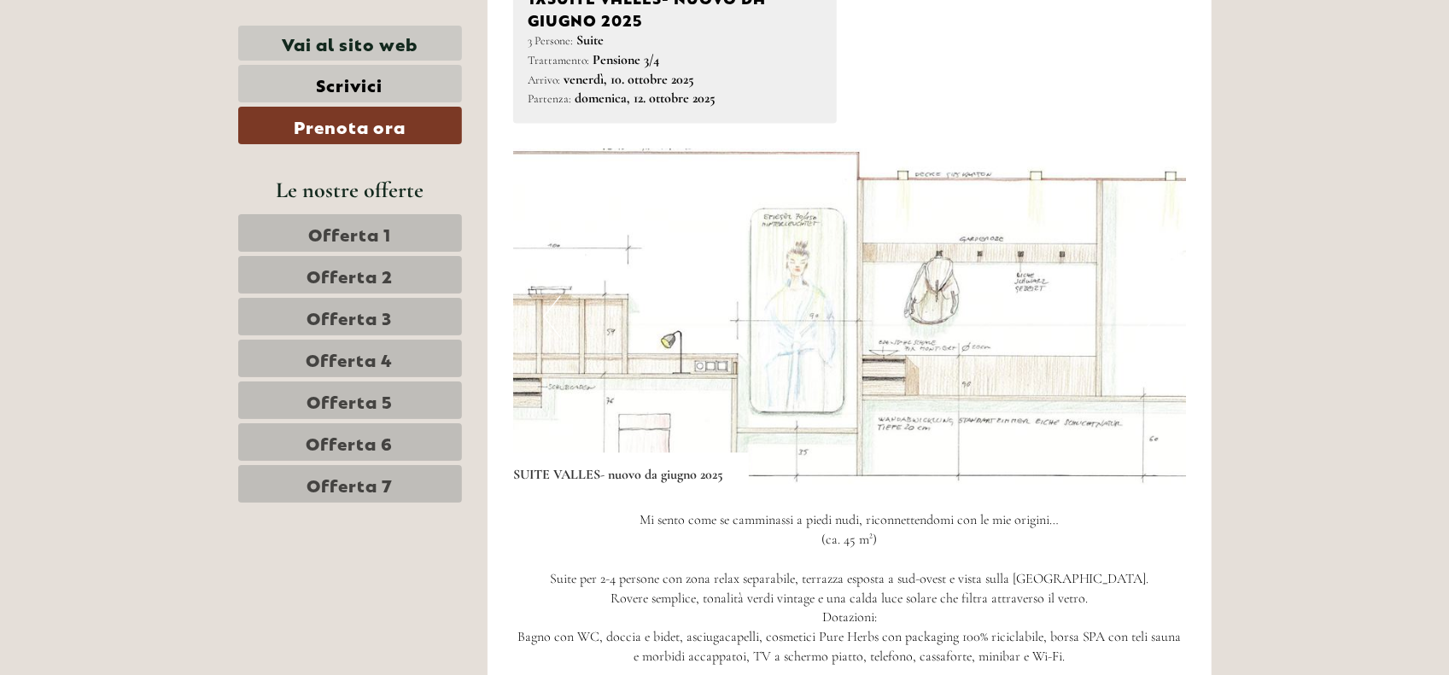
scroll to position [2328, 0]
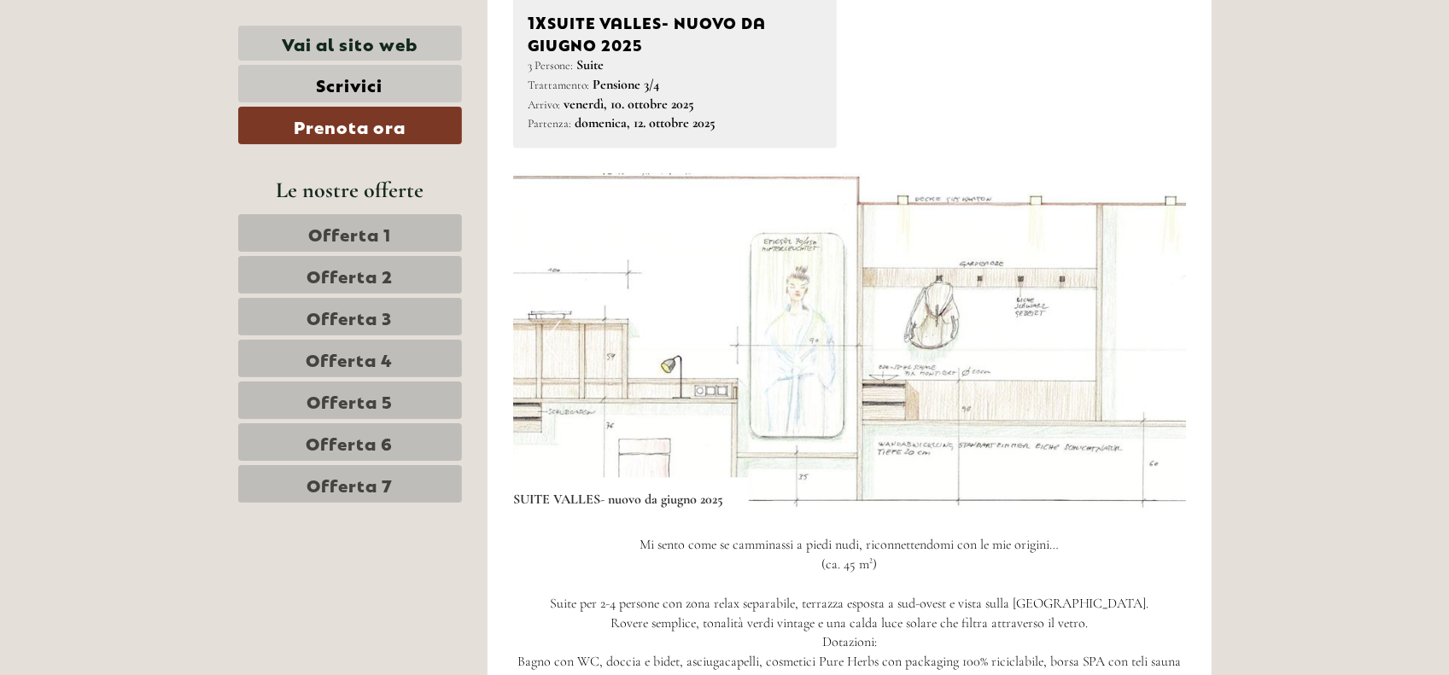
click at [1181, 310] on img at bounding box center [849, 341] width 673 height 336
click at [551, 320] on button "Previous" at bounding box center [552, 341] width 18 height 43
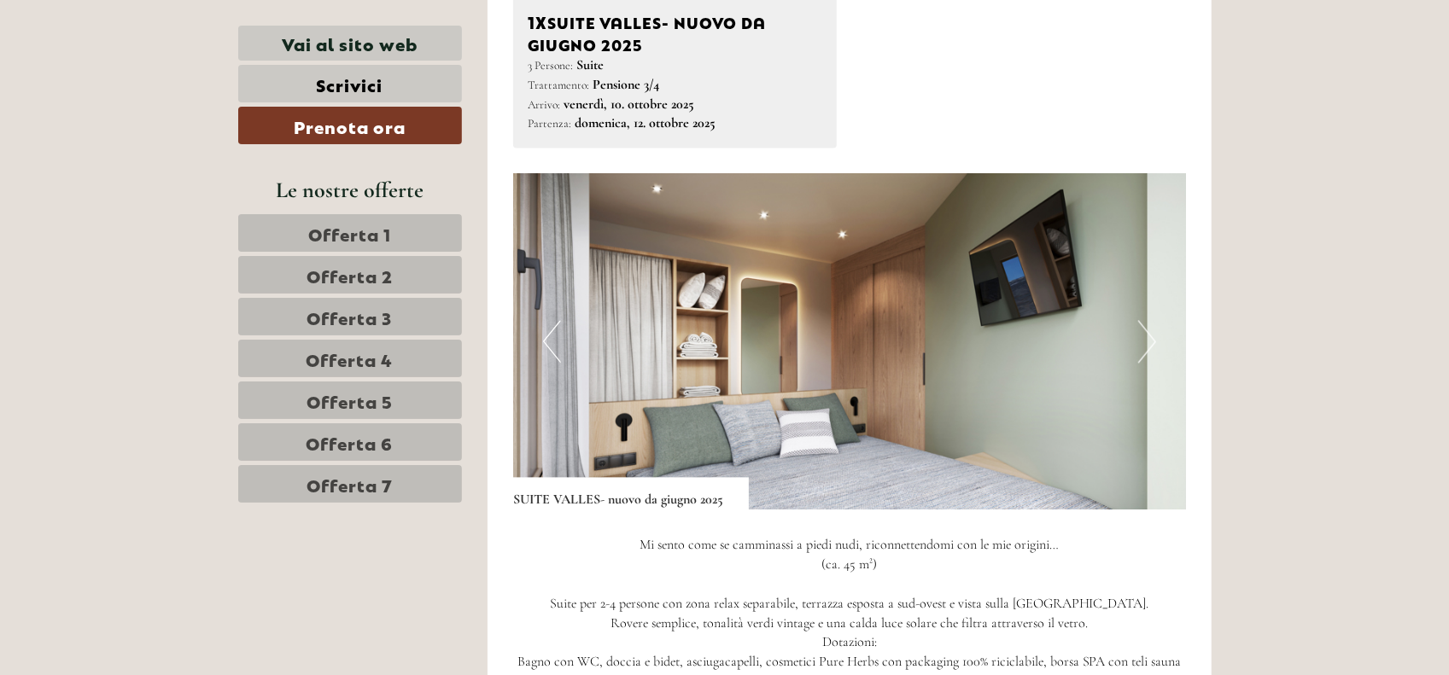
click at [552, 320] on button "Previous" at bounding box center [552, 341] width 18 height 43
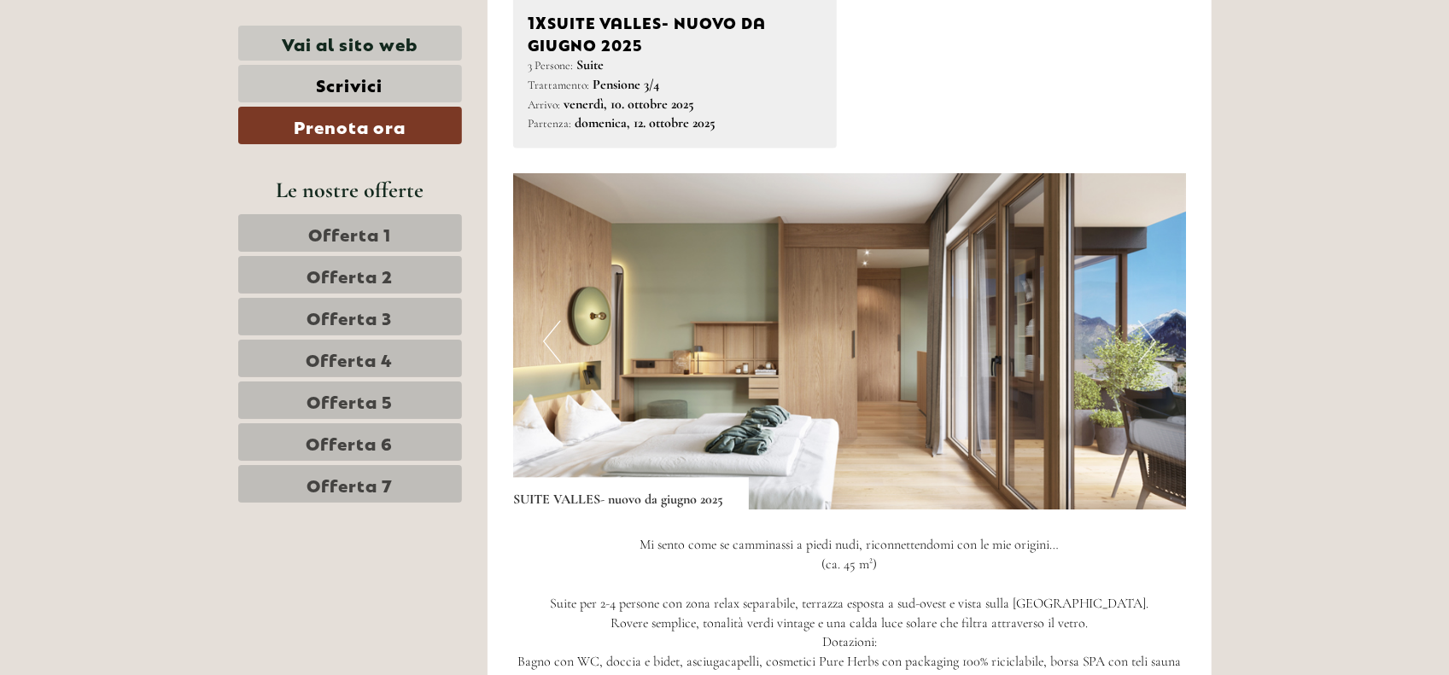
click at [552, 320] on button "Previous" at bounding box center [552, 341] width 18 height 43
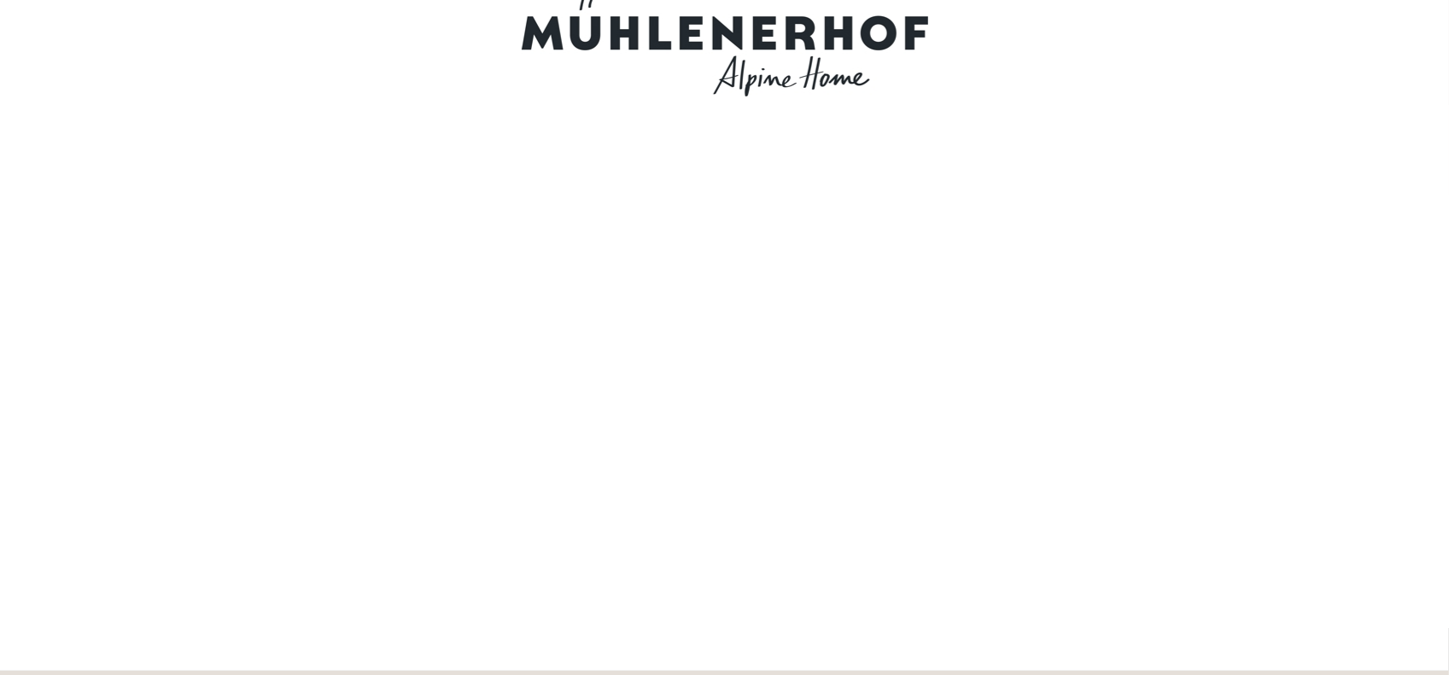
scroll to position [0, 0]
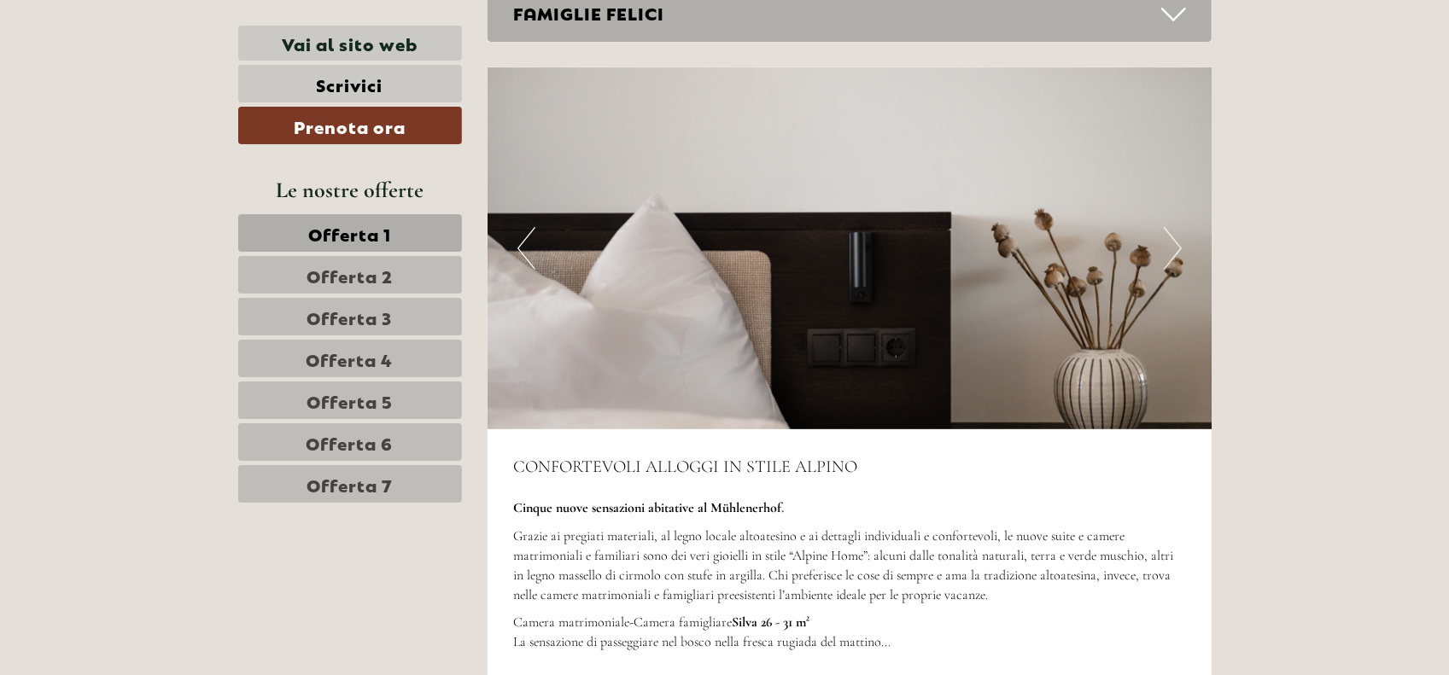
scroll to position [4609, 0]
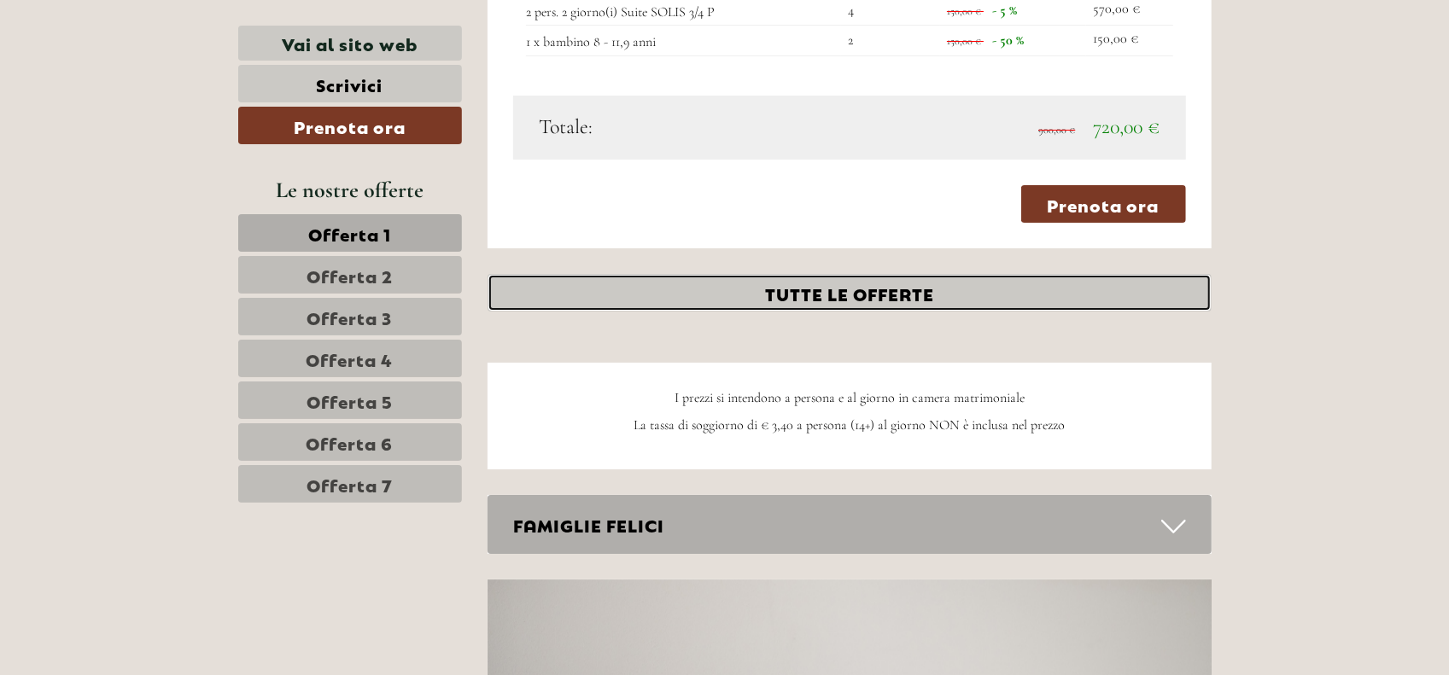
click at [763, 274] on link "TUTTE LE OFFERTE" at bounding box center [849, 293] width 724 height 38
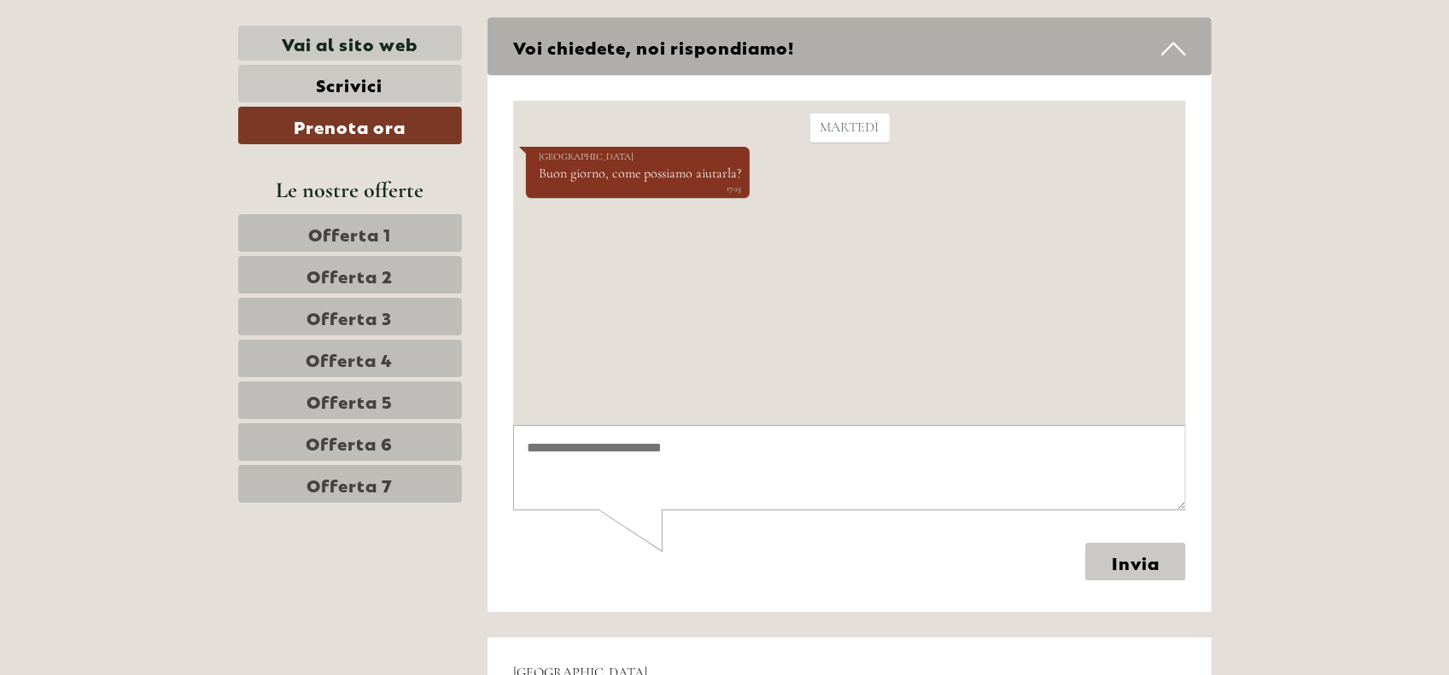
scroll to position [12562, 0]
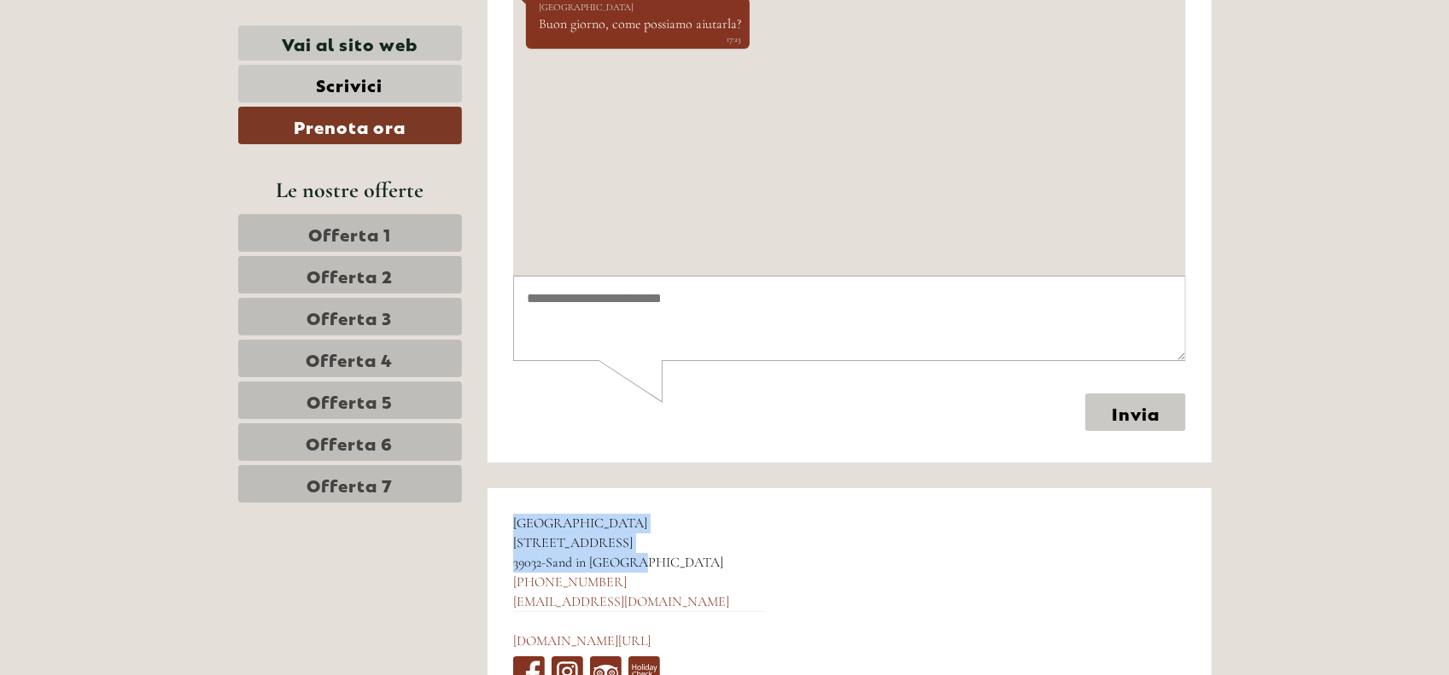
drag, startPoint x: 514, startPoint y: 405, endPoint x: 638, endPoint y: 446, distance: 131.5
click at [638, 488] on div "Hotel Mühlenerhof Wierenweg 16 39032 - Sand in Taufers +39 0474 658444 info@mue…" at bounding box center [637, 603] width 301 height 231
copy div "Hotel Mühlenerhof Wierenweg 16 39032 - Sand in Taufers"
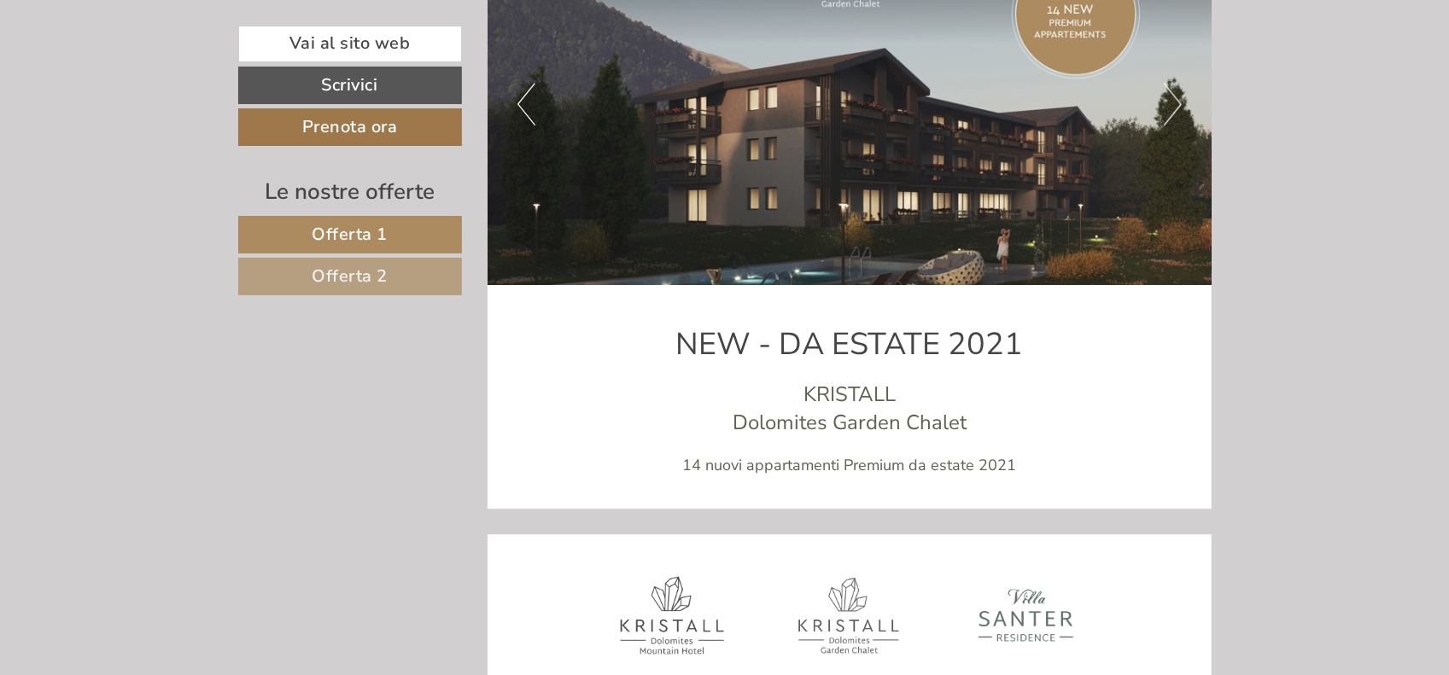
scroll to position [7290, 0]
